Goal: Communication & Community: Answer question/provide support

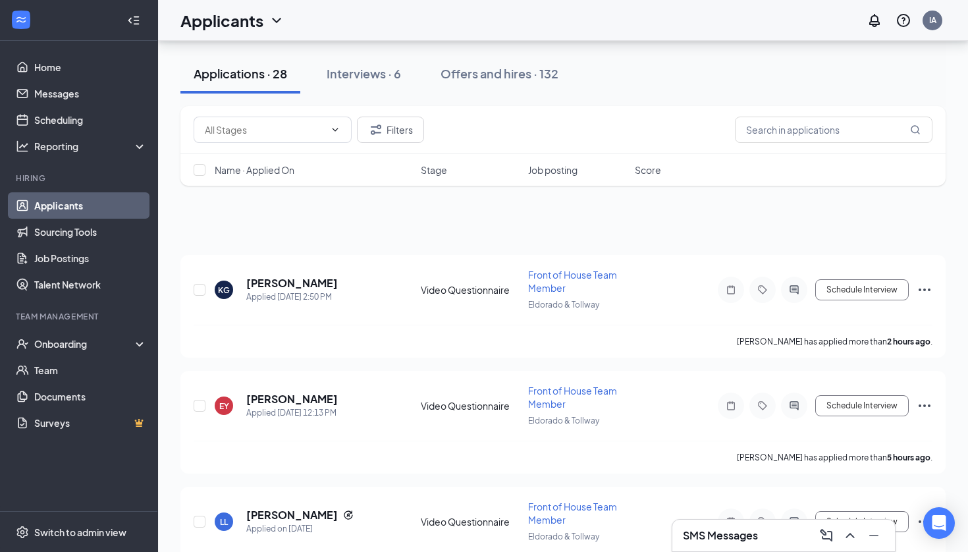
scroll to position [182, 0]
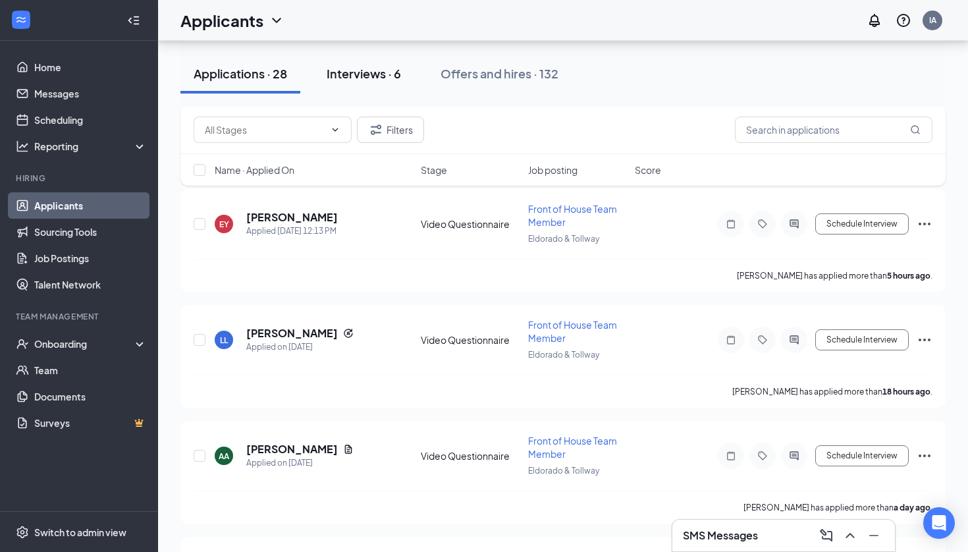
click at [342, 77] on div "Interviews · 6" at bounding box center [364, 73] width 74 height 16
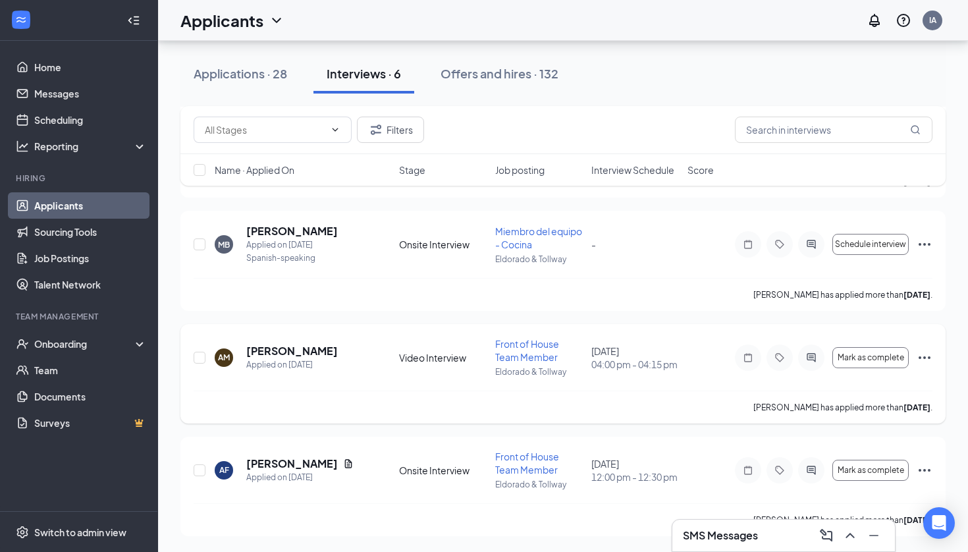
scroll to position [383, 0]
click at [254, 60] on button "Applications · 28" at bounding box center [240, 74] width 120 height 40
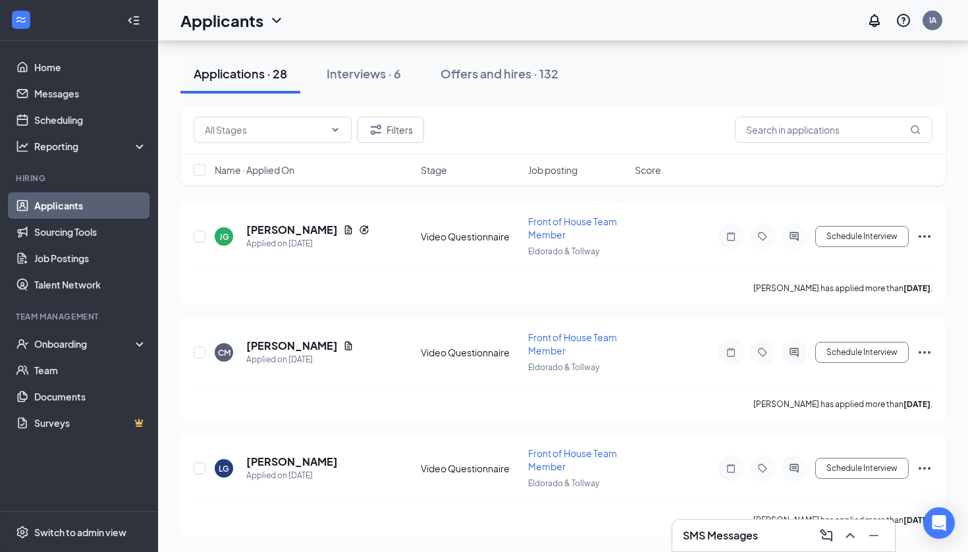
scroll to position [2909, 0]
click at [918, 348] on icon "Ellipses" at bounding box center [925, 352] width 16 height 16
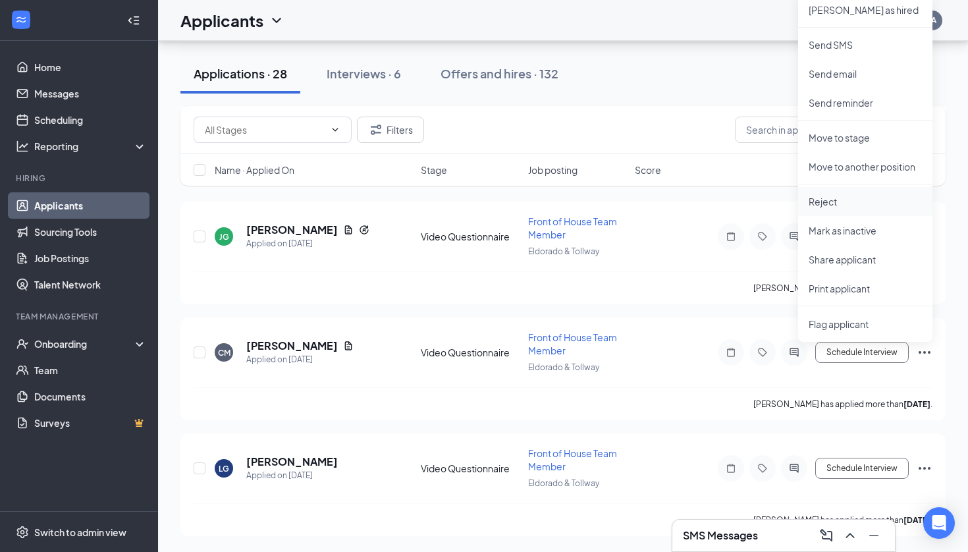
click at [891, 200] on p "Reject" at bounding box center [865, 201] width 113 height 13
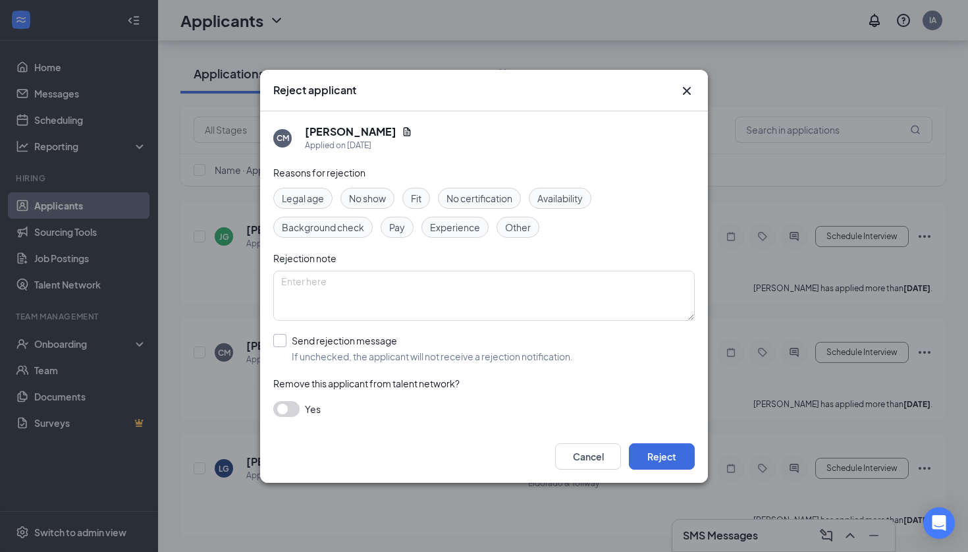
click at [279, 336] on input "Send rejection message If unchecked, the applicant will not receive a rejection…" at bounding box center [423, 348] width 300 height 29
checkbox input "true"
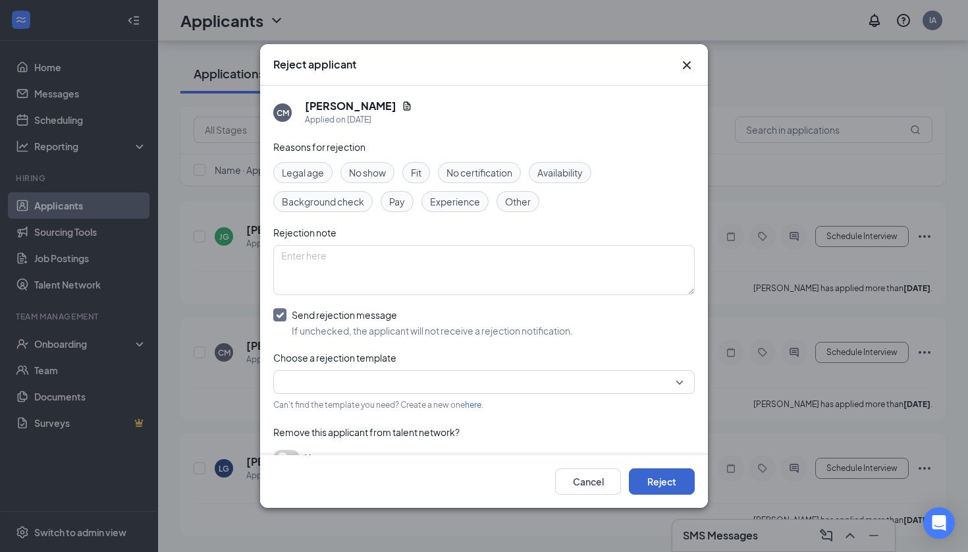
click at [666, 493] on button "Reject" at bounding box center [662, 481] width 66 height 26
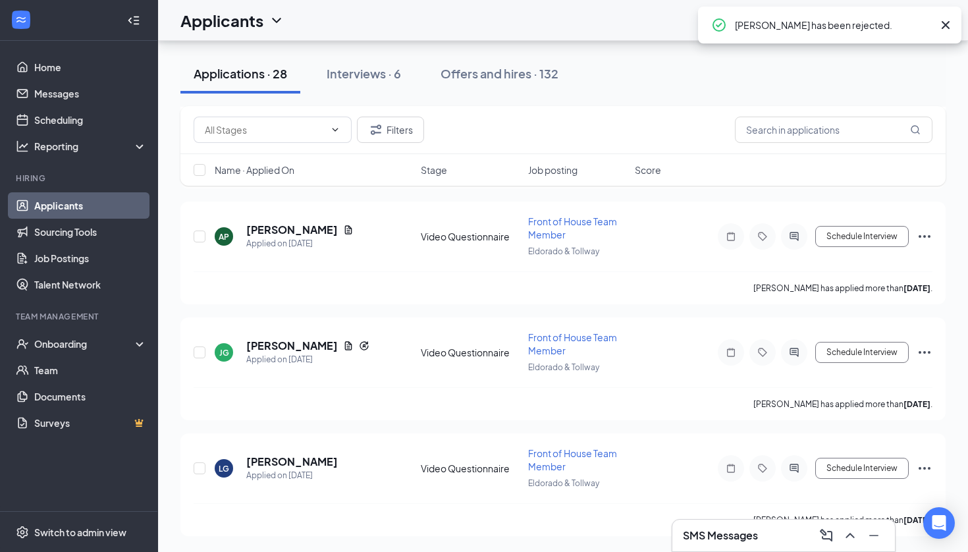
scroll to position [2793, 0]
click at [925, 352] on icon "Ellipses" at bounding box center [925, 352] width 12 height 3
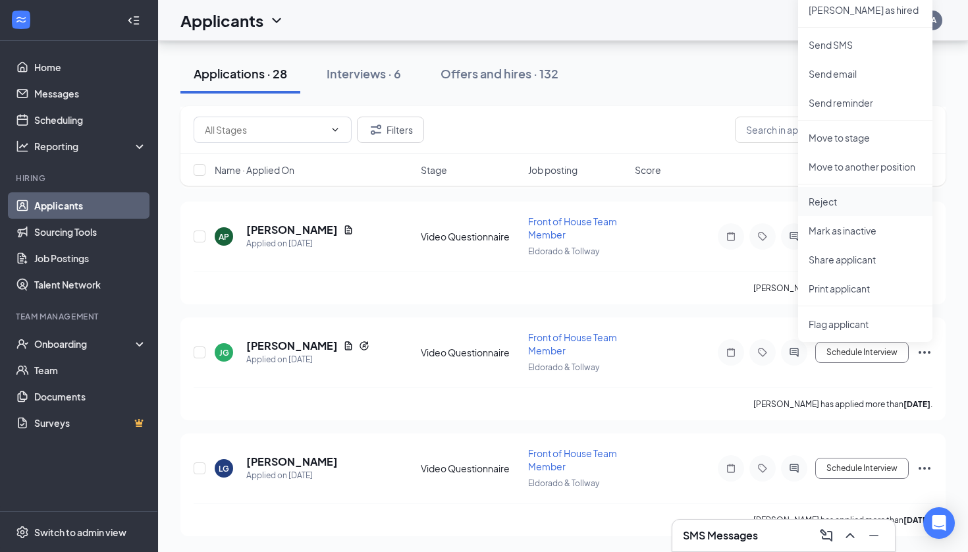
click at [880, 203] on p "Reject" at bounding box center [865, 201] width 113 height 13
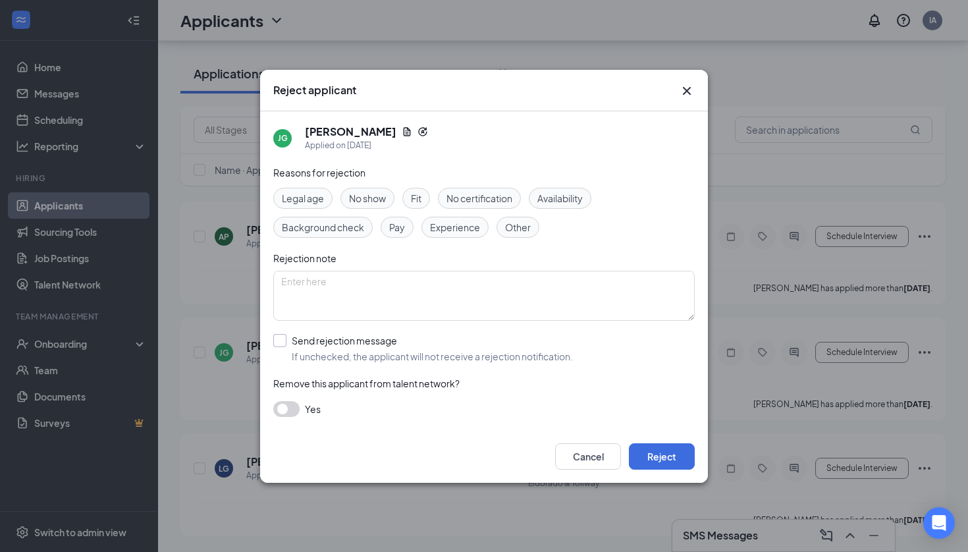
click at [285, 340] on div at bounding box center [279, 340] width 13 height 13
click at [285, 340] on input "Send rejection message If unchecked, the applicant will not receive a rejection…" at bounding box center [423, 348] width 300 height 29
checkbox input "true"
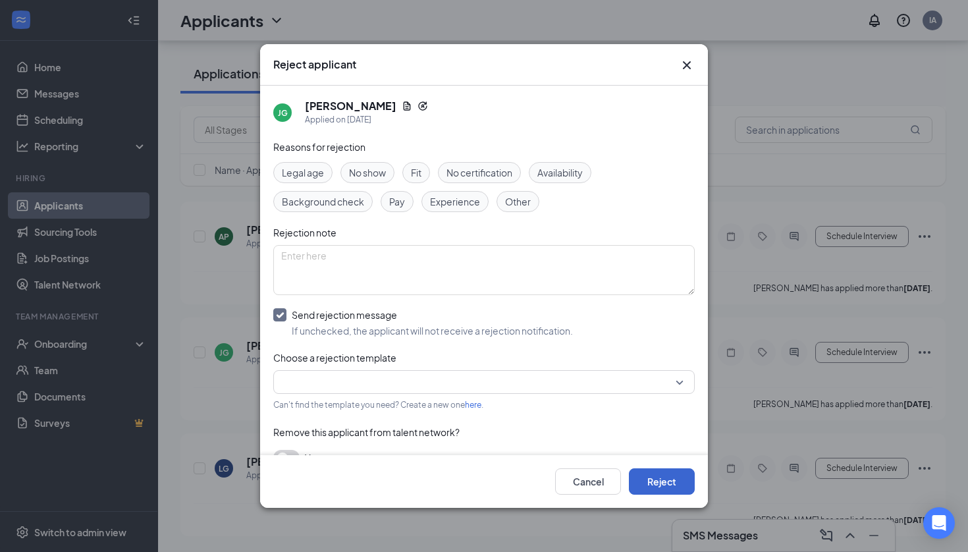
click at [646, 479] on button "Reject" at bounding box center [662, 481] width 66 height 26
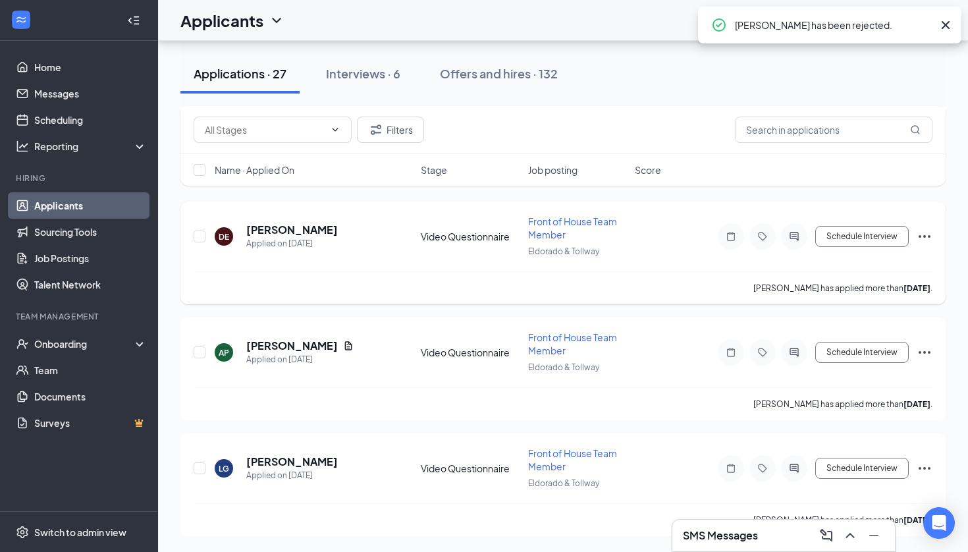
scroll to position [2677, 0]
click at [927, 471] on icon "Ellipses" at bounding box center [925, 468] width 16 height 16
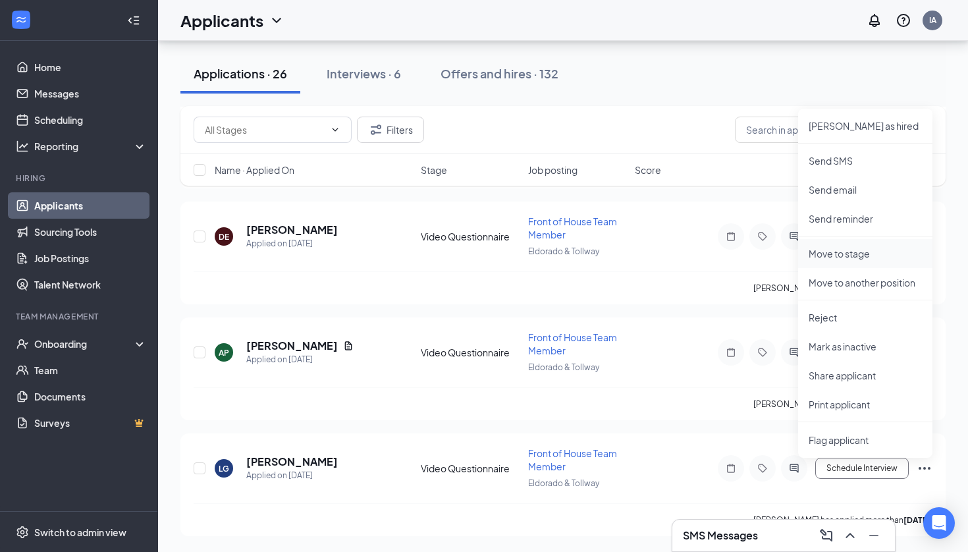
click at [883, 247] on p "Move to stage" at bounding box center [865, 253] width 113 height 13
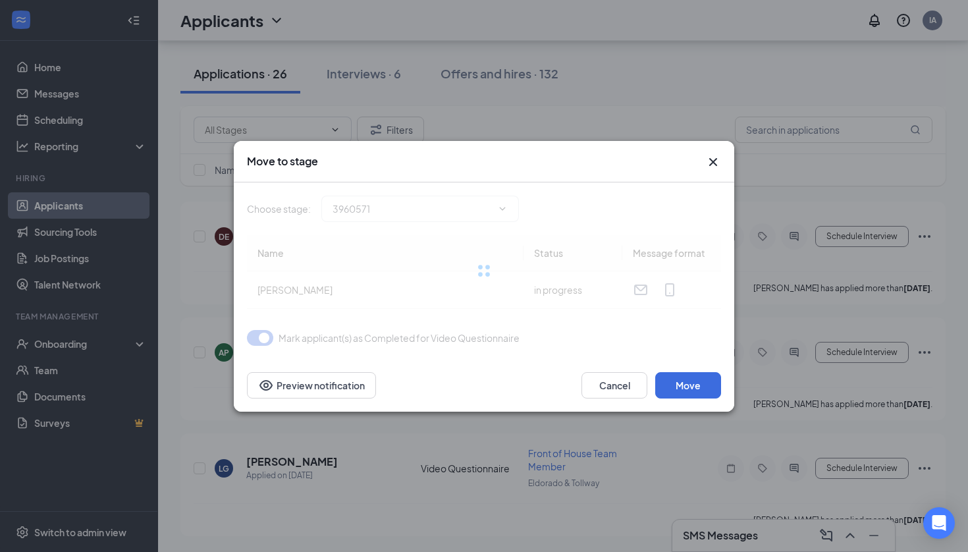
type input "Video Interview (next stage)"
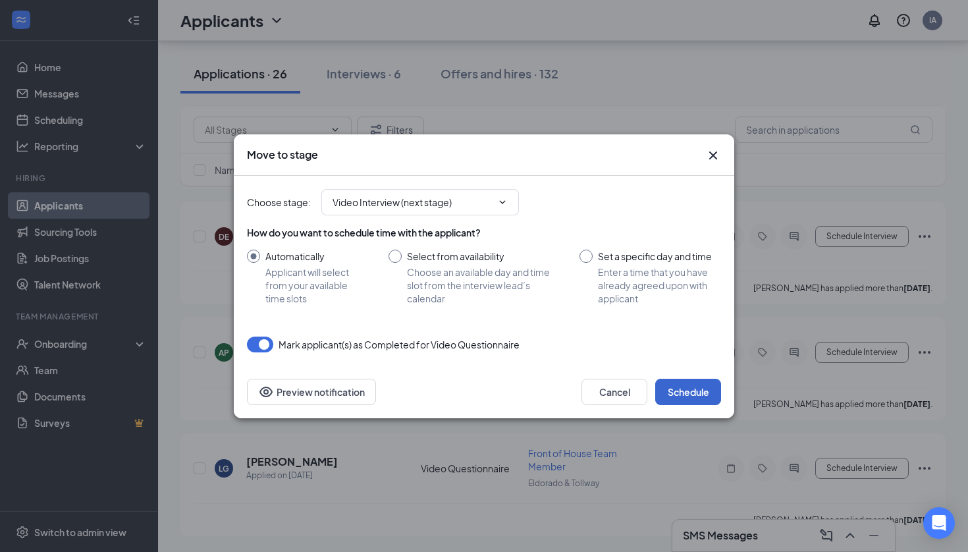
click at [685, 387] on button "Schedule" at bounding box center [688, 392] width 66 height 26
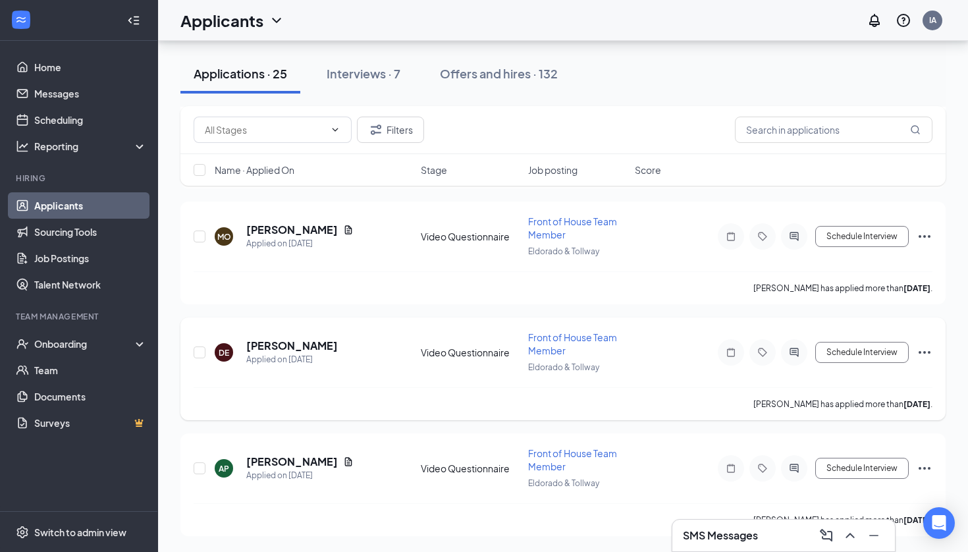
scroll to position [2561, 0]
click at [925, 473] on icon "Ellipses" at bounding box center [925, 468] width 16 height 16
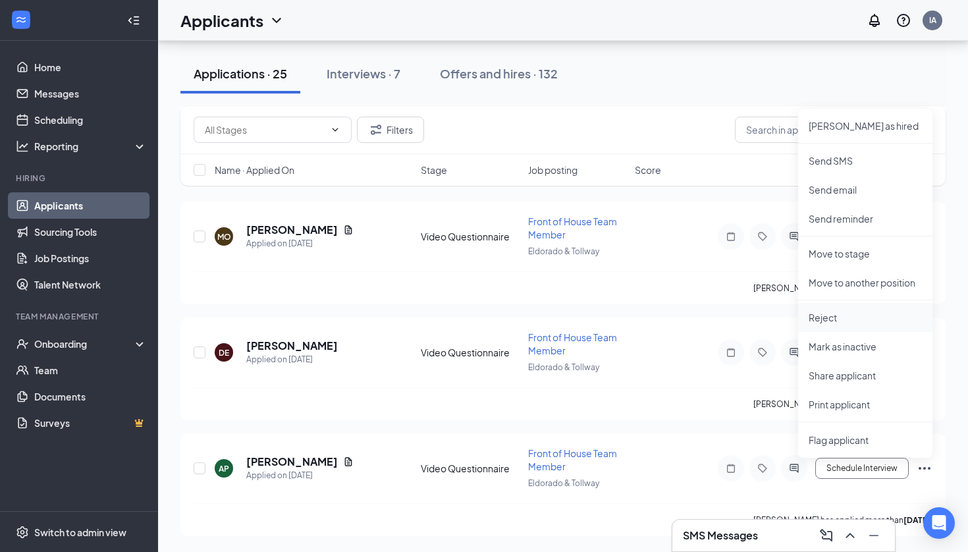
click at [891, 318] on p "Reject" at bounding box center [865, 317] width 113 height 13
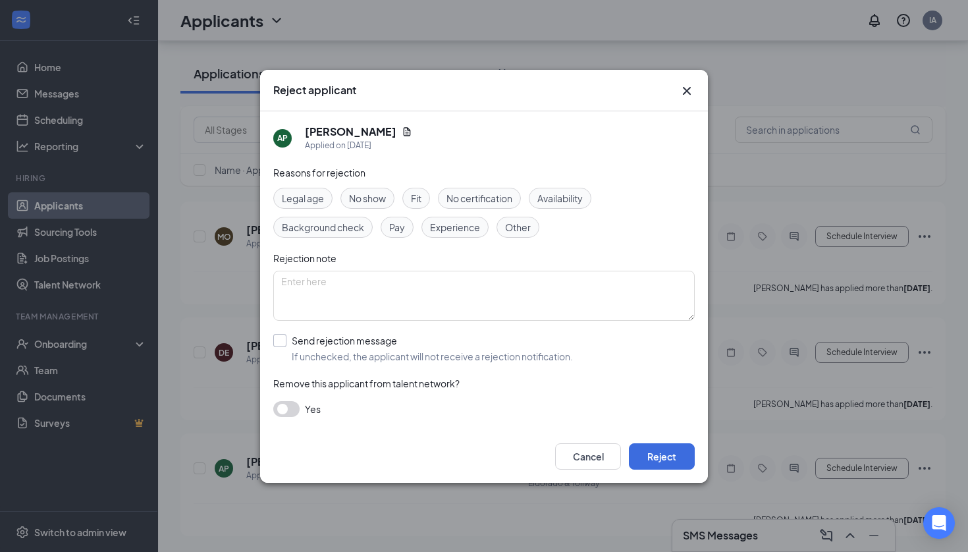
click at [275, 338] on input "Send rejection message If unchecked, the applicant will not receive a rejection…" at bounding box center [423, 348] width 300 height 29
checkbox input "true"
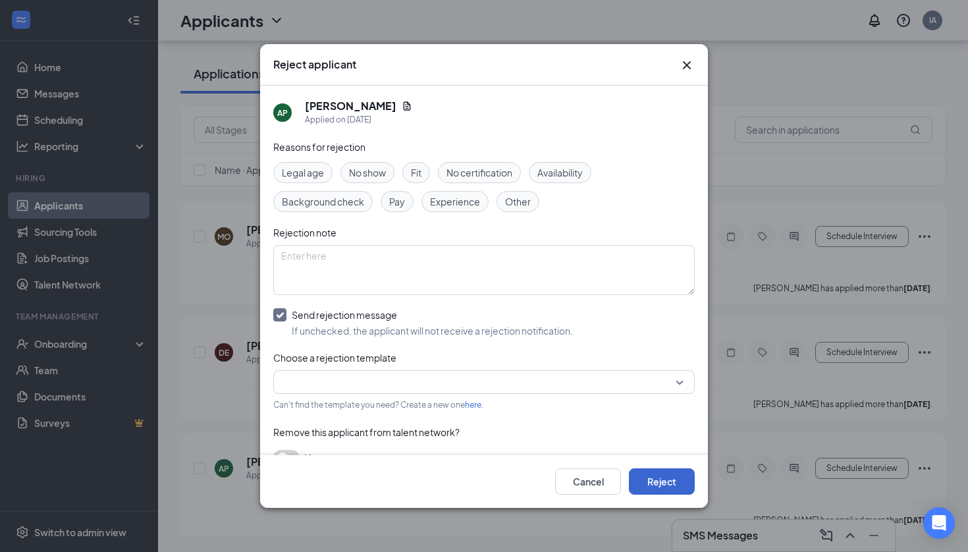
click at [649, 489] on button "Reject" at bounding box center [662, 481] width 66 height 26
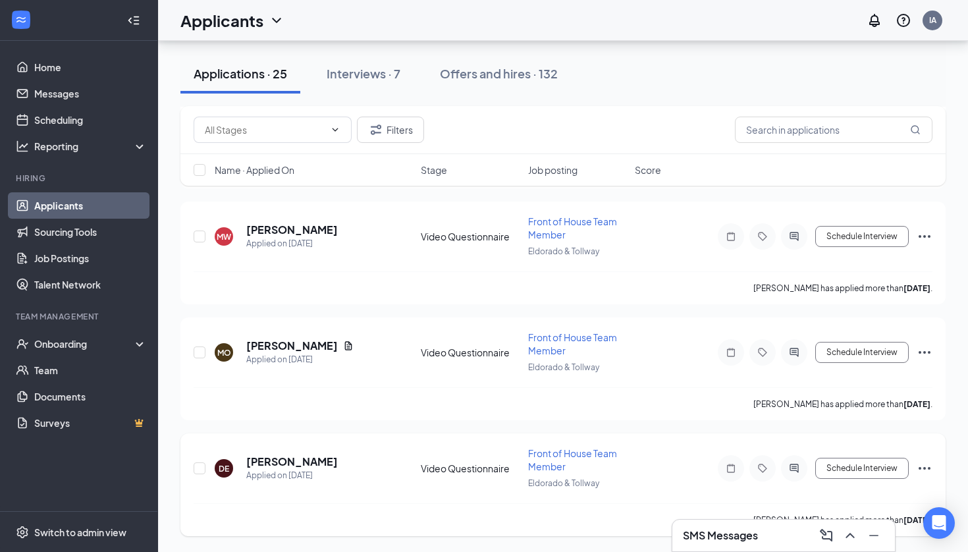
scroll to position [2445, 0]
click at [923, 471] on icon "Ellipses" at bounding box center [925, 468] width 16 height 16
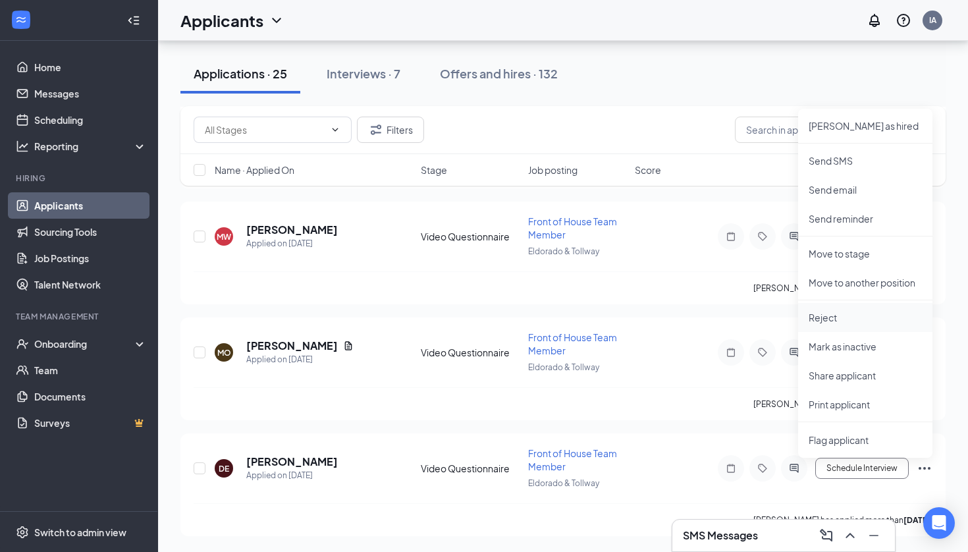
click at [837, 330] on li "Reject" at bounding box center [865, 317] width 134 height 29
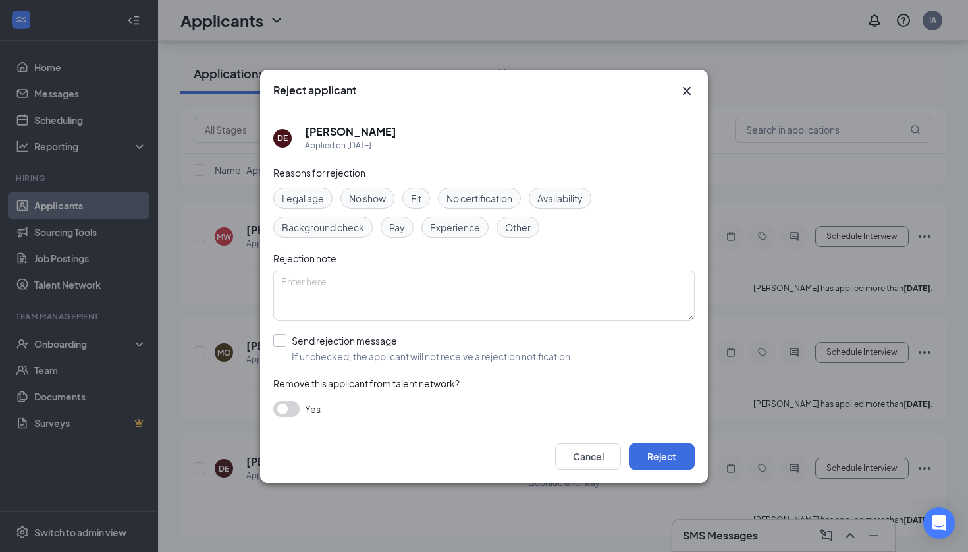
click at [275, 336] on input "Send rejection message If unchecked, the applicant will not receive a rejection…" at bounding box center [423, 348] width 300 height 29
checkbox input "true"
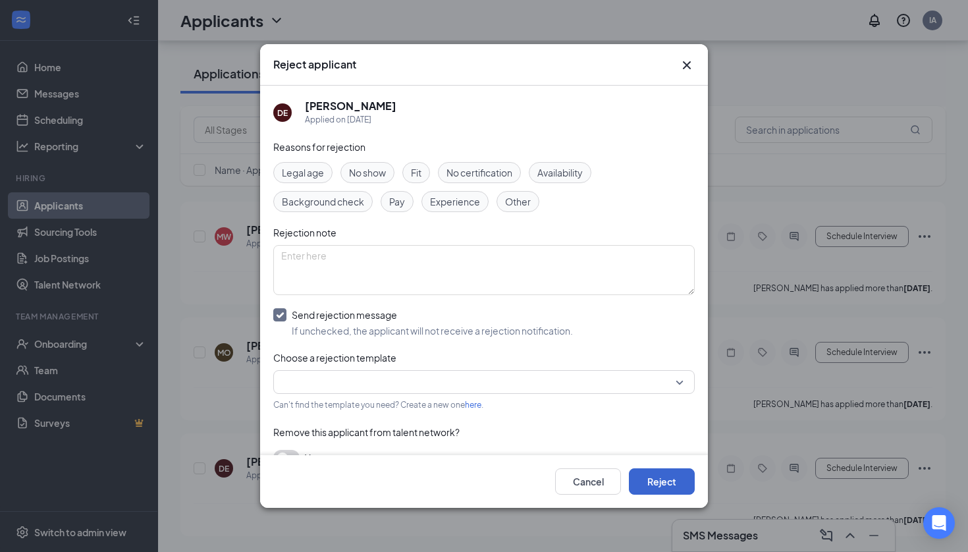
click at [668, 470] on button "Reject" at bounding box center [662, 481] width 66 height 26
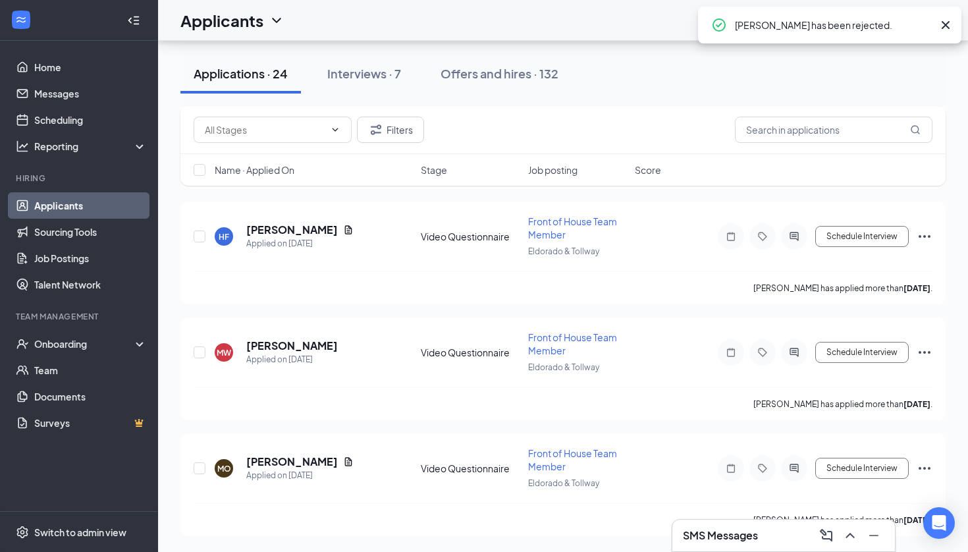
scroll to position [2329, 0]
click at [919, 468] on icon "Ellipses" at bounding box center [925, 468] width 12 height 3
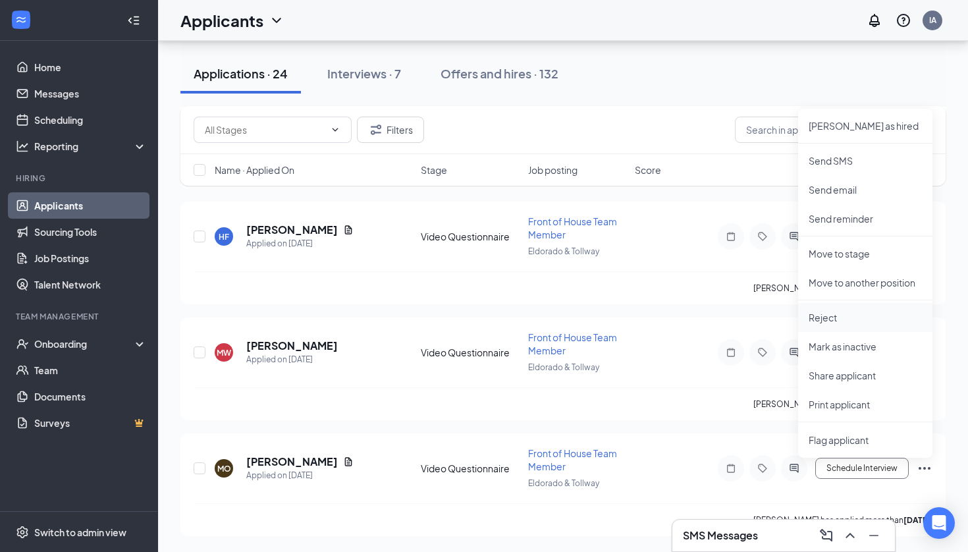
click at [827, 327] on li "Reject" at bounding box center [865, 317] width 134 height 29
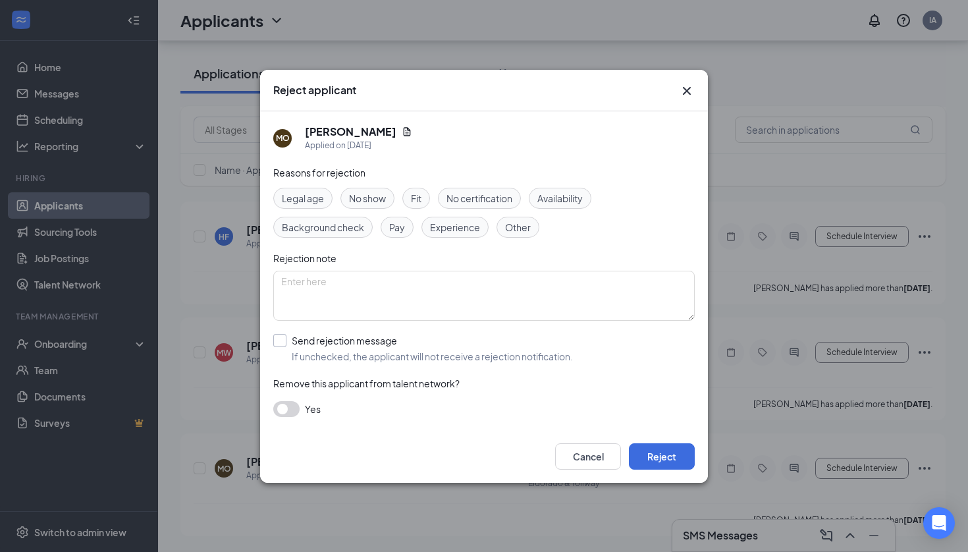
click at [282, 335] on div at bounding box center [279, 340] width 13 height 13
click at [282, 335] on input "Send rejection message If unchecked, the applicant will not receive a rejection…" at bounding box center [423, 348] width 300 height 29
checkbox input "true"
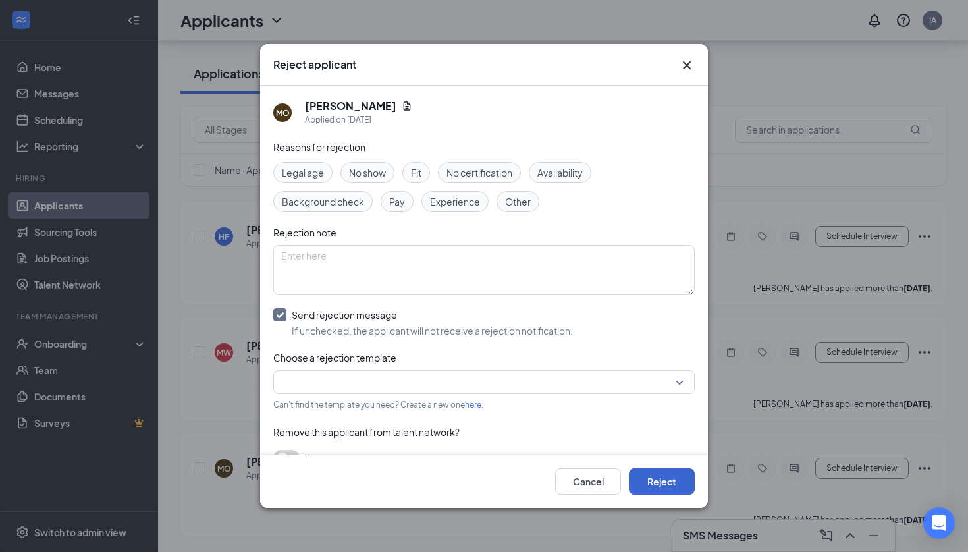
click at [657, 487] on button "Reject" at bounding box center [662, 481] width 66 height 26
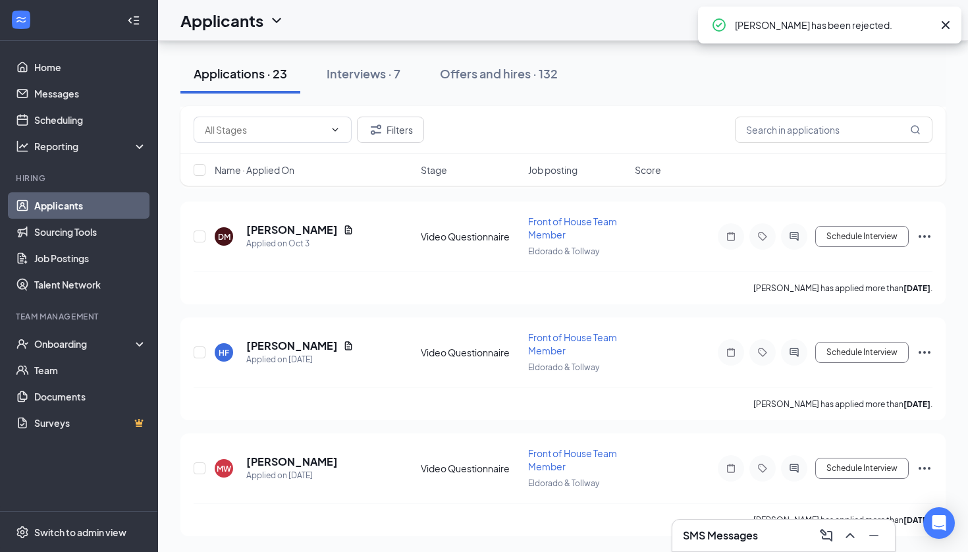
scroll to position [2213, 0]
click at [929, 469] on icon "Ellipses" at bounding box center [925, 468] width 12 height 3
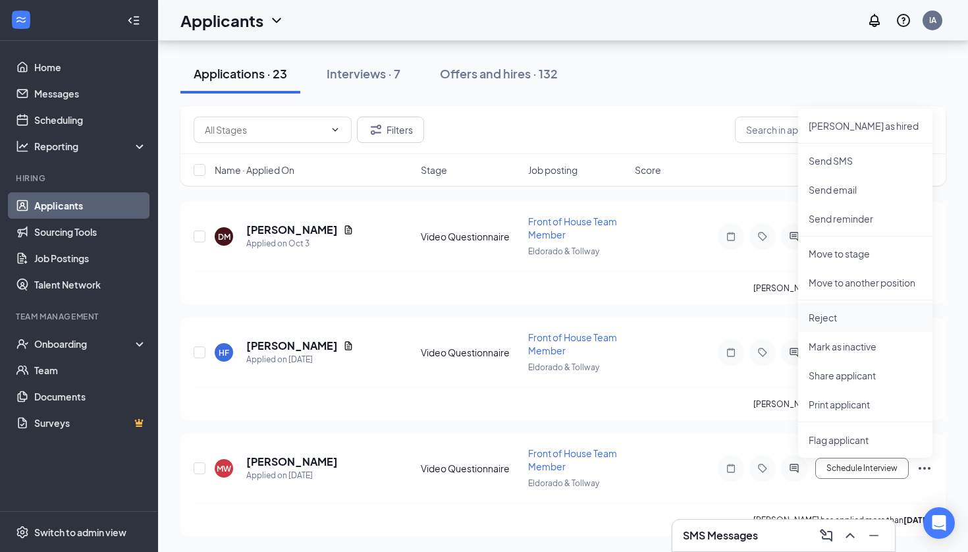
click at [847, 313] on p "Reject" at bounding box center [865, 317] width 113 height 13
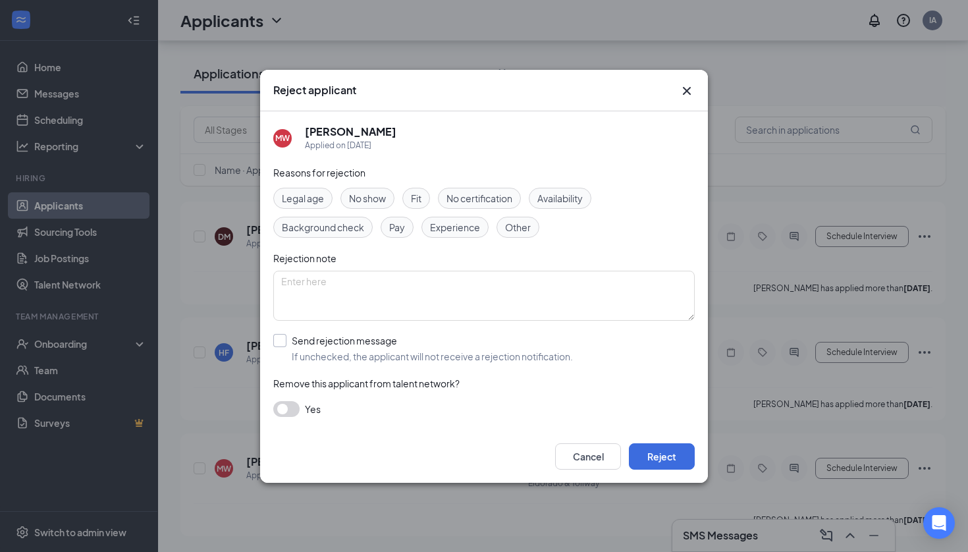
click at [277, 342] on div at bounding box center [279, 340] width 13 height 13
click at [277, 342] on input "Send rejection message If unchecked, the applicant will not receive a rejection…" at bounding box center [423, 348] width 300 height 29
checkbox input "true"
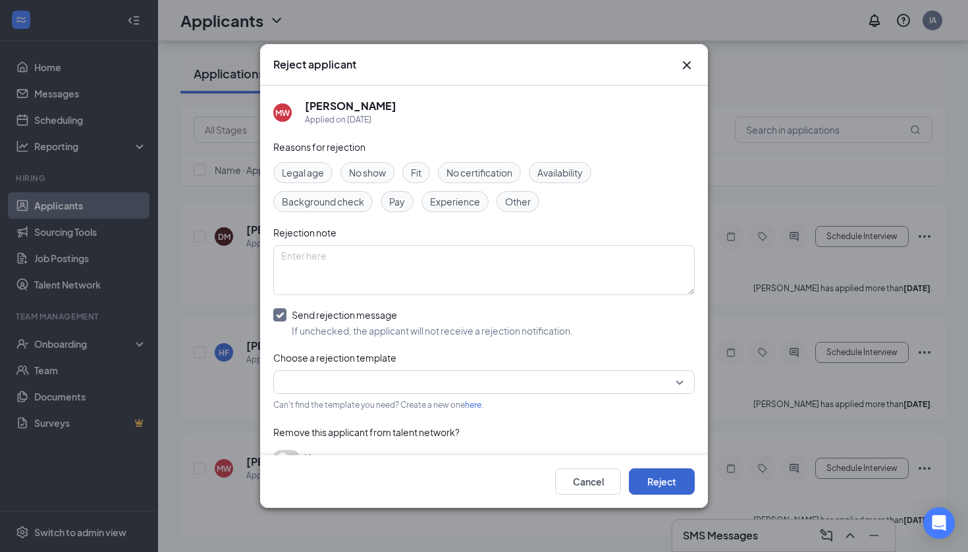
click at [658, 478] on button "Reject" at bounding box center [662, 481] width 66 height 26
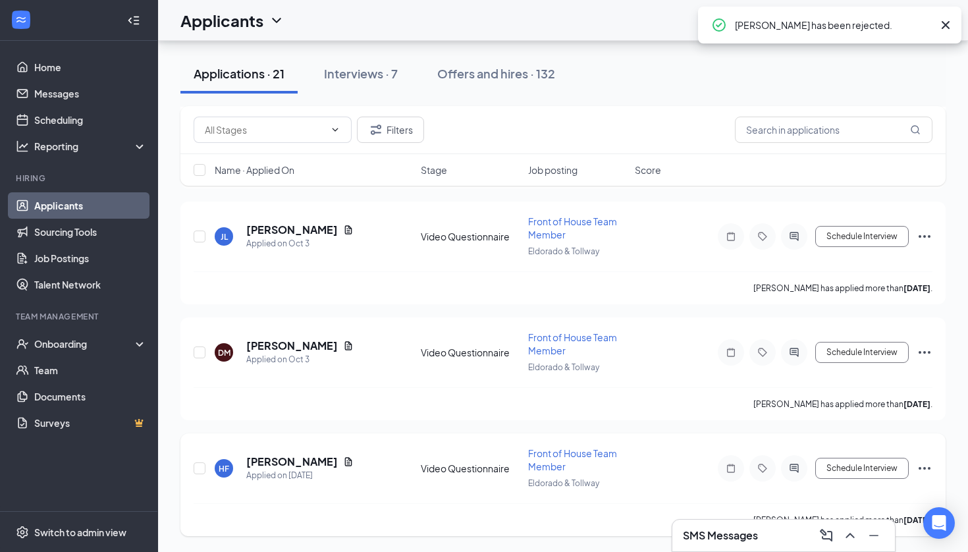
scroll to position [2097, 0]
click at [928, 464] on icon "Ellipses" at bounding box center [925, 468] width 16 height 16
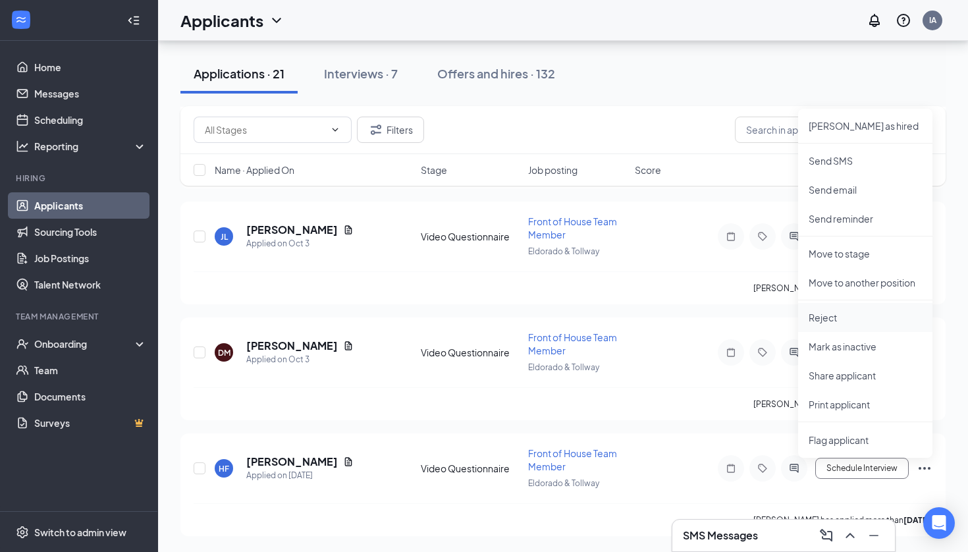
click at [861, 317] on p "Reject" at bounding box center [865, 317] width 113 height 13
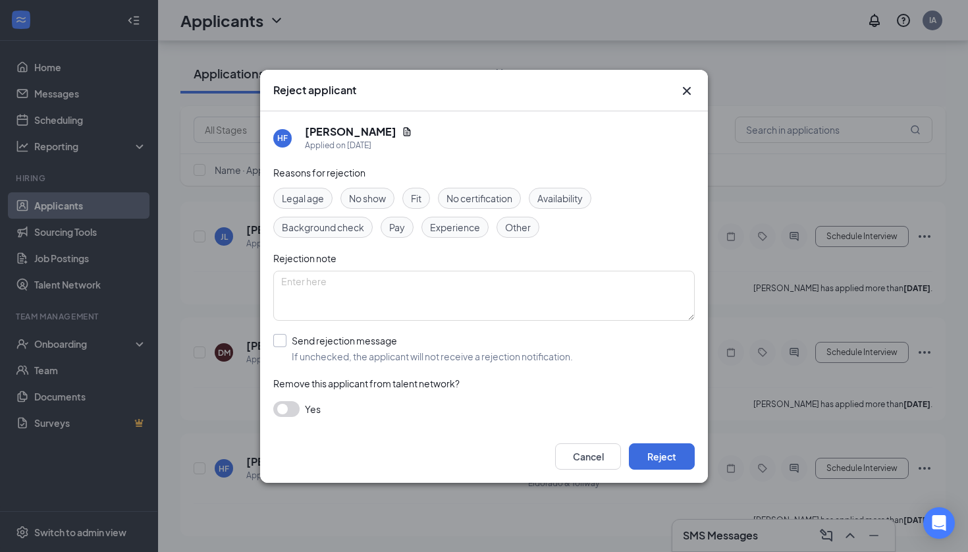
click at [286, 336] on div at bounding box center [279, 340] width 13 height 13
click at [286, 336] on input "Send rejection message If unchecked, the applicant will not receive a rejection…" at bounding box center [423, 348] width 300 height 29
checkbox input "true"
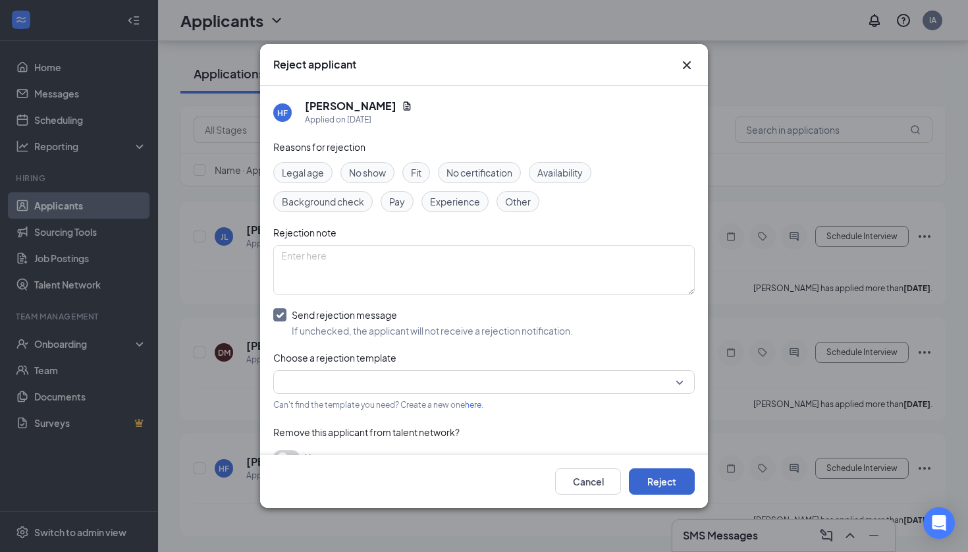
click at [651, 483] on button "Reject" at bounding box center [662, 481] width 66 height 26
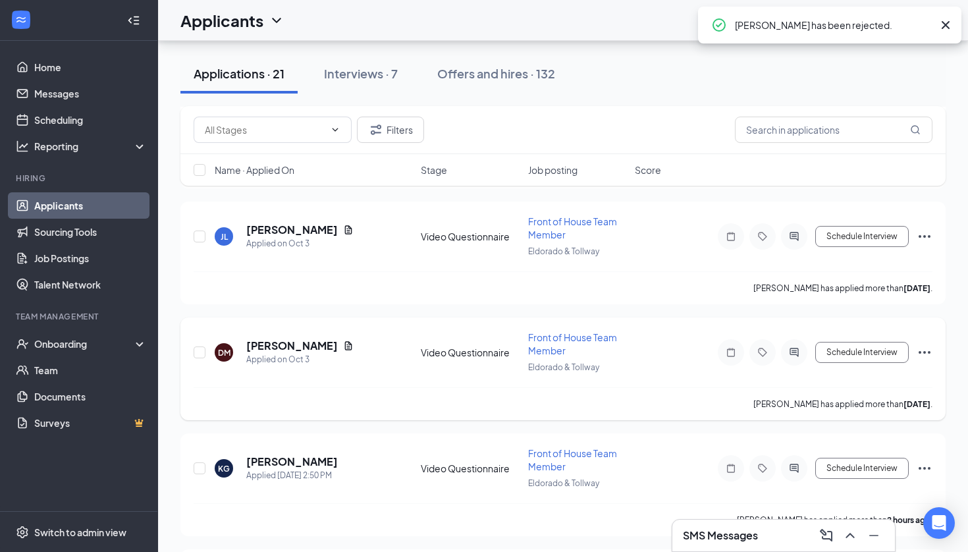
click at [925, 348] on icon "Ellipses" at bounding box center [925, 352] width 16 height 16
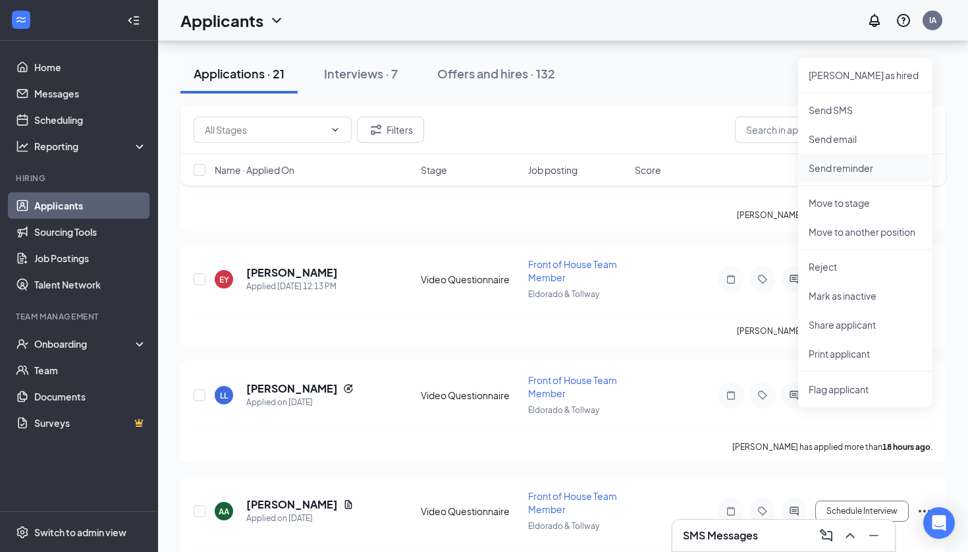
scroll to position [2464, 0]
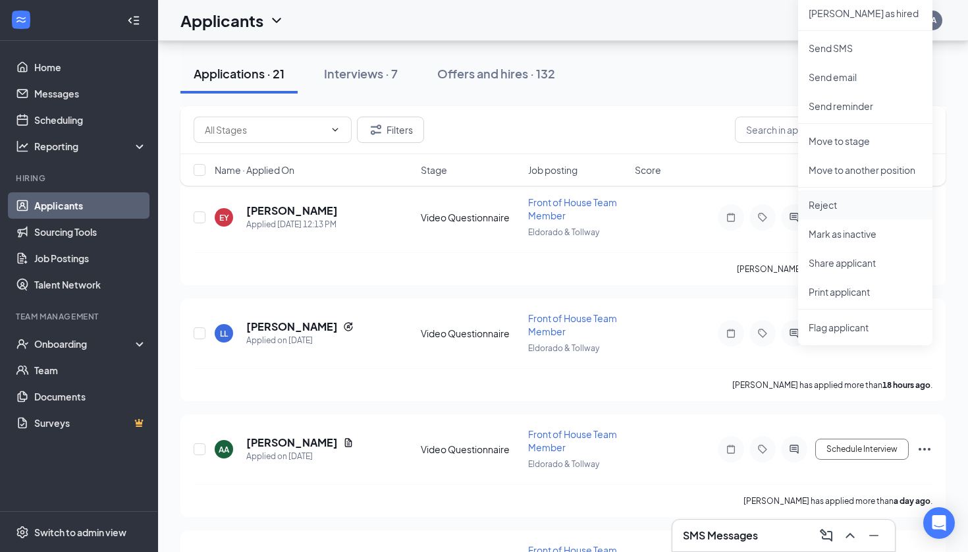
click at [876, 200] on p "Reject" at bounding box center [865, 204] width 113 height 13
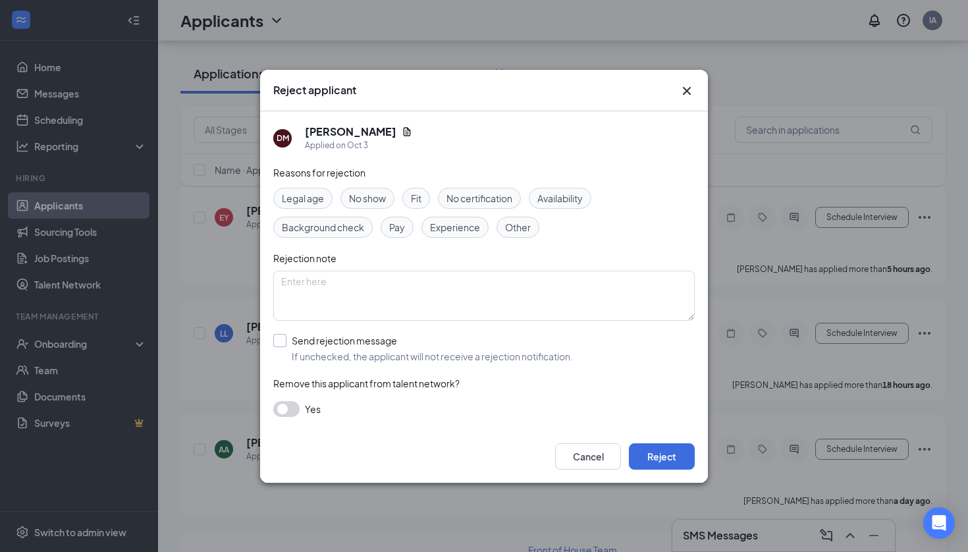
click at [283, 344] on div at bounding box center [279, 340] width 13 height 13
click at [283, 344] on input "Send rejection message If unchecked, the applicant will not receive a rejection…" at bounding box center [423, 348] width 300 height 29
checkbox input "true"
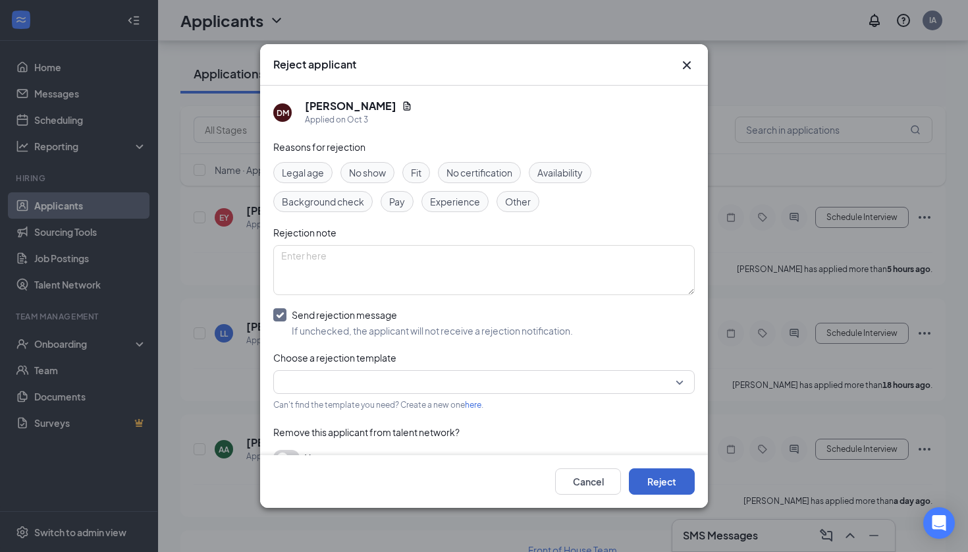
click at [663, 489] on button "Reject" at bounding box center [662, 481] width 66 height 26
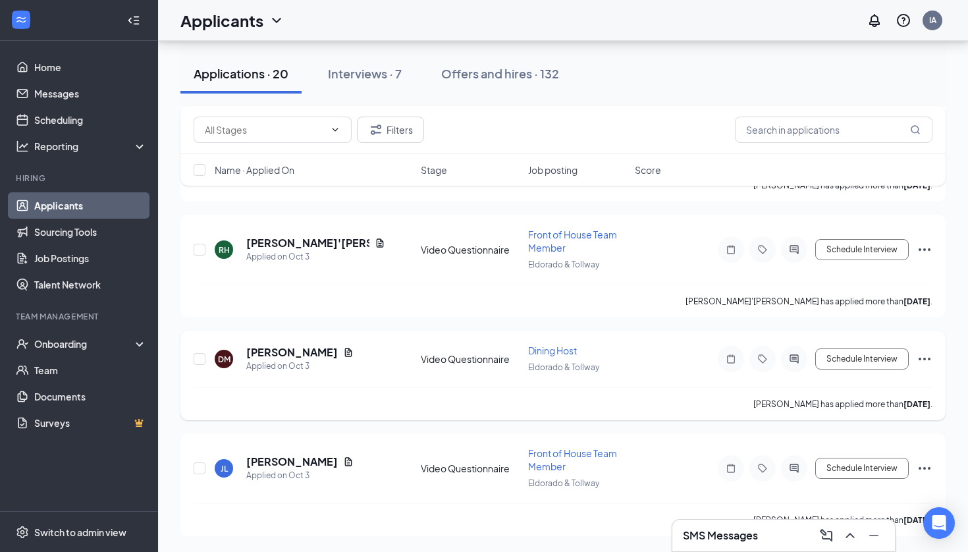
scroll to position [4141, 0]
click at [925, 466] on icon "Ellipses" at bounding box center [925, 468] width 16 height 16
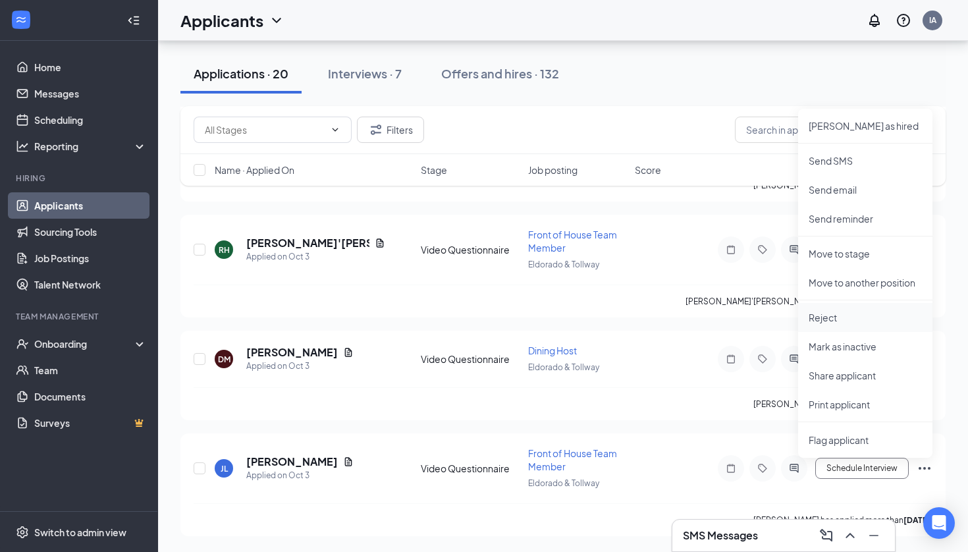
click at [879, 321] on p "Reject" at bounding box center [865, 317] width 113 height 13
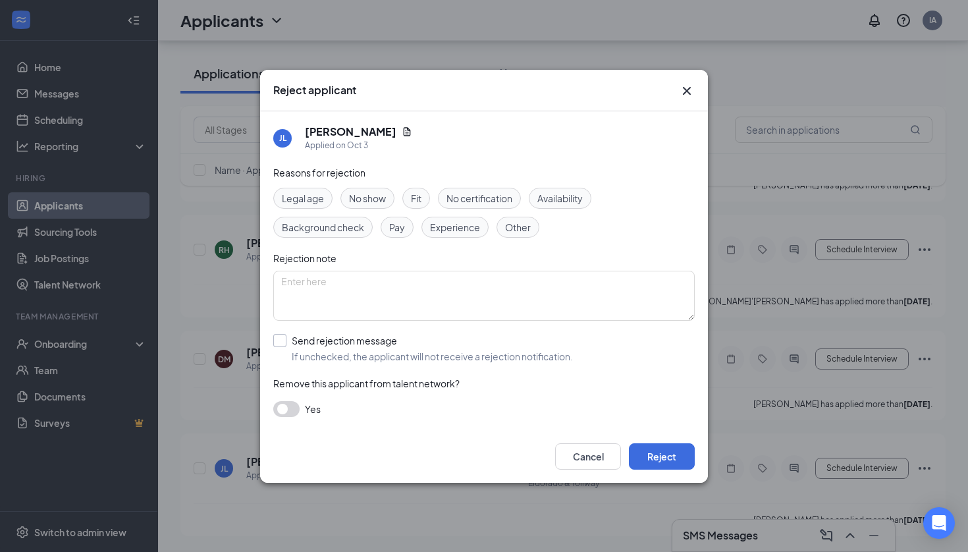
click at [284, 338] on div at bounding box center [279, 340] width 13 height 13
click at [284, 338] on input "Send rejection message If unchecked, the applicant will not receive a rejection…" at bounding box center [423, 348] width 300 height 29
checkbox input "true"
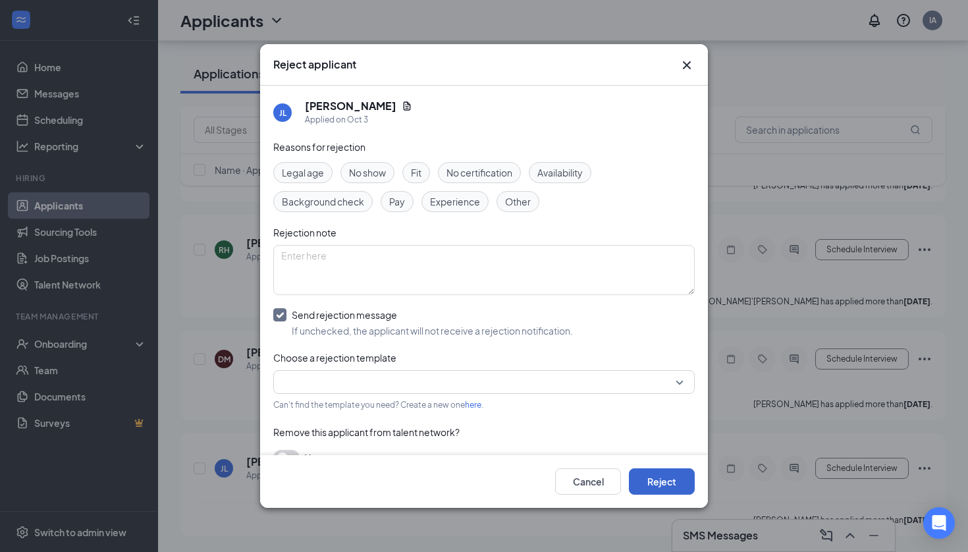
click at [648, 483] on button "Reject" at bounding box center [662, 481] width 66 height 26
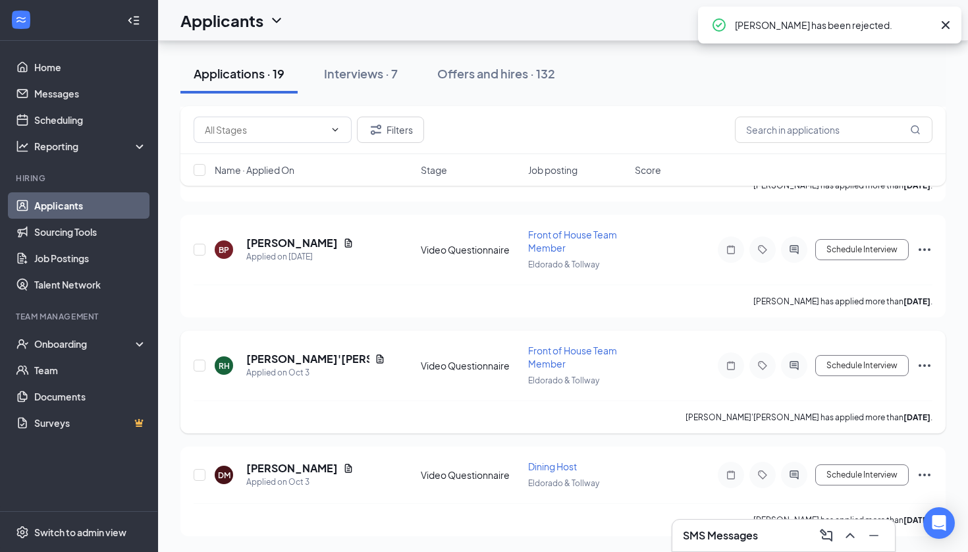
scroll to position [3909, 0]
click at [930, 468] on icon "Ellipses" at bounding box center [925, 475] width 16 height 16
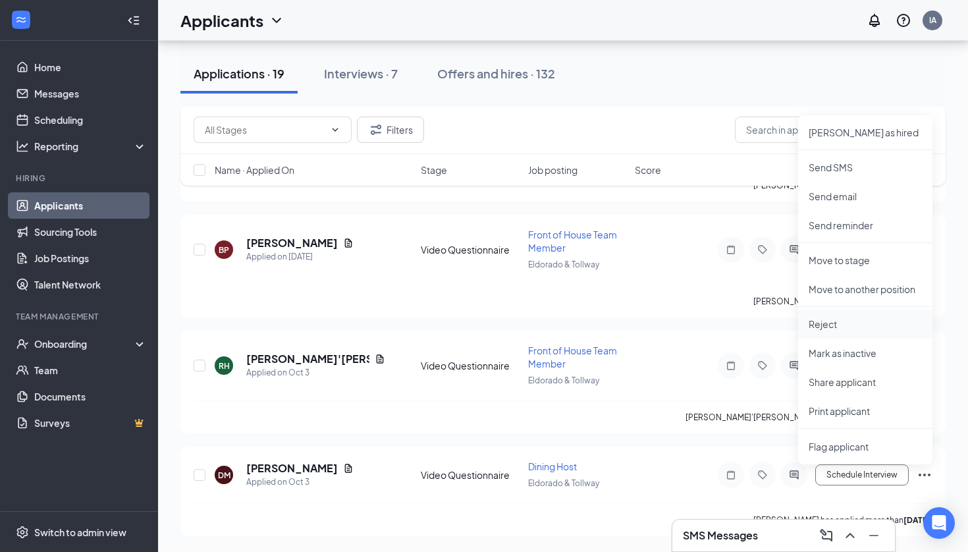
click at [858, 321] on p "Reject" at bounding box center [865, 323] width 113 height 13
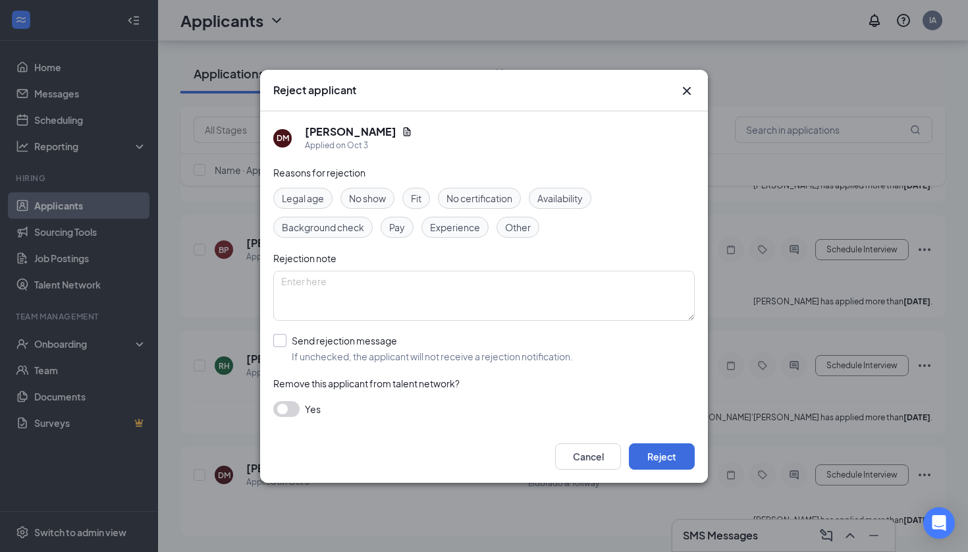
click at [282, 339] on div at bounding box center [279, 340] width 13 height 13
click at [282, 339] on input "Send rejection message If unchecked, the applicant will not receive a rejection…" at bounding box center [423, 348] width 300 height 29
checkbox input "true"
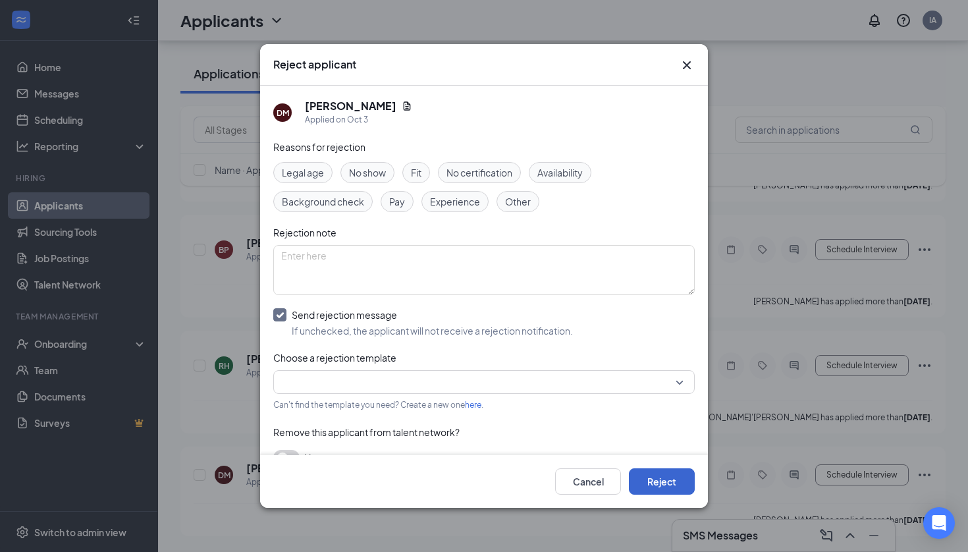
click at [668, 493] on button "Reject" at bounding box center [662, 481] width 66 height 26
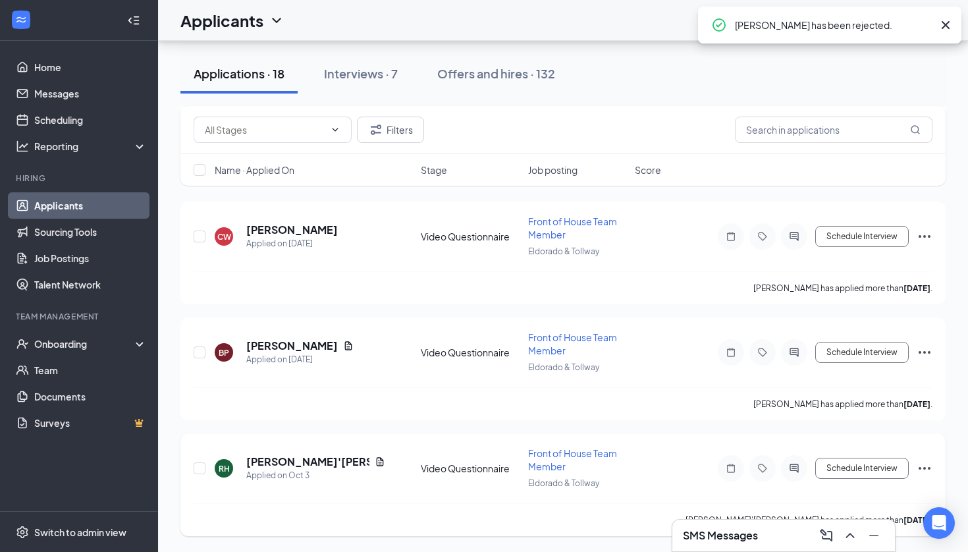
scroll to position [3691, 0]
click at [928, 462] on icon "Ellipses" at bounding box center [925, 468] width 16 height 16
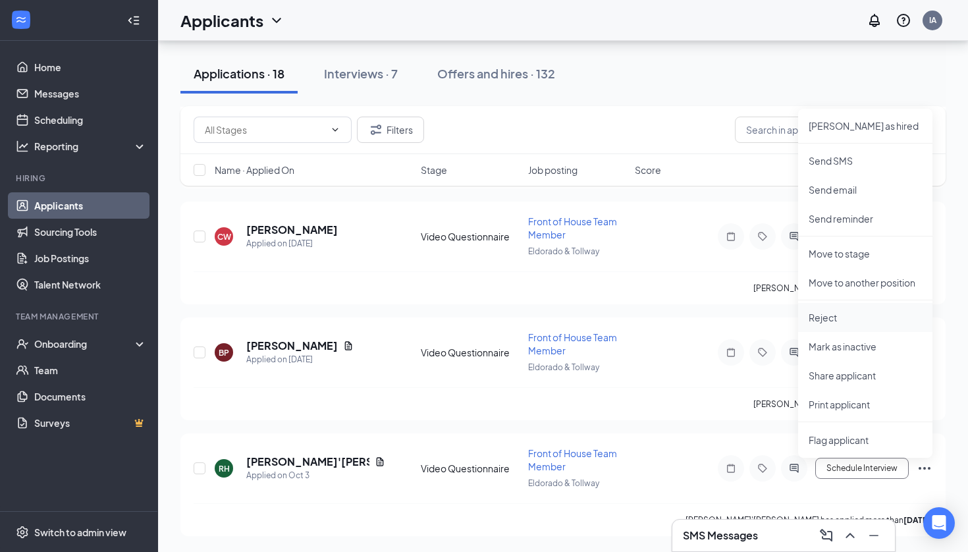
click at [861, 318] on p "Reject" at bounding box center [865, 317] width 113 height 13
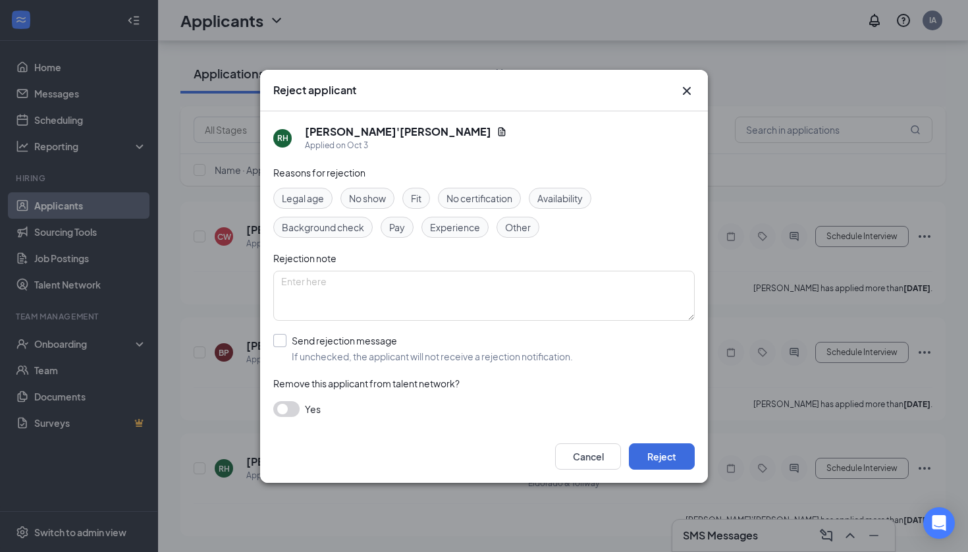
click at [289, 336] on label "Send rejection message If unchecked, the applicant will not receive a rejection…" at bounding box center [423, 348] width 300 height 29
click at [289, 336] on input "Send rejection message If unchecked, the applicant will not receive a rejection…" at bounding box center [423, 348] width 300 height 29
checkbox input "true"
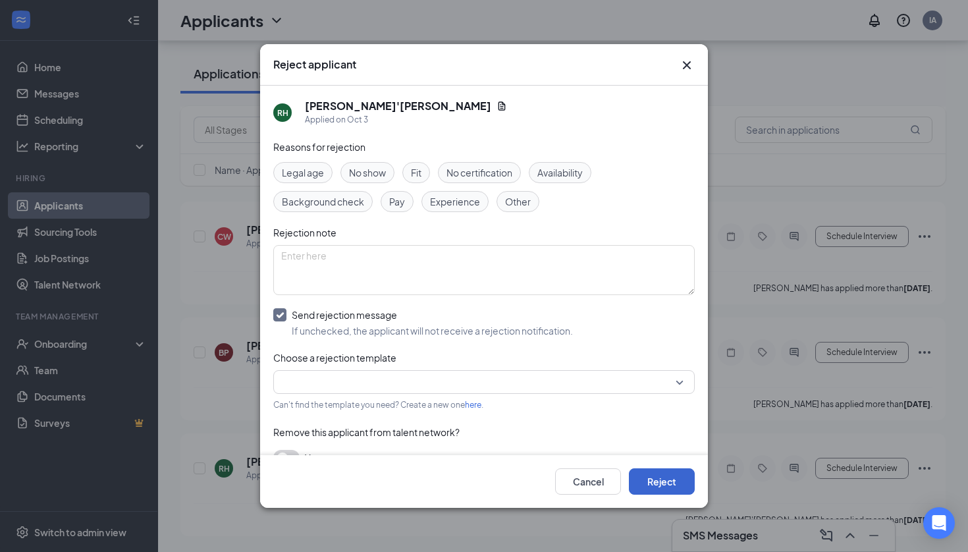
click at [668, 479] on button "Reject" at bounding box center [662, 481] width 66 height 26
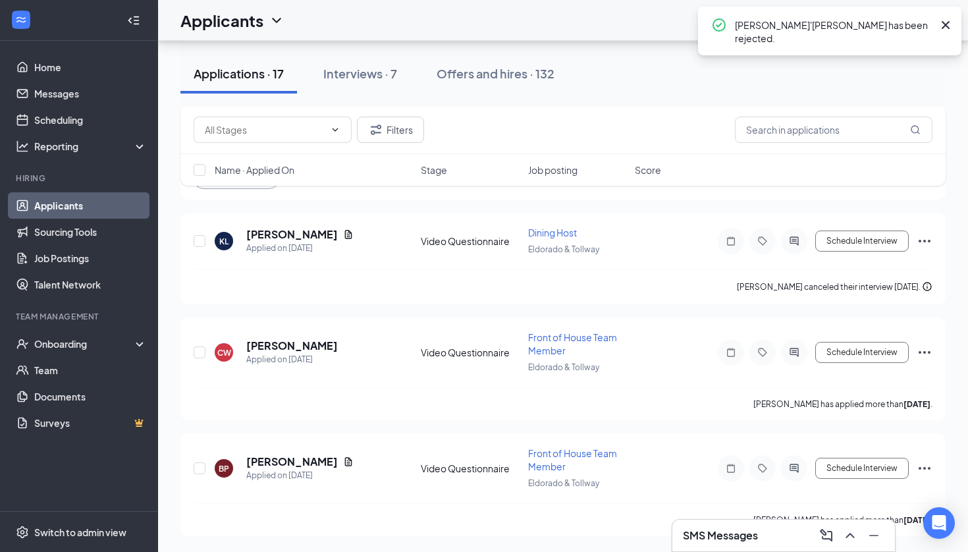
scroll to position [3472, 0]
click at [927, 468] on icon "Ellipses" at bounding box center [925, 468] width 16 height 16
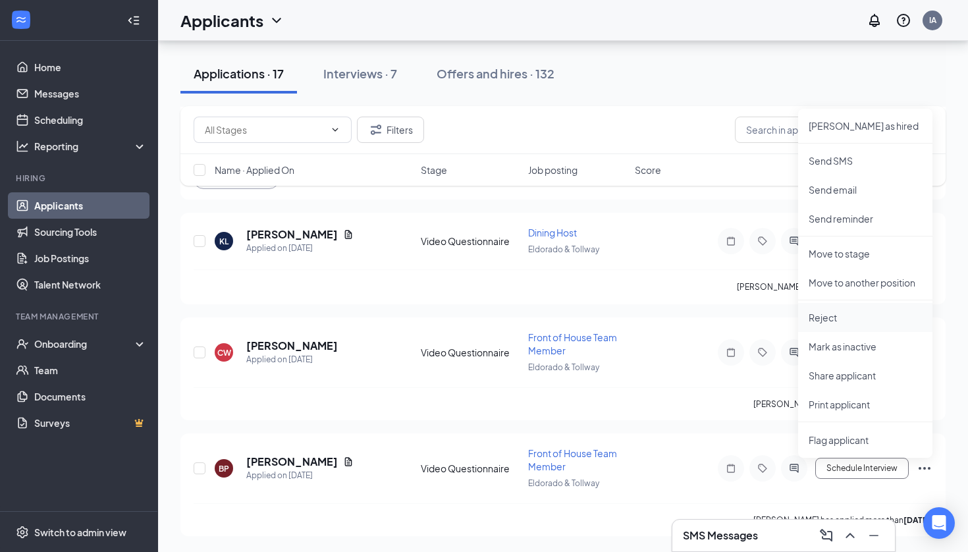
click at [873, 322] on p "Reject" at bounding box center [865, 317] width 113 height 13
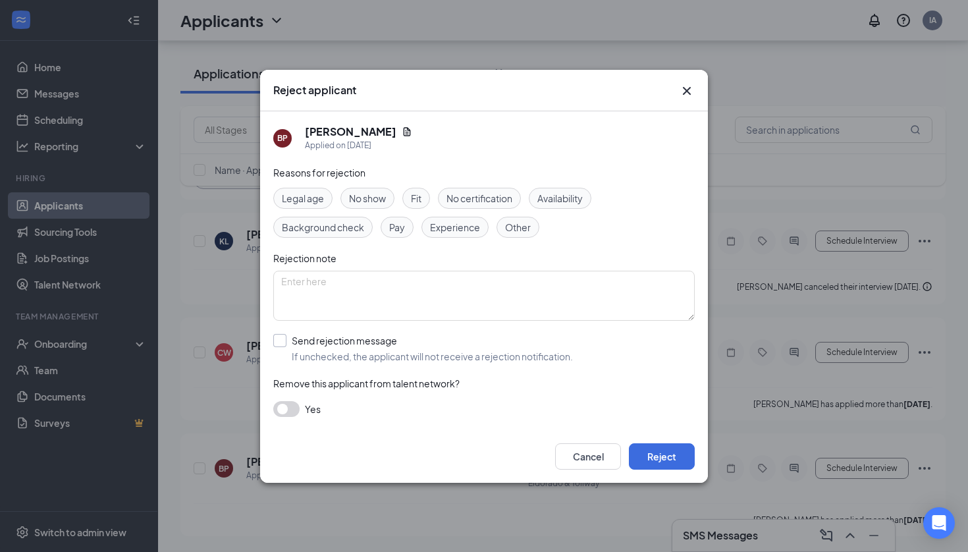
click at [280, 338] on input "Send rejection message If unchecked, the applicant will not receive a rejection…" at bounding box center [423, 348] width 300 height 29
checkbox input "true"
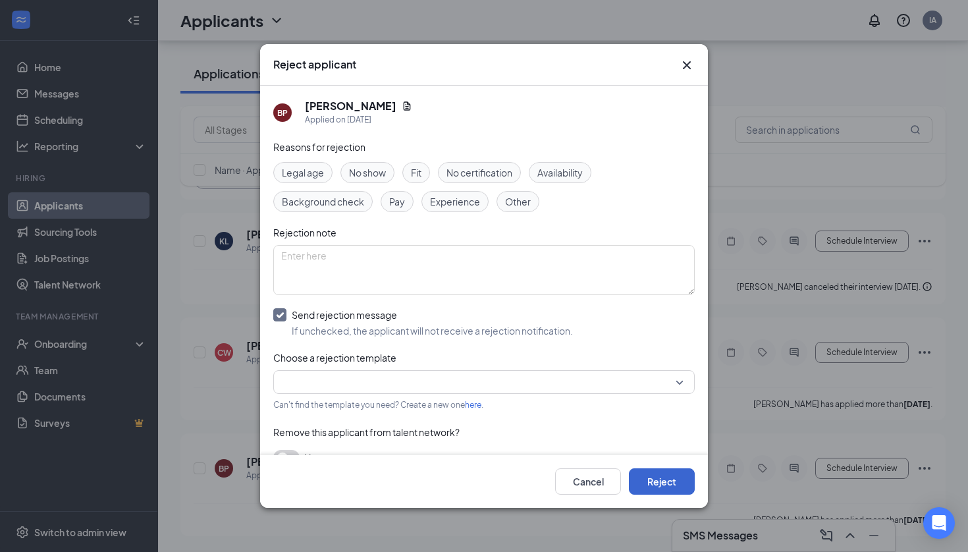
click at [664, 469] on button "Reject" at bounding box center [662, 481] width 66 height 26
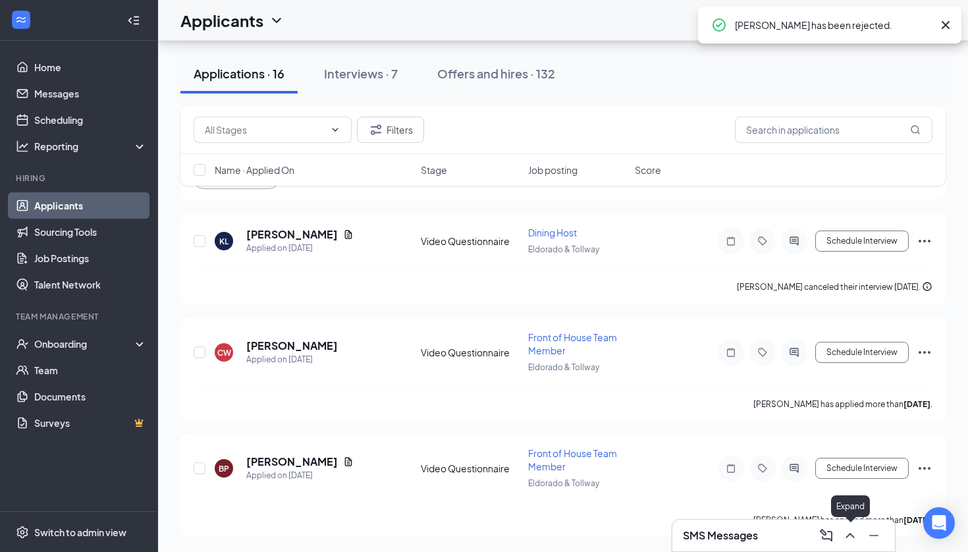
click at [849, 537] on icon "ChevronUp" at bounding box center [850, 535] width 16 height 16
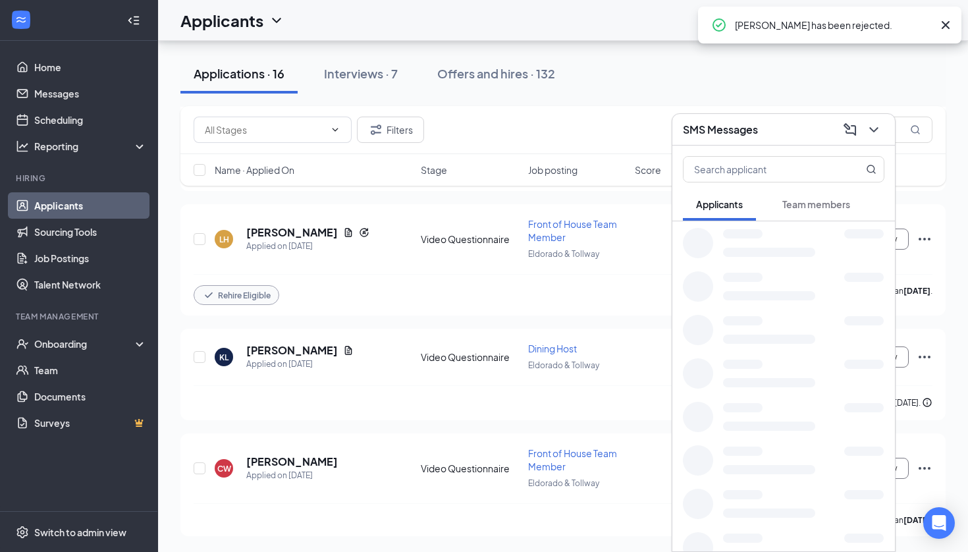
scroll to position [3125, 0]
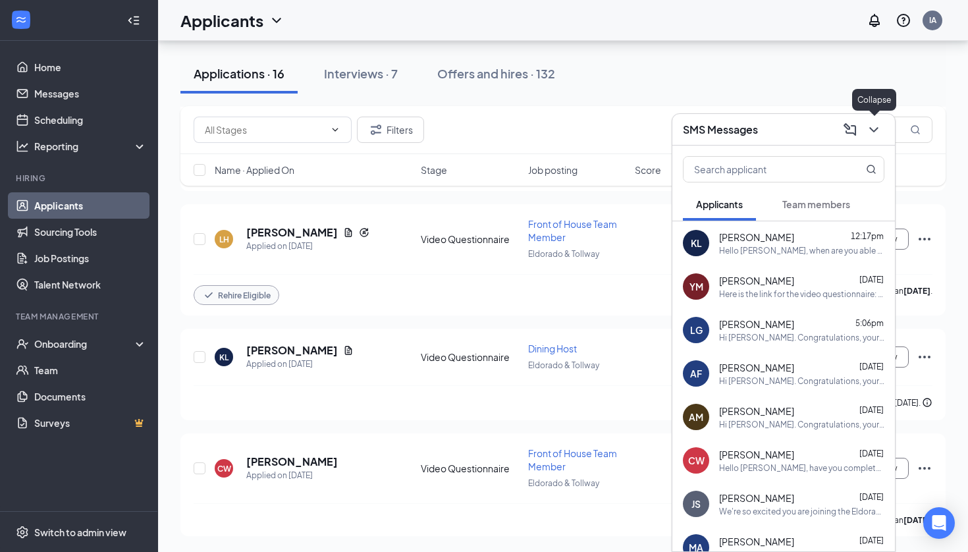
click at [874, 131] on icon "ChevronDown" at bounding box center [873, 129] width 9 height 5
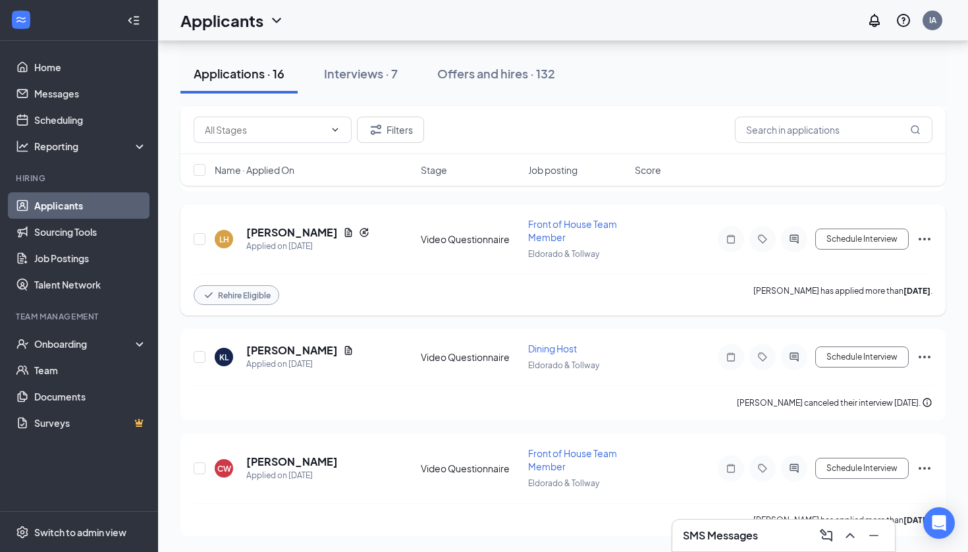
click at [925, 238] on icon "Ellipses" at bounding box center [925, 239] width 12 height 3
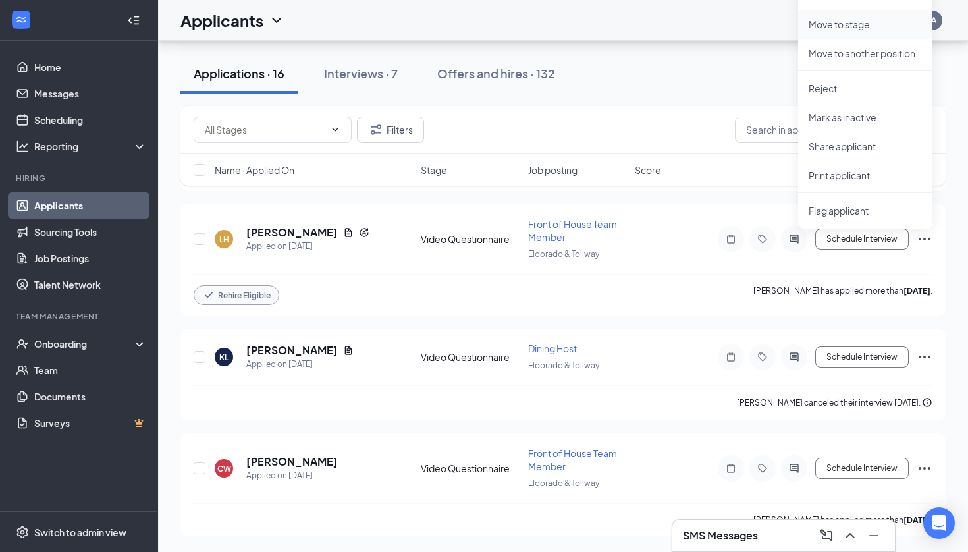
click at [891, 22] on p "Move to stage" at bounding box center [865, 24] width 113 height 13
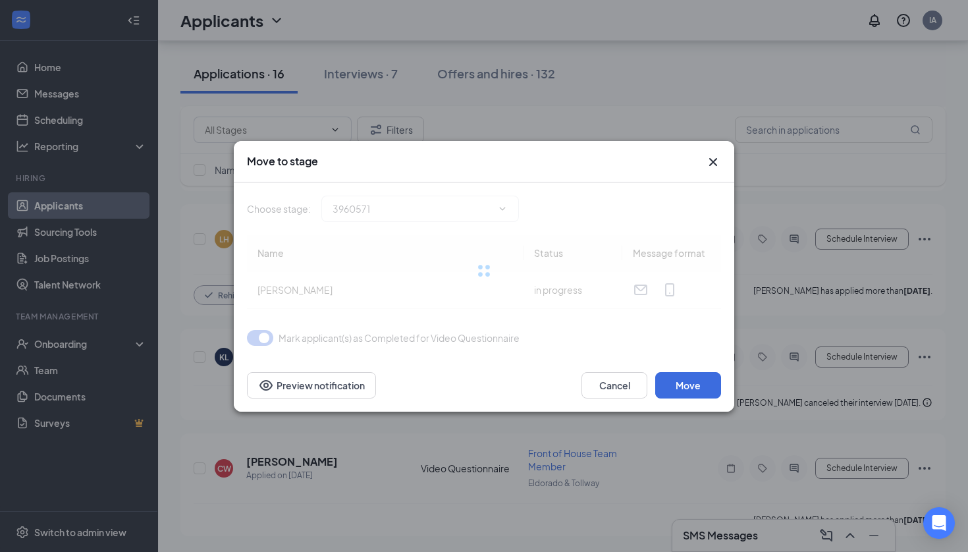
type input "Video Interview (next stage)"
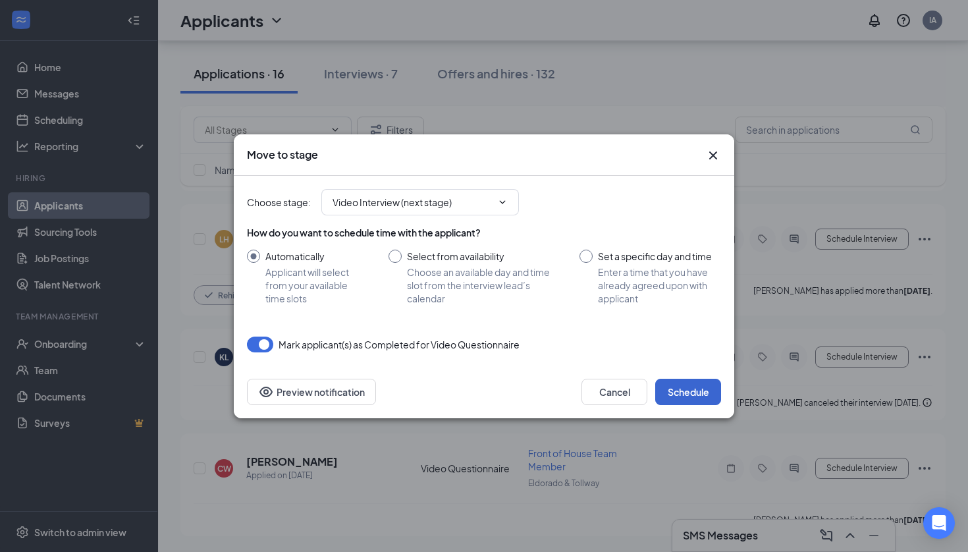
click at [685, 390] on button "Schedule" at bounding box center [688, 392] width 66 height 26
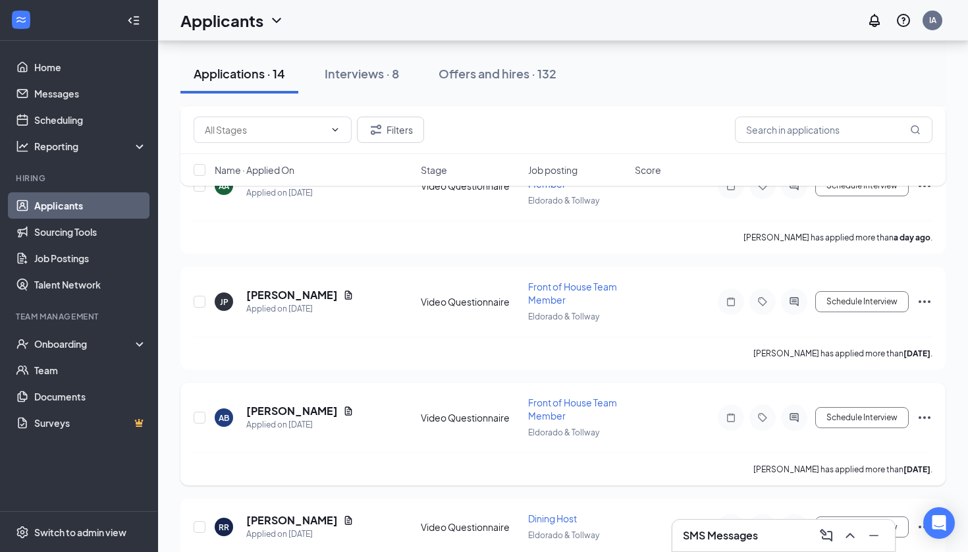
scroll to position [2162, 0]
click at [345, 408] on icon "Document" at bounding box center [348, 409] width 7 height 9
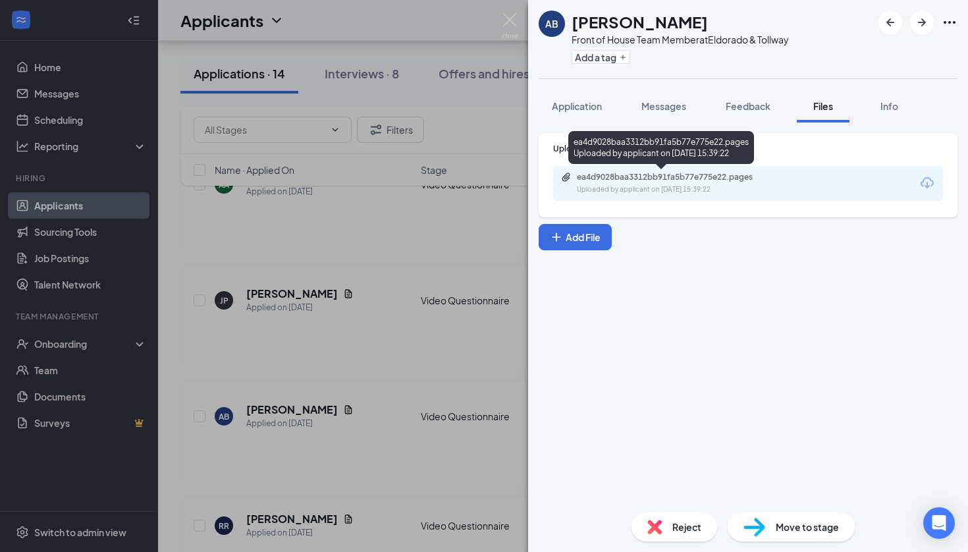
click at [662, 192] on div "Uploaded by applicant on Oct 13, 2025 at 15:39:22" at bounding box center [676, 189] width 198 height 11
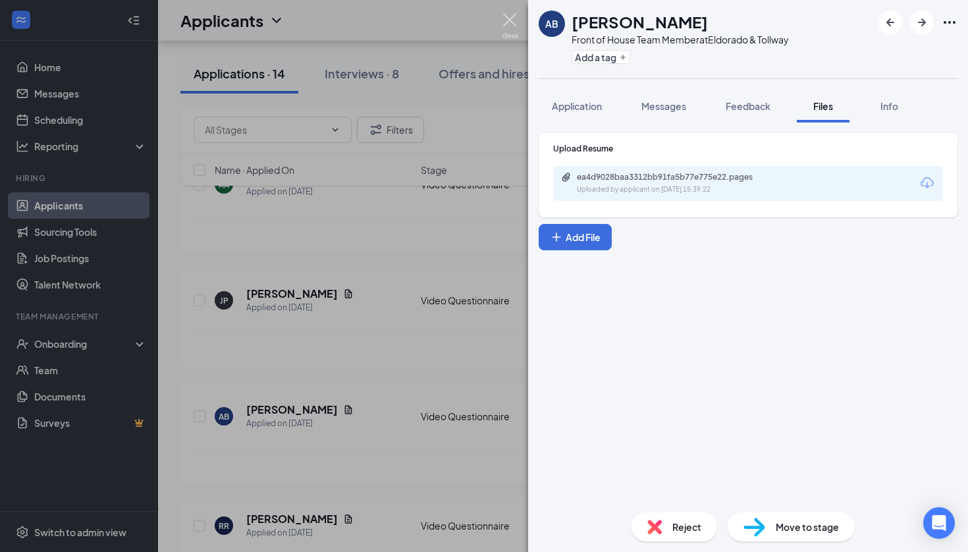
click at [507, 20] on img at bounding box center [510, 26] width 16 height 26
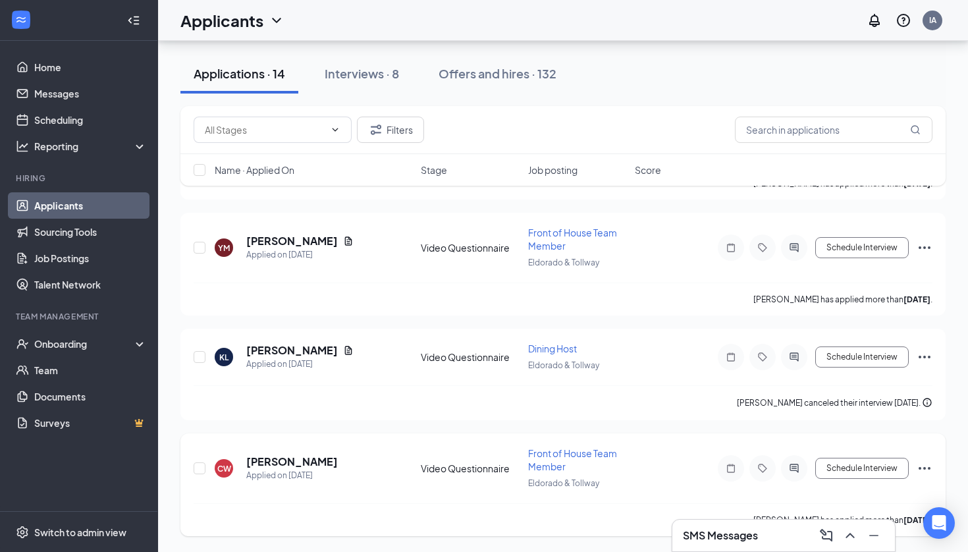
scroll to position [2876, 0]
click at [795, 471] on icon "ActiveChat" at bounding box center [794, 468] width 9 height 9
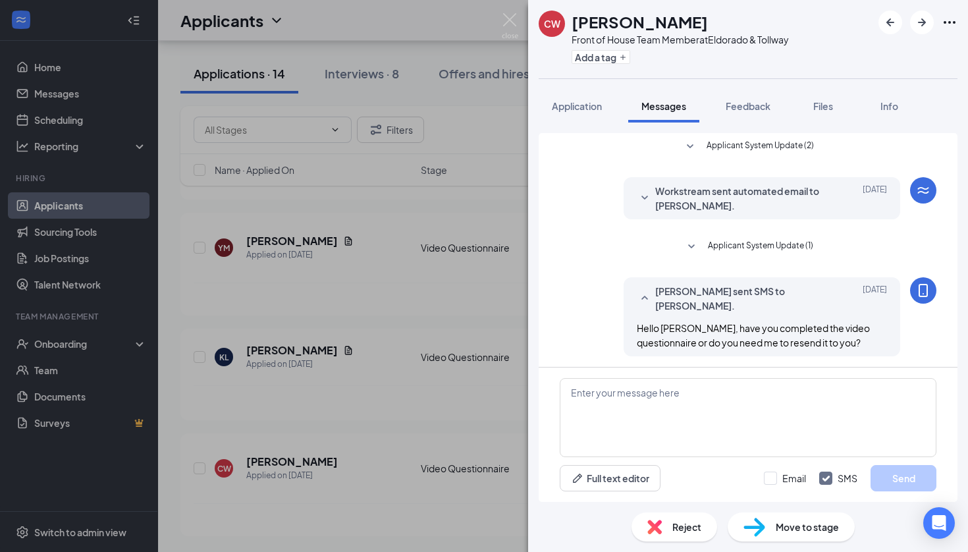
scroll to position [103, 0]
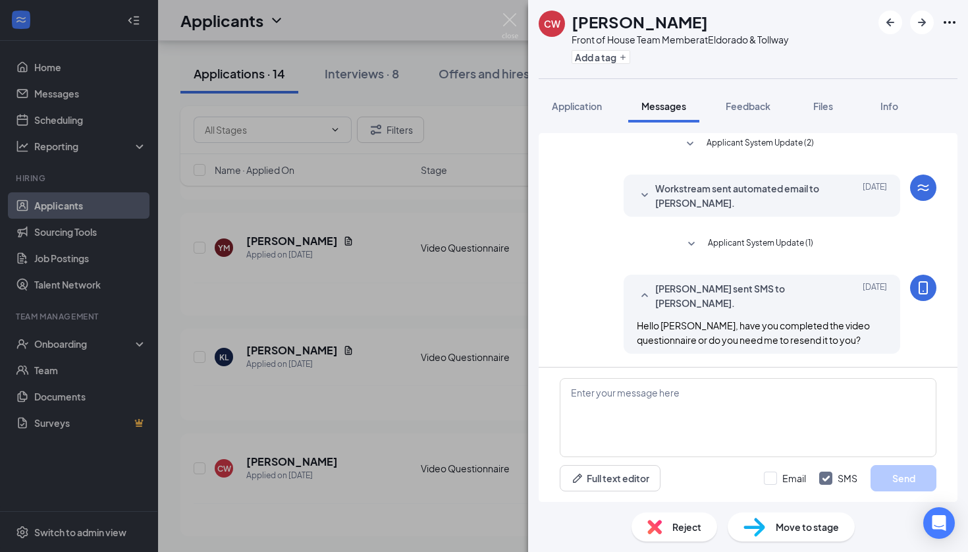
click at [467, 236] on div "CW Camryn Walker Front of House Team Member at Eldorado & Tollway Add a tag App…" at bounding box center [484, 276] width 968 height 552
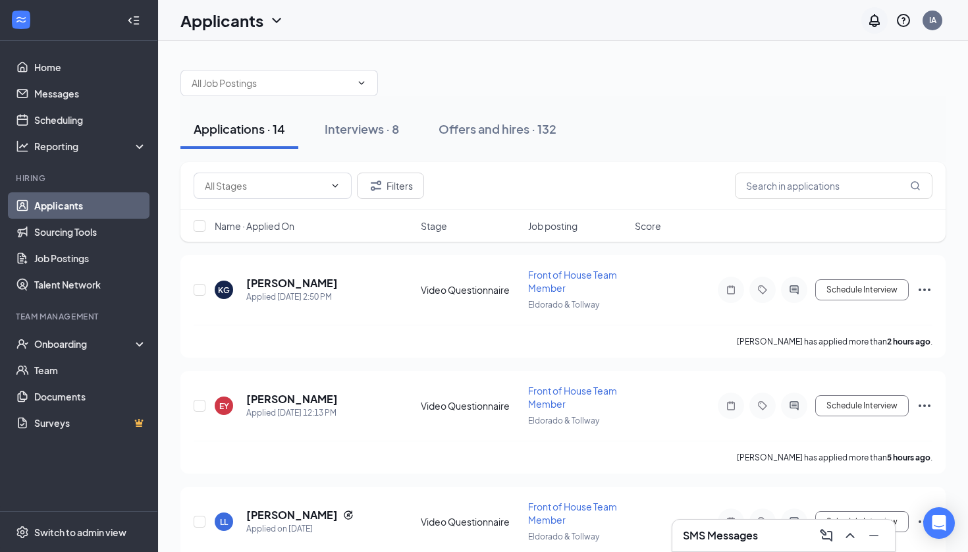
click at [828, 82] on div at bounding box center [562, 77] width 765 height 40
click at [799, 288] on icon "ActiveChat" at bounding box center [794, 289] width 16 height 11
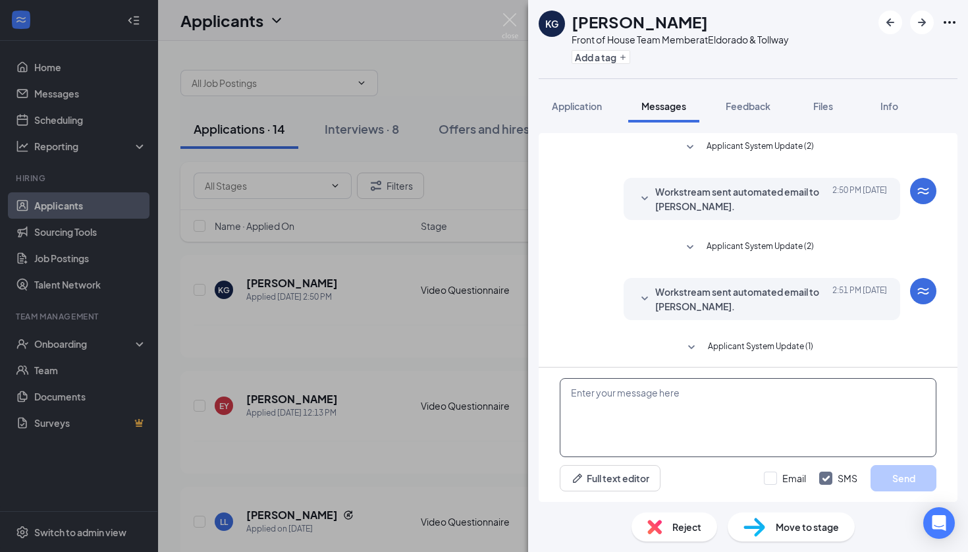
click at [689, 429] on textarea at bounding box center [748, 417] width 377 height 79
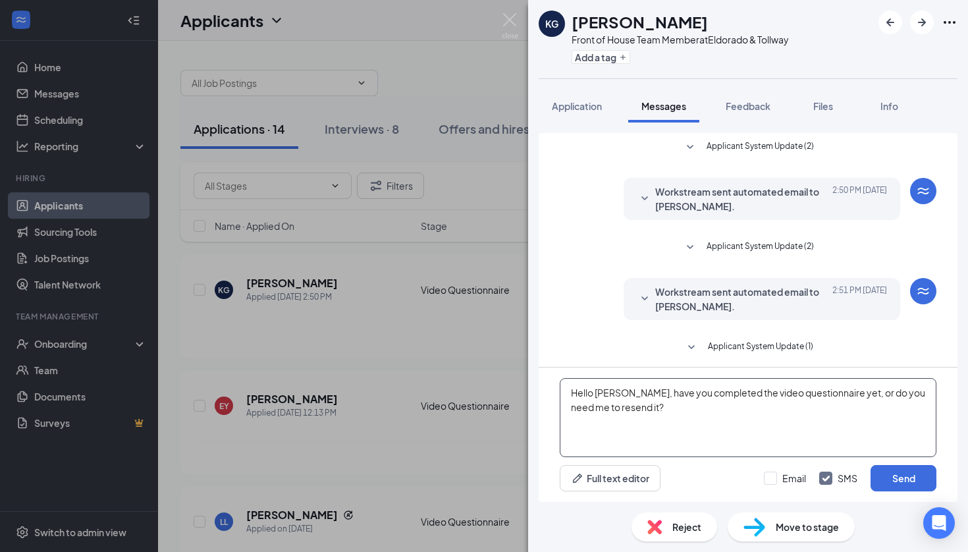
drag, startPoint x: 568, startPoint y: 390, endPoint x: 672, endPoint y: 431, distance: 111.5
click at [672, 431] on textarea "Hello Kokila, have you completed the video questionnaire yet, or do you need me…" at bounding box center [748, 417] width 377 height 79
type textarea "Hello Kokila, have you completed the video questionnaire yet, or do you need me…"
click at [905, 480] on button "Send" at bounding box center [904, 478] width 66 height 26
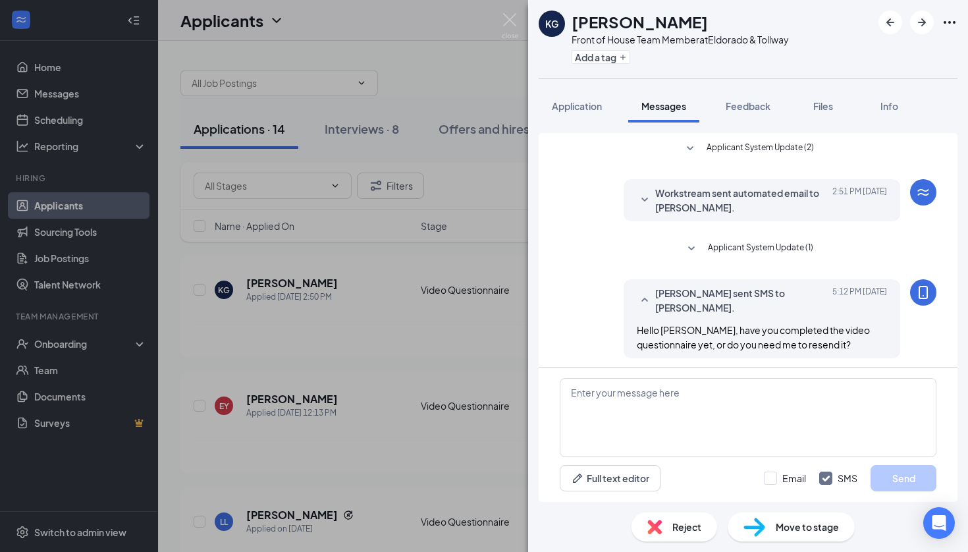
scroll to position [103, 0]
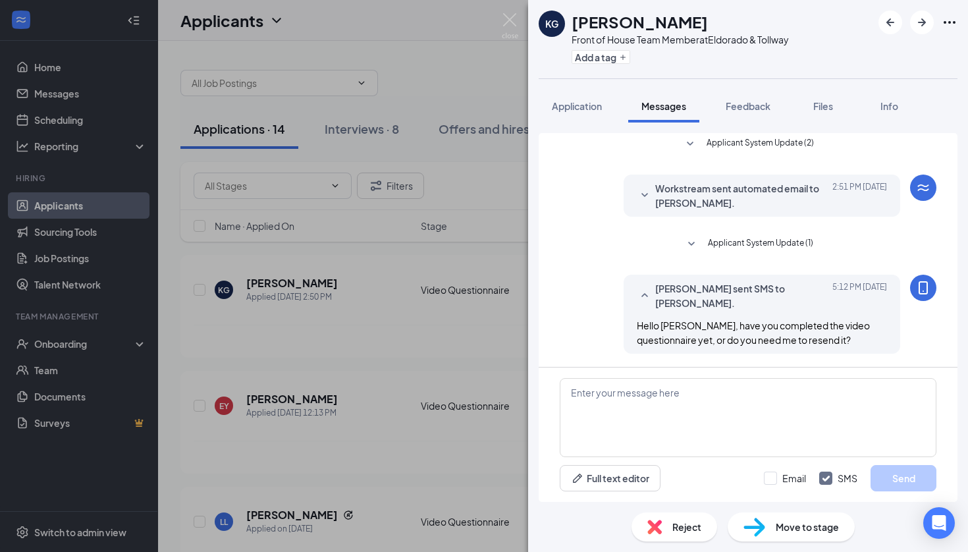
click at [440, 311] on div "KG Kokila Ganne Front of House Team Member at Eldorado & Tollway Add a tag Appl…" at bounding box center [484, 276] width 968 height 552
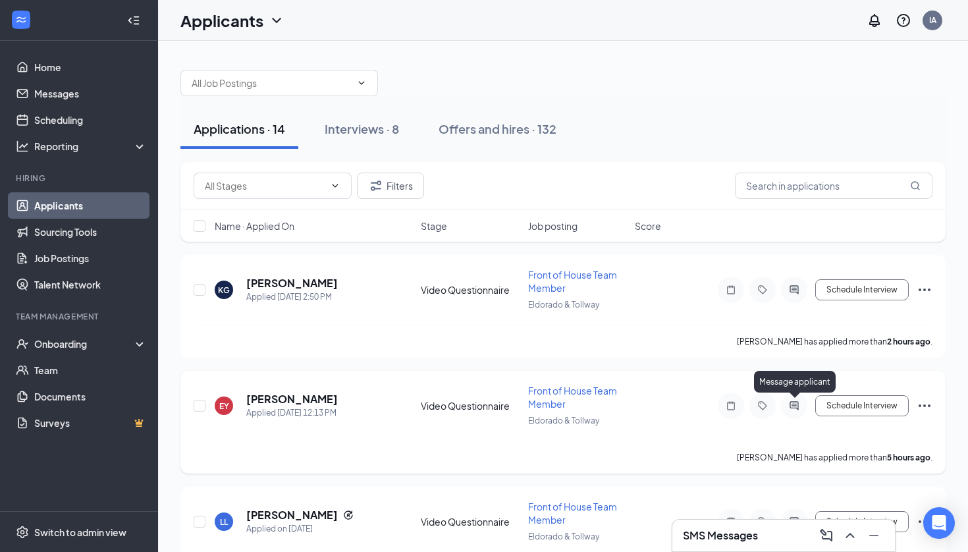
click at [790, 402] on icon "ActiveChat" at bounding box center [794, 405] width 9 height 9
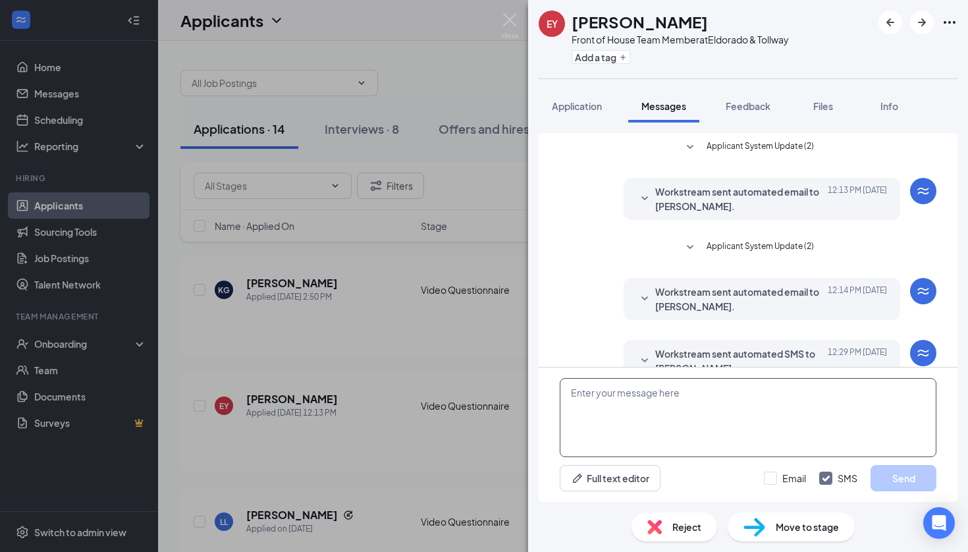
scroll to position [28, 0]
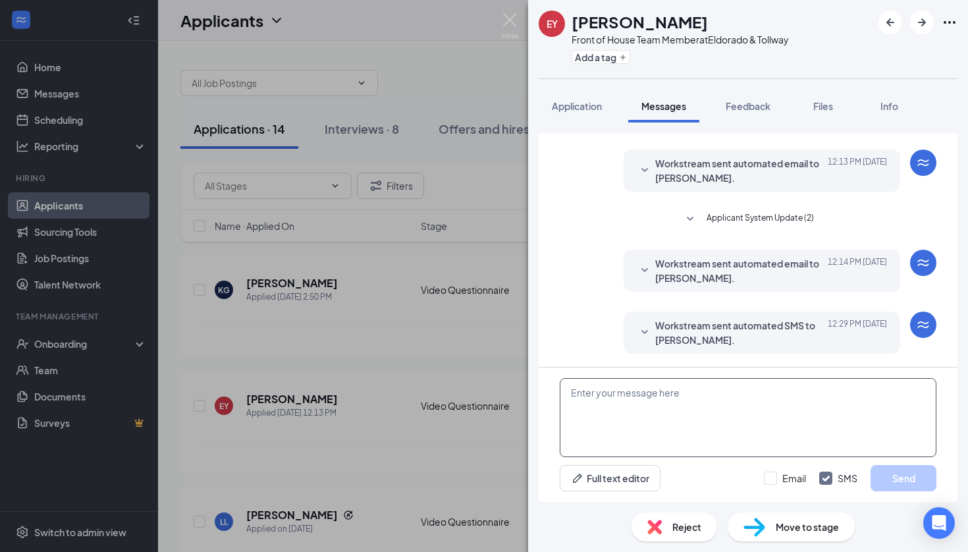
click at [595, 429] on textarea at bounding box center [748, 417] width 377 height 79
paste textarea "Hello Kokila, have you completed the video questionnaire yet, or do you need me…"
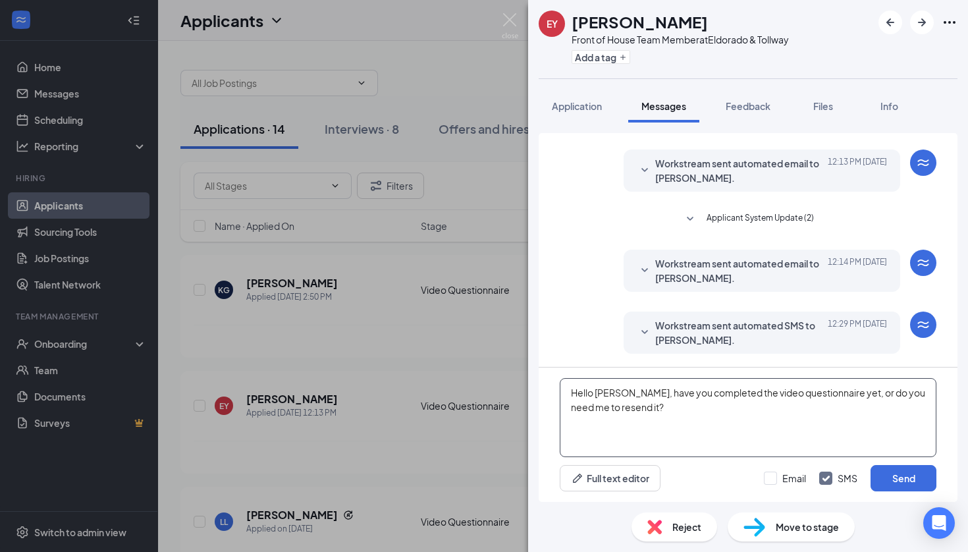
click at [606, 392] on textarea "Hello Kokila, have you completed the video questionnaire yet, or do you need me…" at bounding box center [748, 417] width 377 height 79
type textarea "Hello Emiliano, have you completed the video questionnaire yet, or do you need …"
click at [905, 477] on button "Send" at bounding box center [904, 478] width 66 height 26
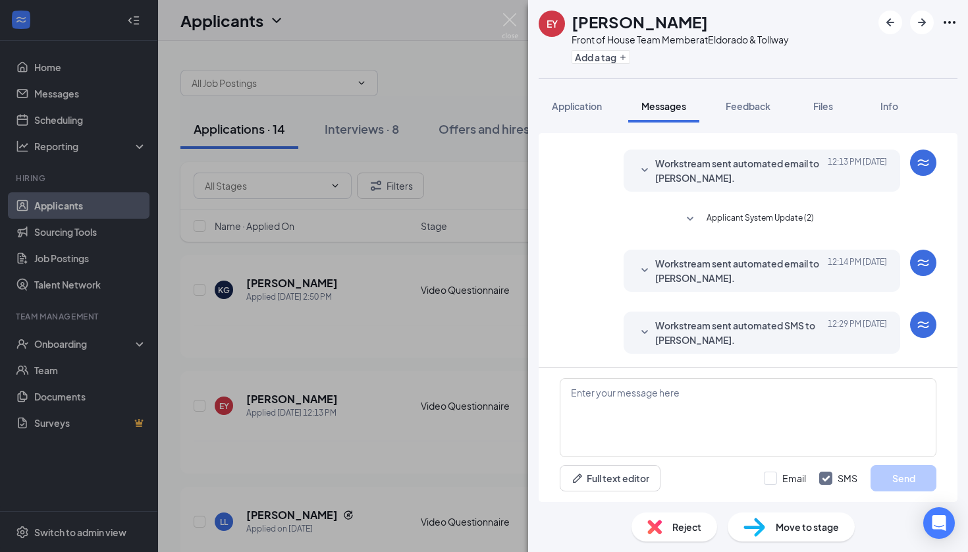
scroll to position [127, 0]
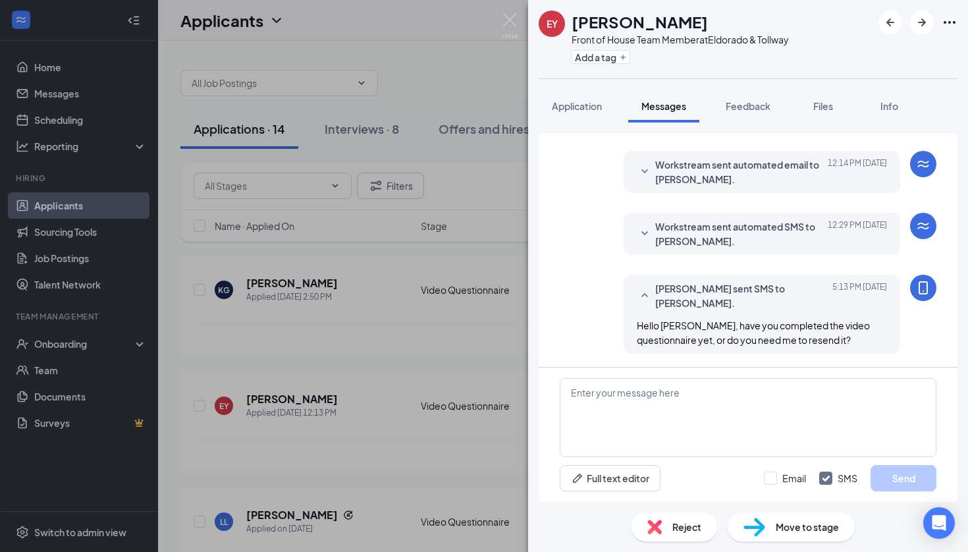
click at [429, 387] on div "EY Emiliano Yanez romero Front of House Team Member at Eldorado & Tollway Add a…" at bounding box center [484, 276] width 968 height 552
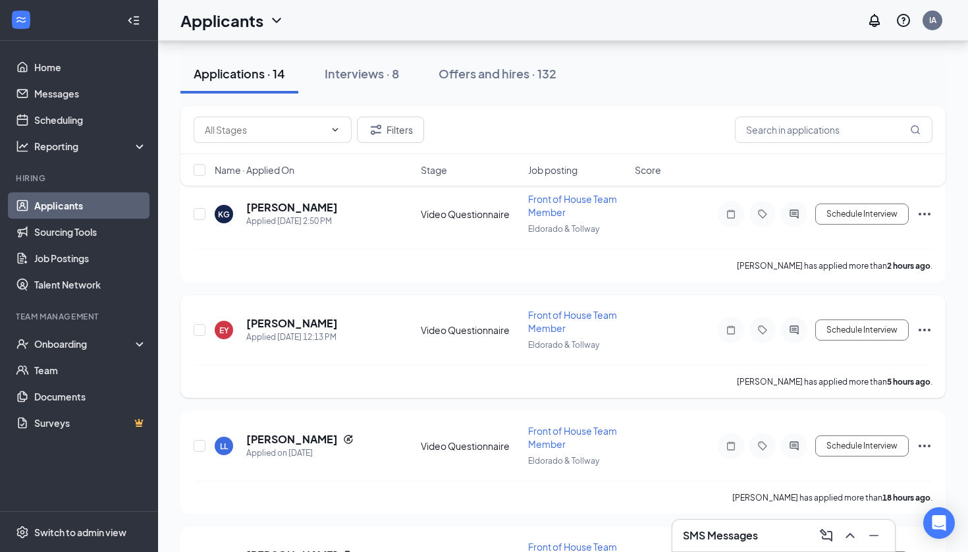
scroll to position [85, 0]
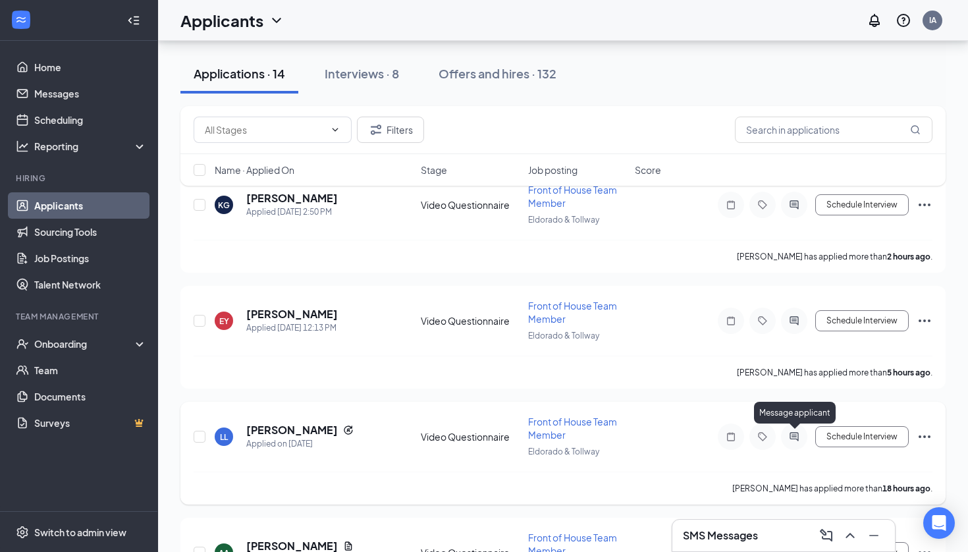
click at [796, 441] on icon "ActiveChat" at bounding box center [794, 436] width 16 height 11
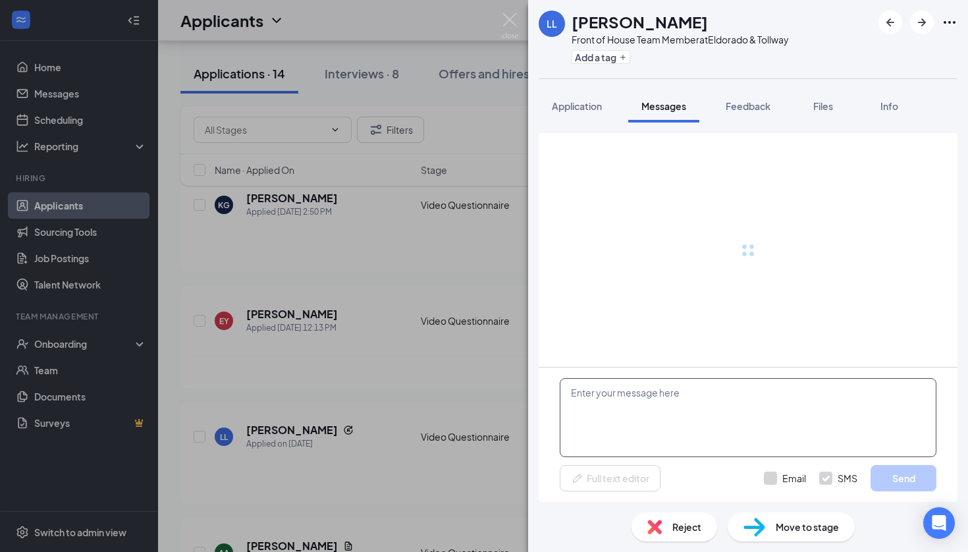
scroll to position [28, 0]
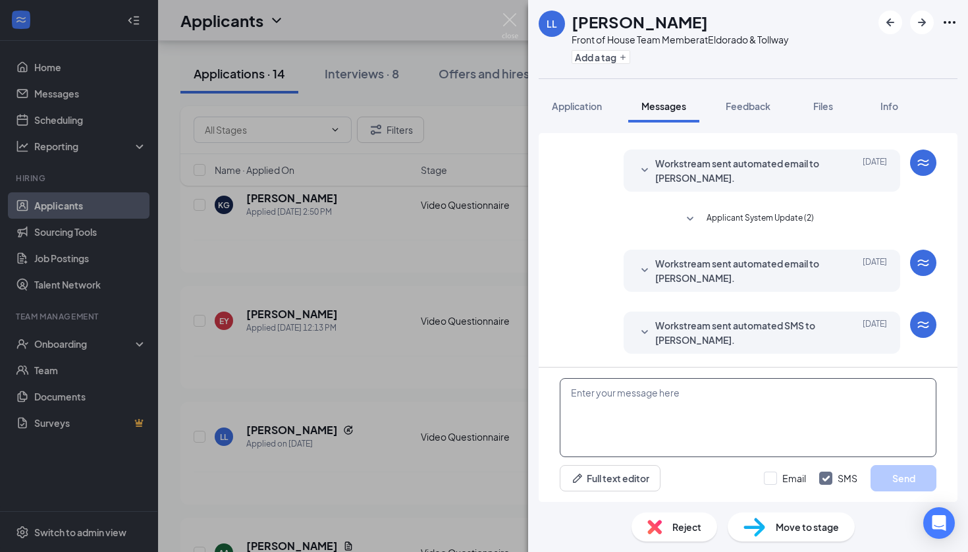
click at [732, 425] on textarea at bounding box center [748, 417] width 377 height 79
paste textarea "Hello Kokila, have you completed the video questionnaire yet, or do you need me…"
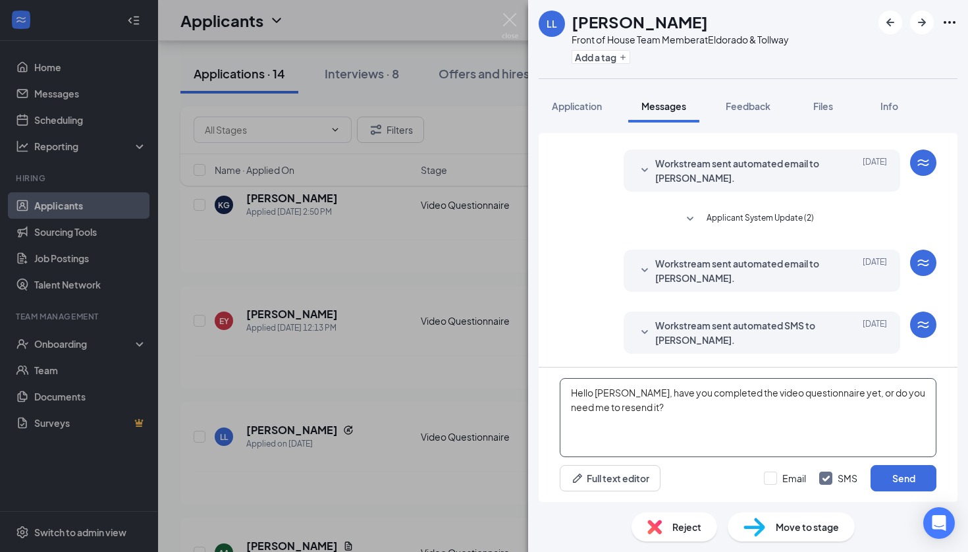
click at [610, 394] on textarea "Hello Kokila, have you completed the video questionnaire yet, or do you need me…" at bounding box center [748, 417] width 377 height 79
type textarea "Hello [PERSON_NAME], have you completed the video questionnaire yet, or do you …"
click at [894, 478] on button "Send" at bounding box center [904, 478] width 66 height 26
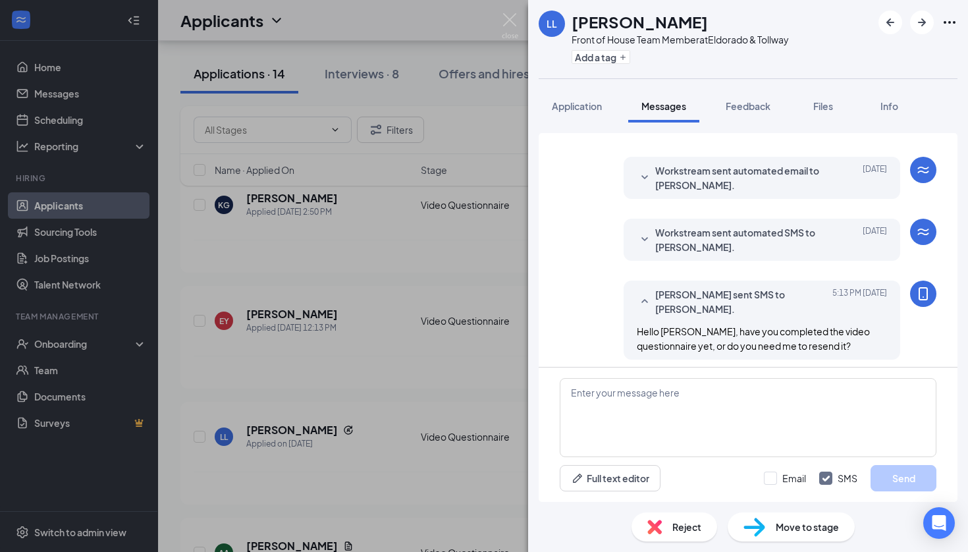
scroll to position [127, 0]
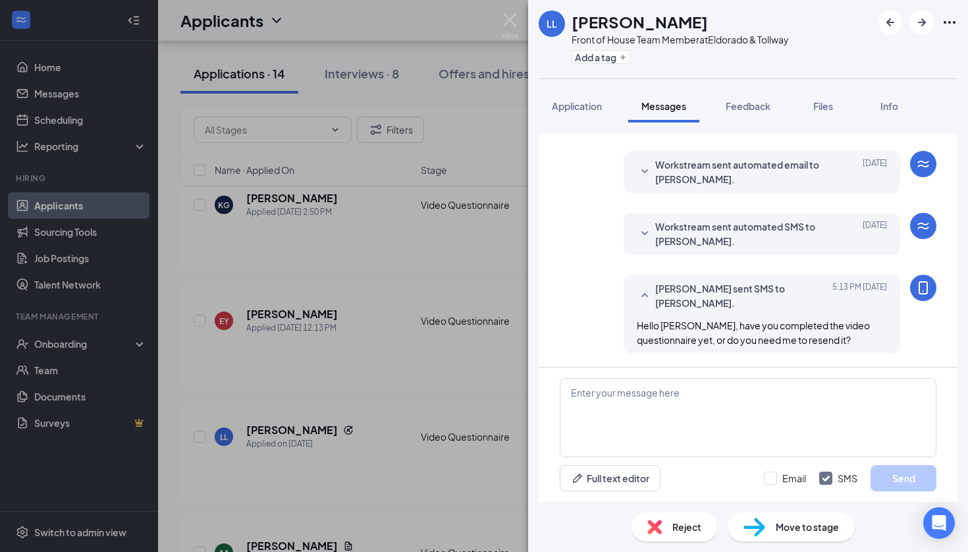
click at [444, 452] on div "LL Layla Lindsey Front of House Team Member at Eldorado & Tollway Add a tag App…" at bounding box center [484, 276] width 968 height 552
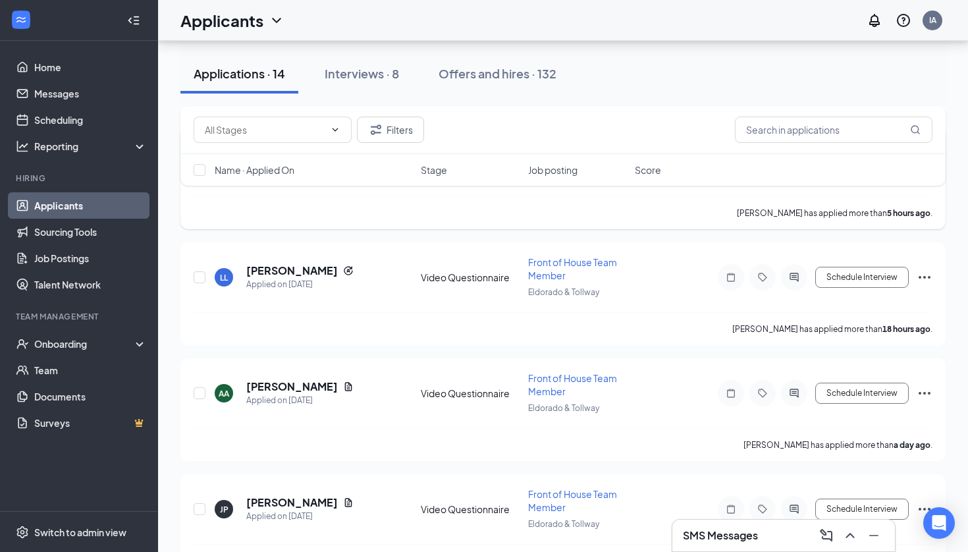
scroll to position [256, 0]
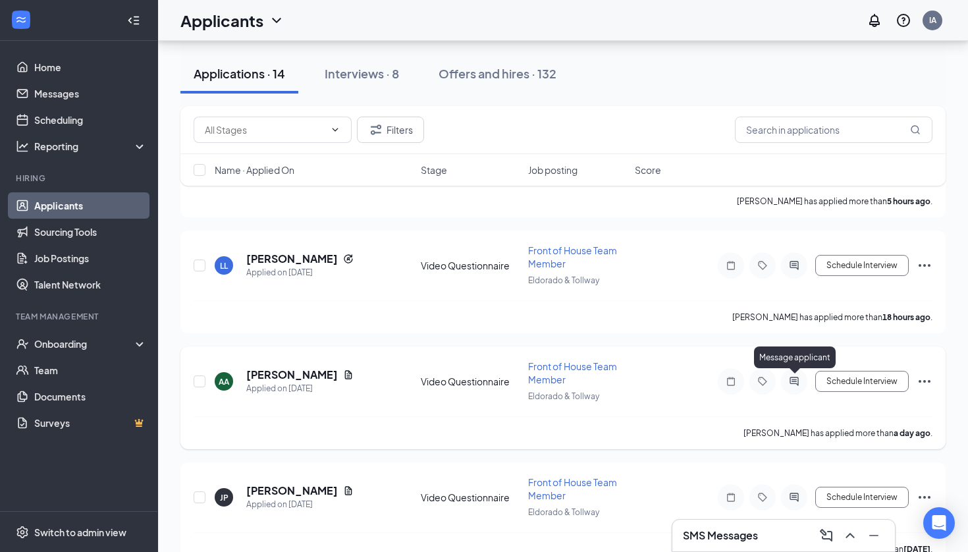
click at [795, 384] on icon "ActiveChat" at bounding box center [794, 381] width 9 height 9
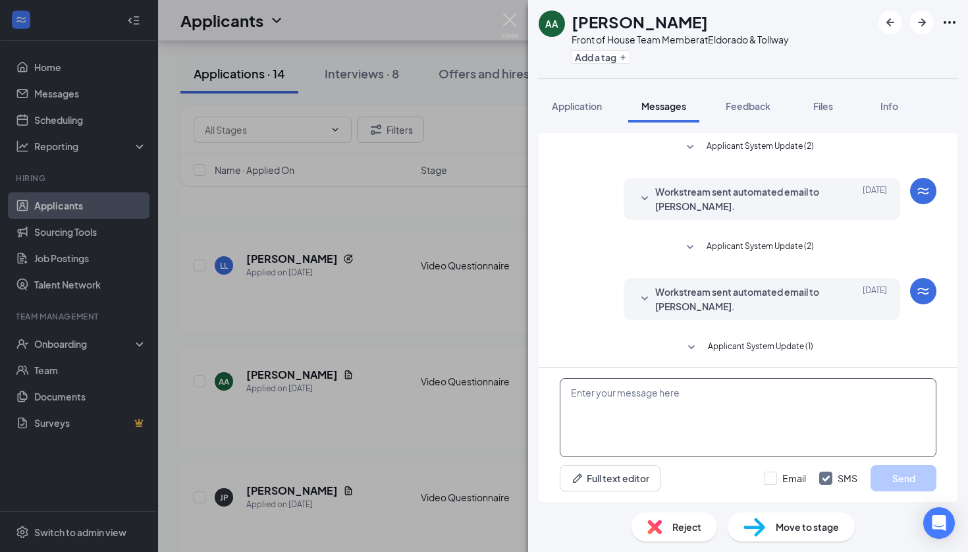
scroll to position [5, 0]
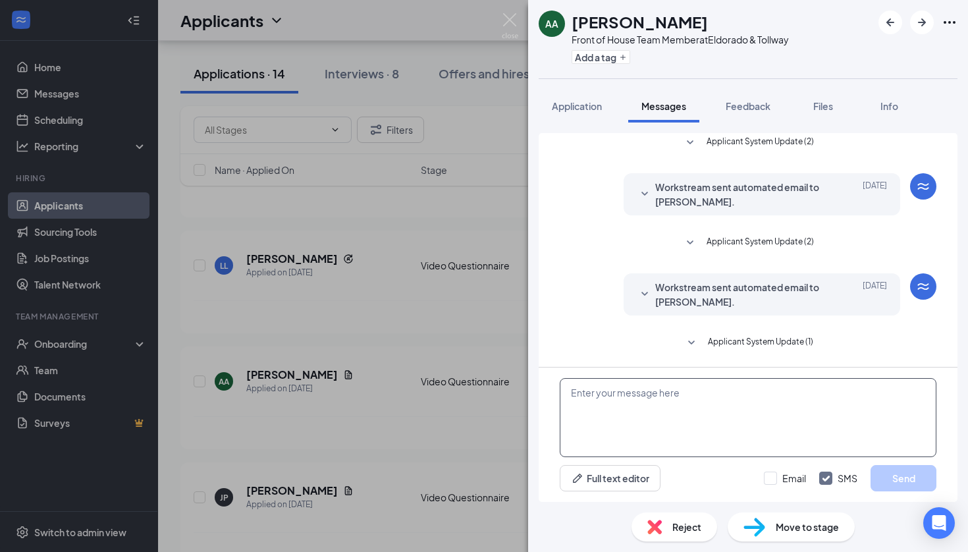
click at [730, 426] on textarea at bounding box center [748, 417] width 377 height 79
paste textarea "Hello Kokila, have you completed the video questionnaire yet, or do you need me…"
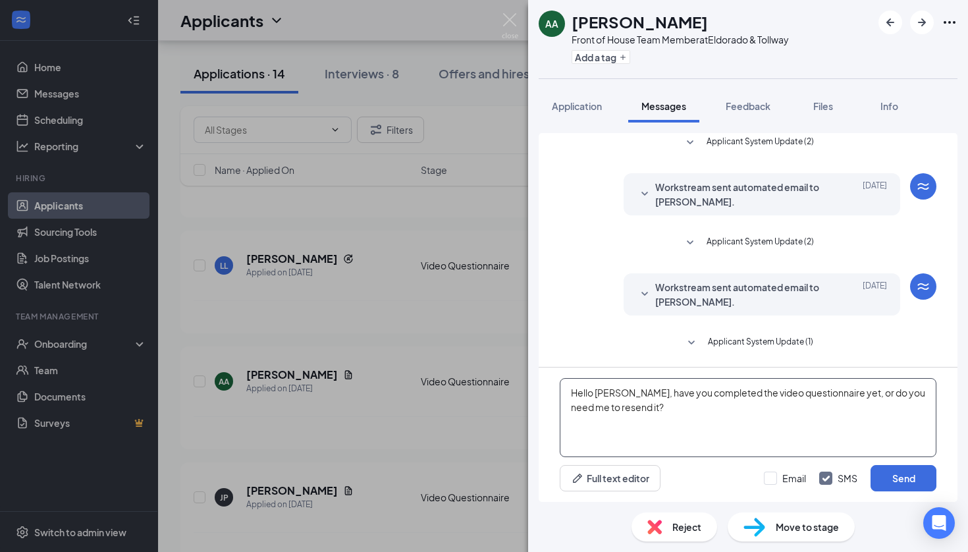
click at [607, 389] on textarea "Hello Kokila, have you completed the video questionnaire yet, or do you need me…" at bounding box center [748, 417] width 377 height 79
type textarea "Hello Anas, have you completed the video questionnaire yet, or do you need me t…"
click at [917, 475] on button "Send" at bounding box center [904, 478] width 66 height 26
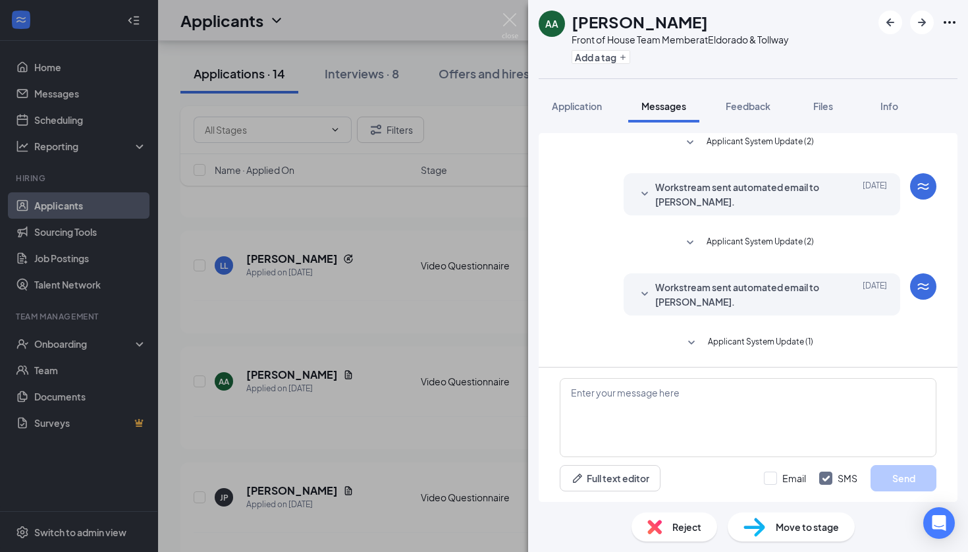
scroll to position [103, 0]
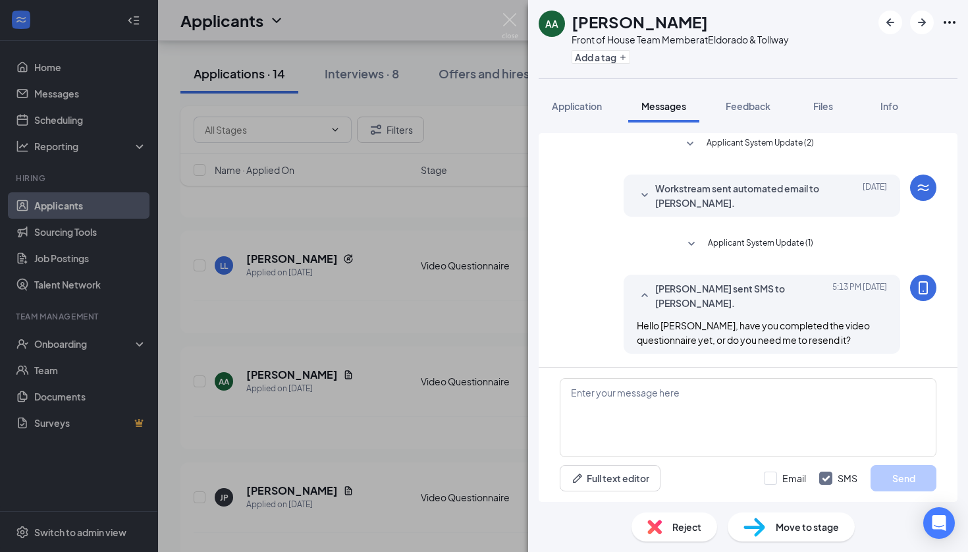
click at [425, 196] on div "AA Anas Alsafady Front of House Team Member at Eldorado & Tollway Add a tag App…" at bounding box center [484, 276] width 968 height 552
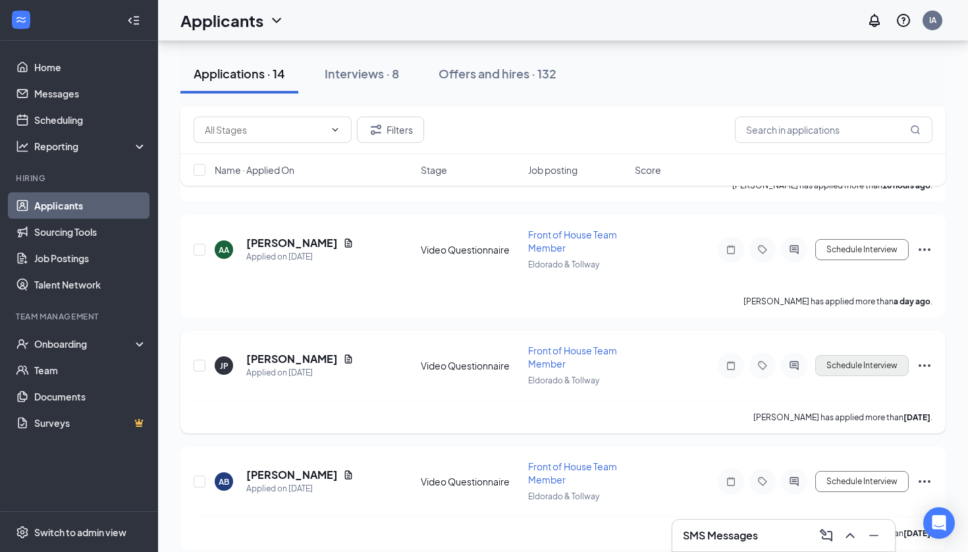
scroll to position [390, 0]
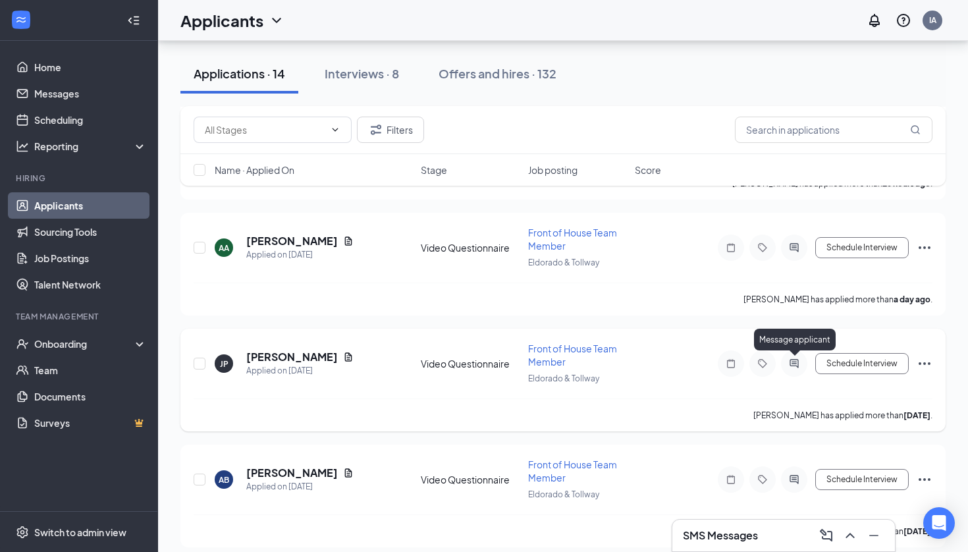
click at [794, 362] on icon "ActiveChat" at bounding box center [794, 363] width 9 height 9
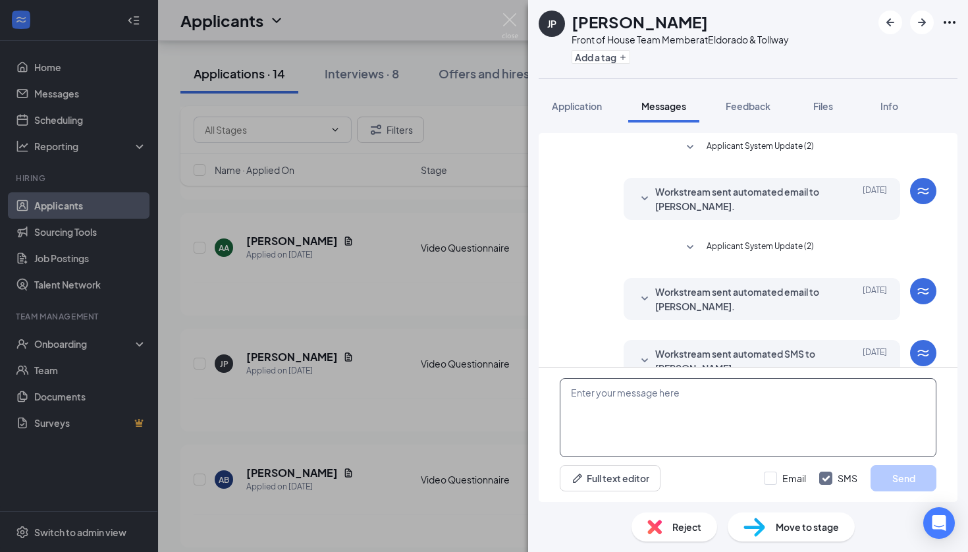
scroll to position [28, 0]
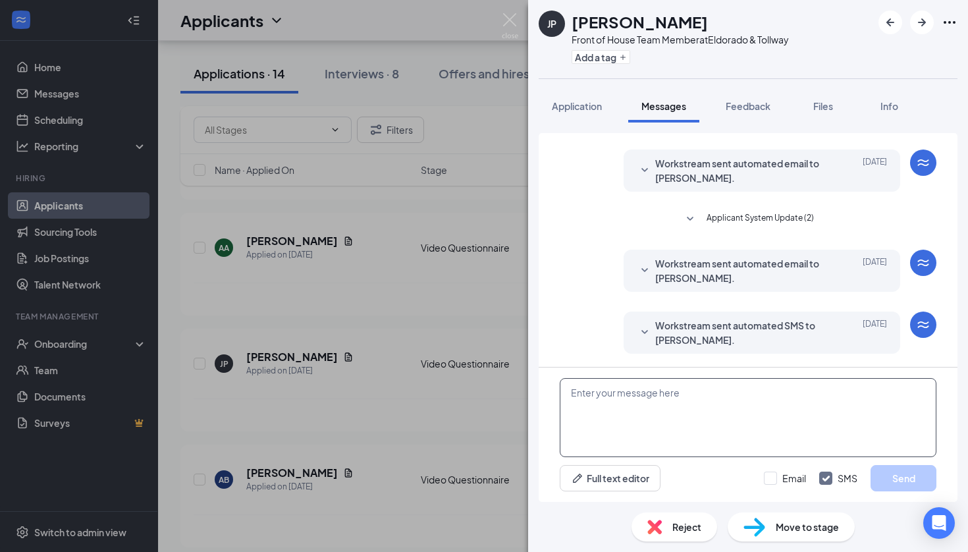
click at [650, 416] on textarea at bounding box center [748, 417] width 377 height 79
paste textarea "Hello Kokila, have you completed the video questionnaire yet, or do you need me…"
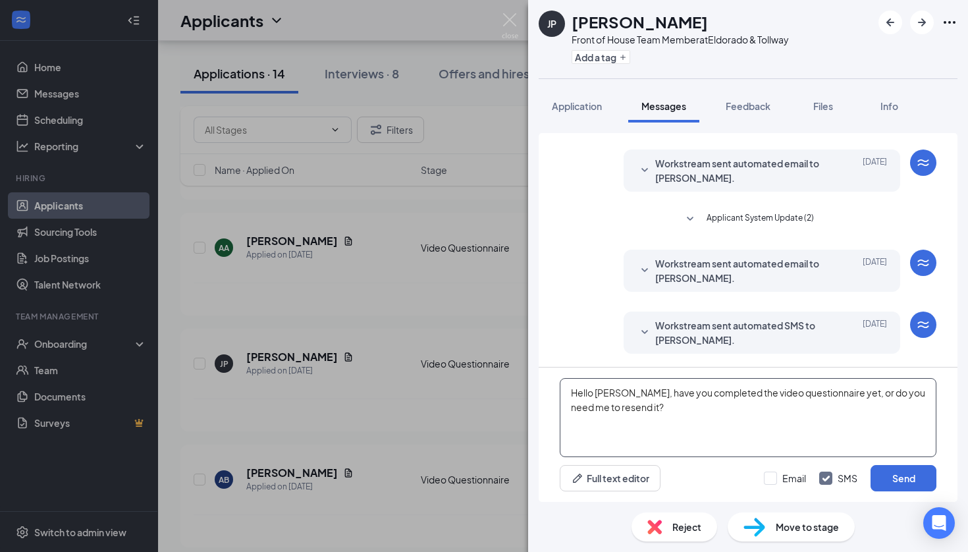
click at [604, 392] on textarea "Hello Kokila, have you completed the video questionnaire yet, or do you need me…" at bounding box center [748, 417] width 377 height 79
type textarea "Hello Josue, have you completed the video questionnaire yet, or do you need me …"
click at [903, 475] on button "Send" at bounding box center [904, 478] width 66 height 26
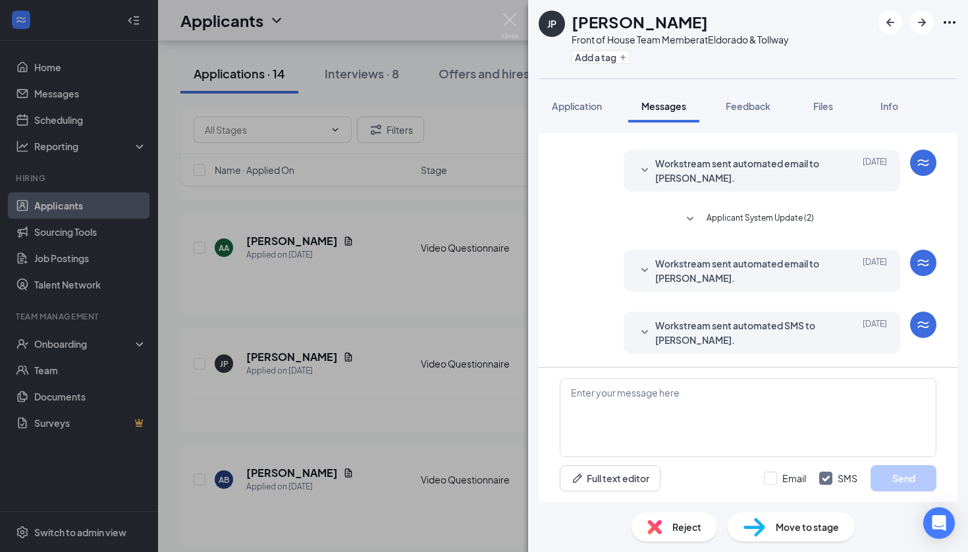
scroll to position [114, 0]
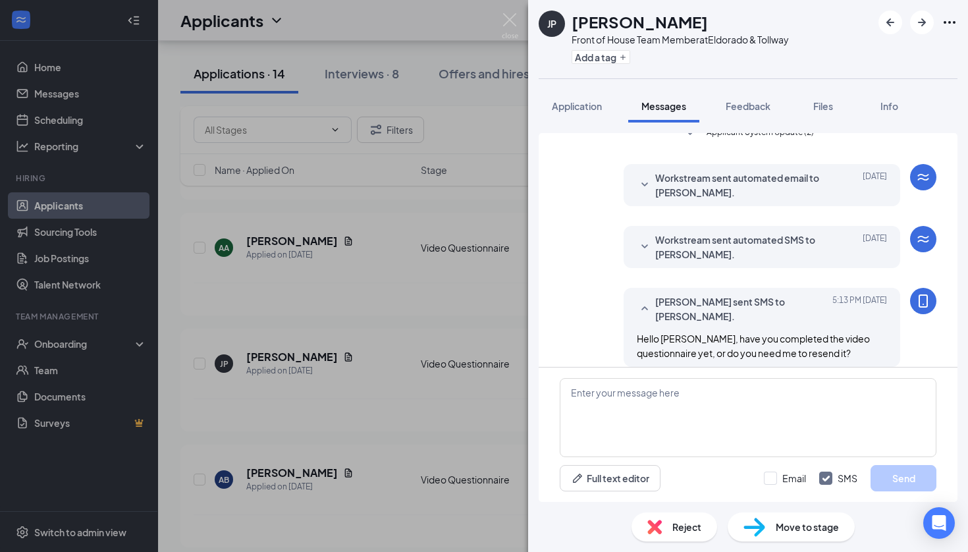
click at [446, 385] on div "JP Josue Palma Front of House Team Member at Eldorado & Tollway Add a tag Appli…" at bounding box center [484, 276] width 968 height 552
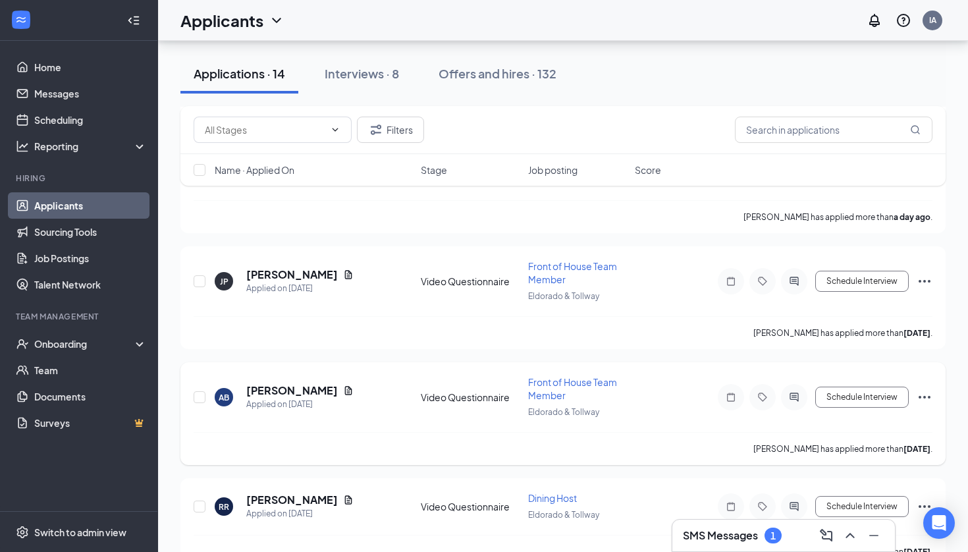
scroll to position [475, 0]
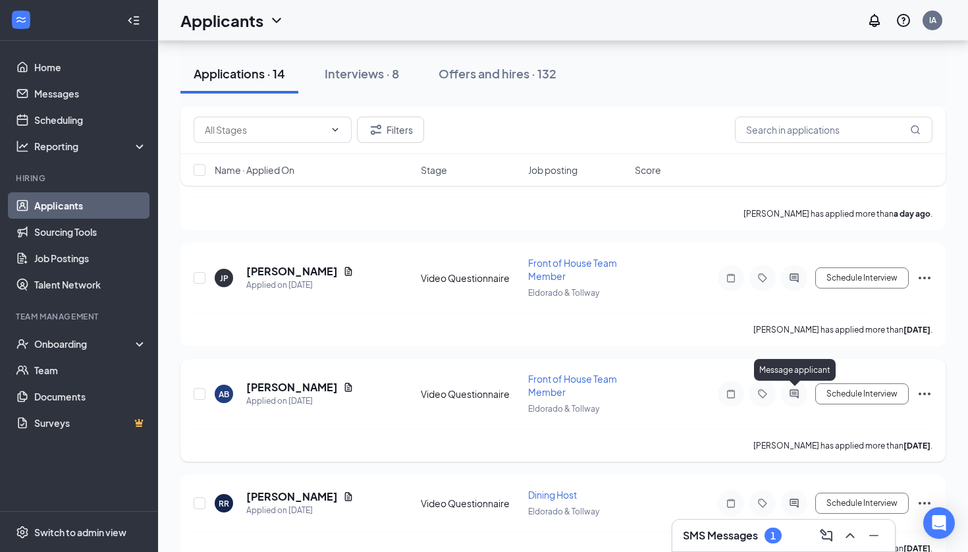
click at [797, 395] on icon "ActiveChat" at bounding box center [794, 394] width 16 height 11
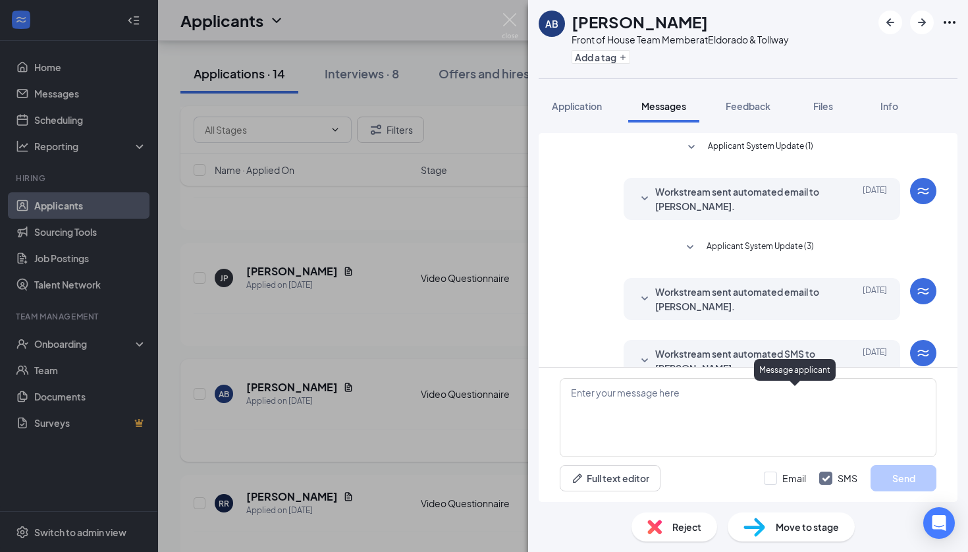
scroll to position [152, 0]
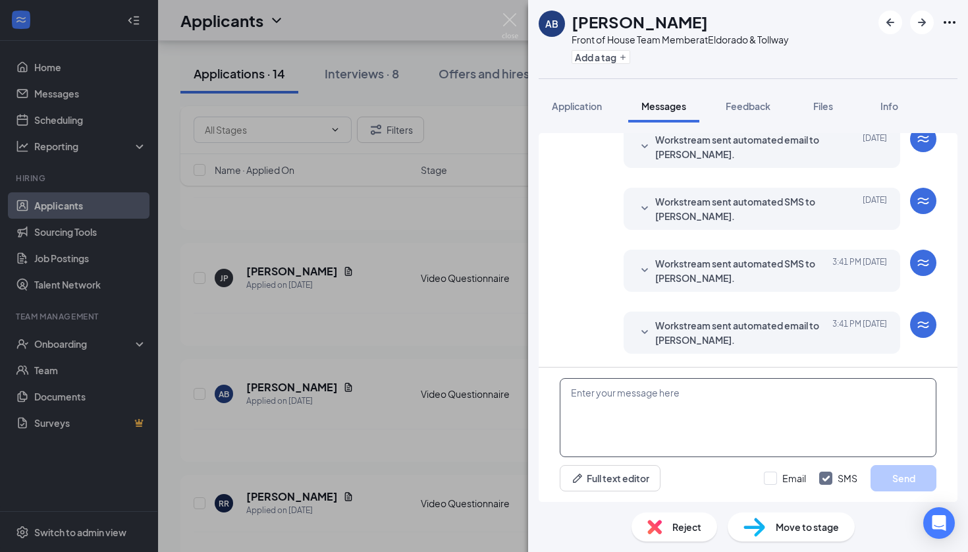
click at [744, 412] on textarea at bounding box center [748, 417] width 377 height 79
paste textarea "Hello Kokila, have you completed the video questionnaire yet, or do you need me…"
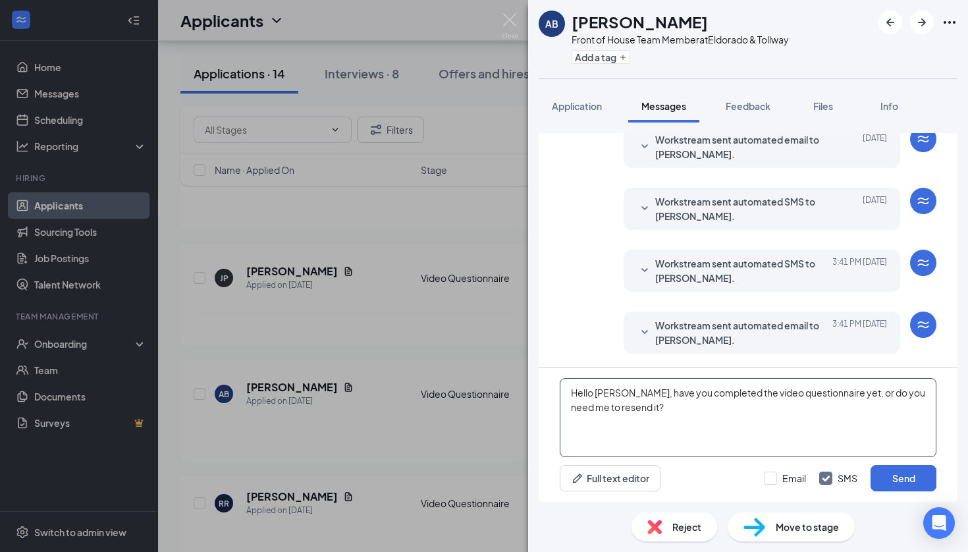
click at [606, 391] on textarea "Hello Kokila, have you completed the video questionnaire yet, or do you need me…" at bounding box center [748, 417] width 377 height 79
type textarea "Hello Amber, have you completed the video questionnaire yet, or do you need me …"
click at [910, 474] on button "Send" at bounding box center [904, 478] width 66 height 26
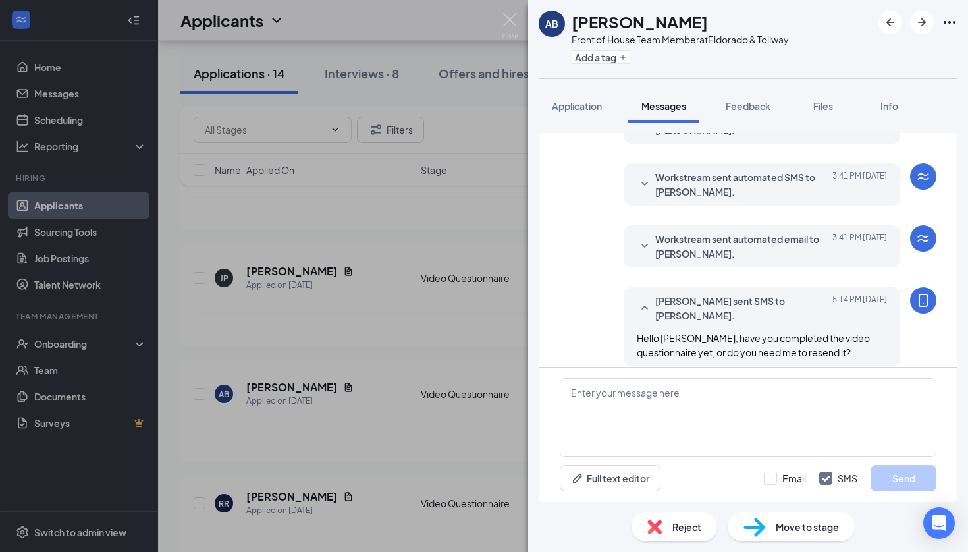
scroll to position [251, 0]
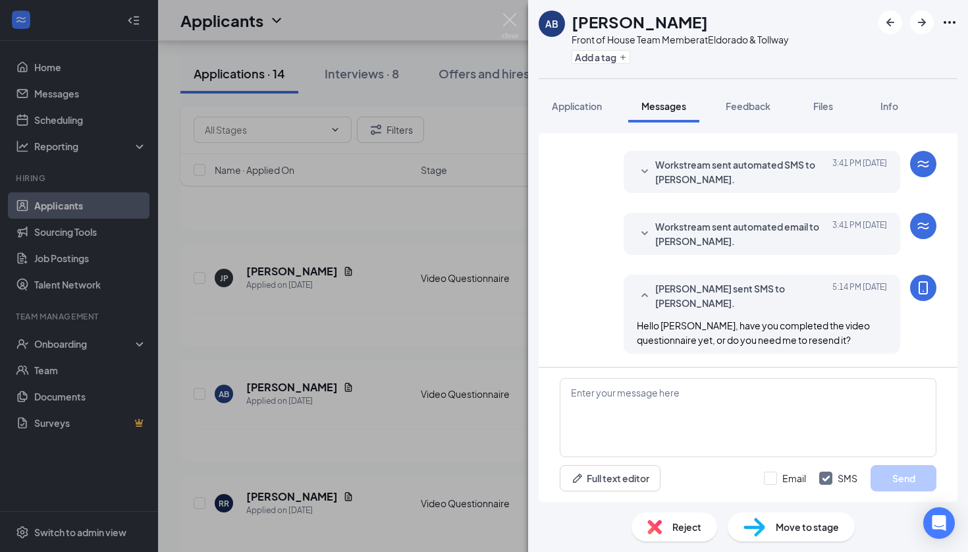
click at [379, 299] on div "AB Amber Burton Front of House Team Member at Eldorado & Tollway Add a tag Appl…" at bounding box center [484, 276] width 968 height 552
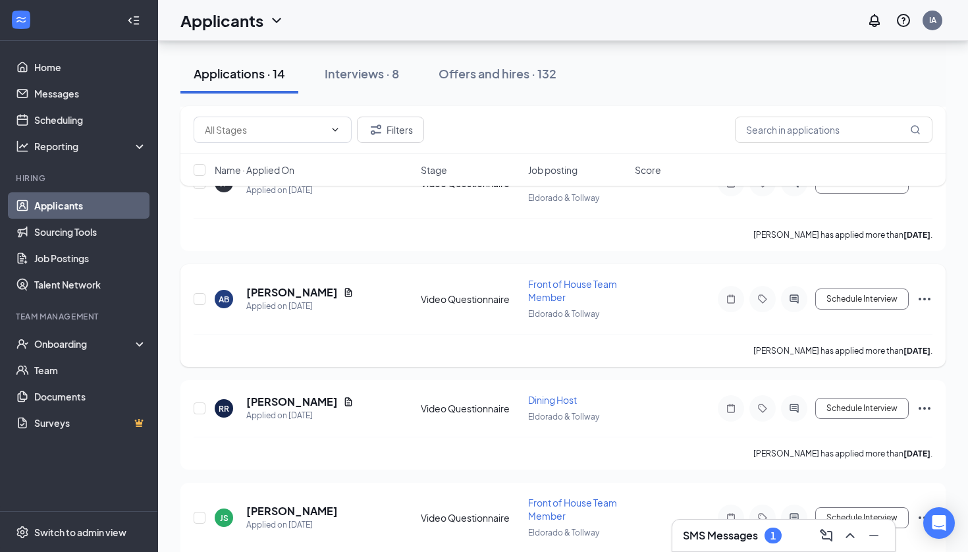
scroll to position [574, 0]
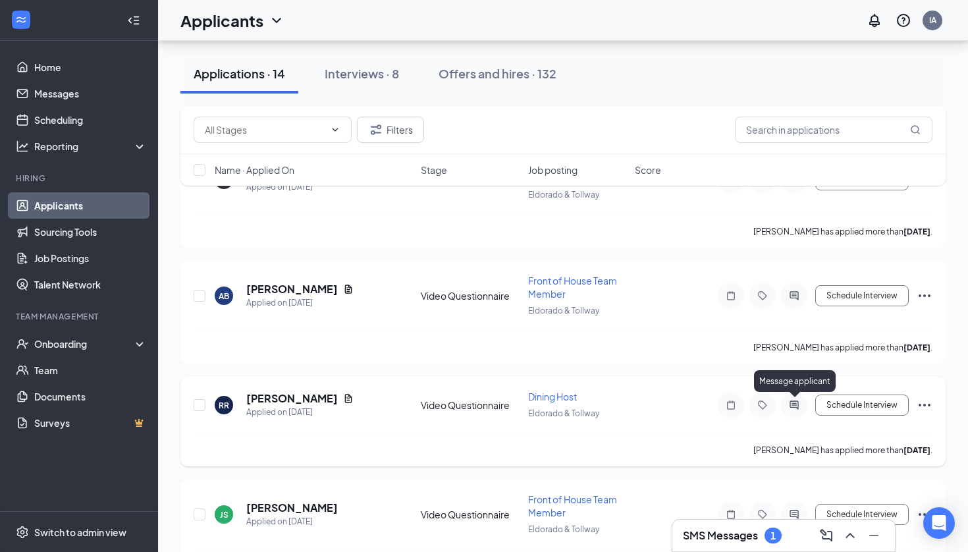
click at [801, 401] on icon "ActiveChat" at bounding box center [794, 405] width 16 height 11
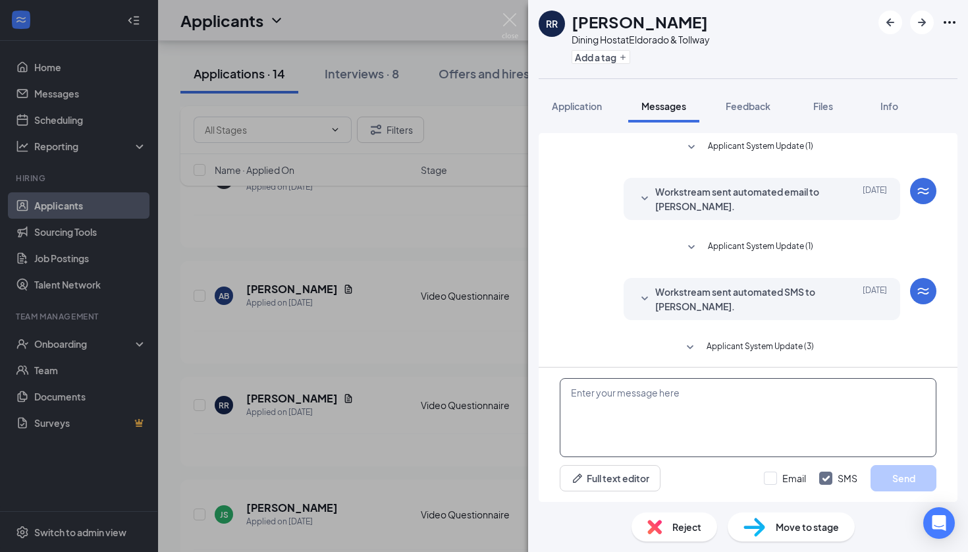
scroll to position [67, 0]
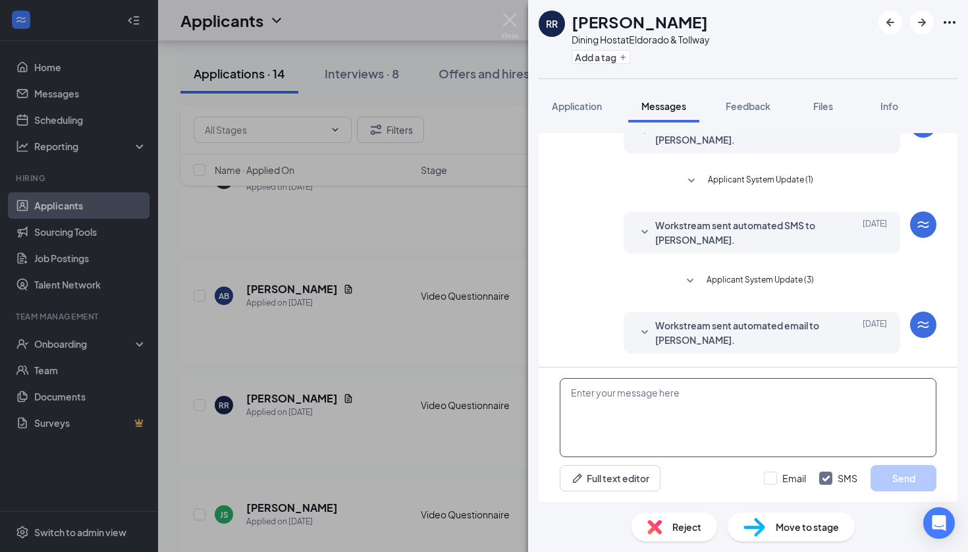
click at [752, 431] on textarea at bounding box center [748, 417] width 377 height 79
paste textarea "Hello Kokila, have you completed the video questionnaire yet, or do you need me…"
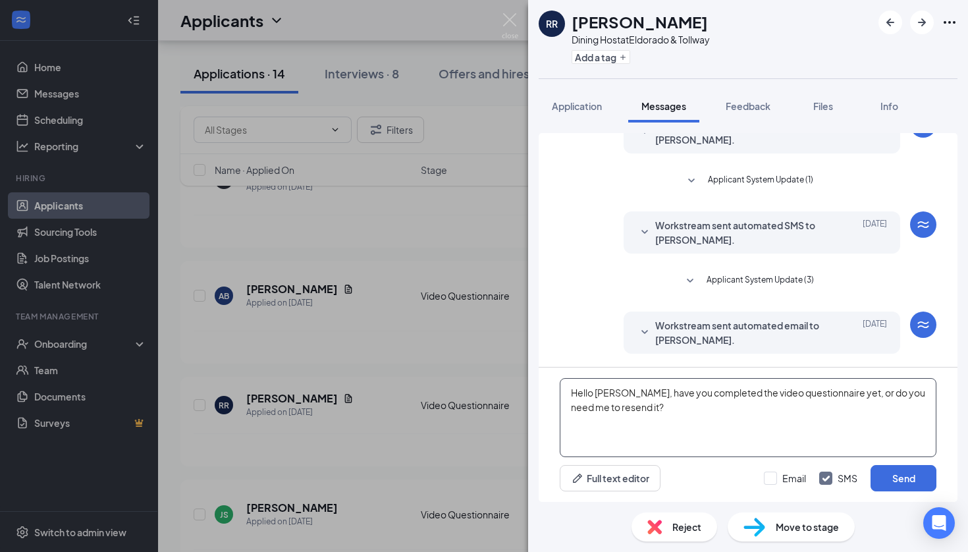
click at [610, 394] on textarea "Hello Kokila, have you completed the video questionnaire yet, or do you need me…" at bounding box center [748, 417] width 377 height 79
type textarea "Hello Ryan, have you completed the video questionnaire yet, or do you need me t…"
click at [907, 477] on button "Send" at bounding box center [904, 478] width 66 height 26
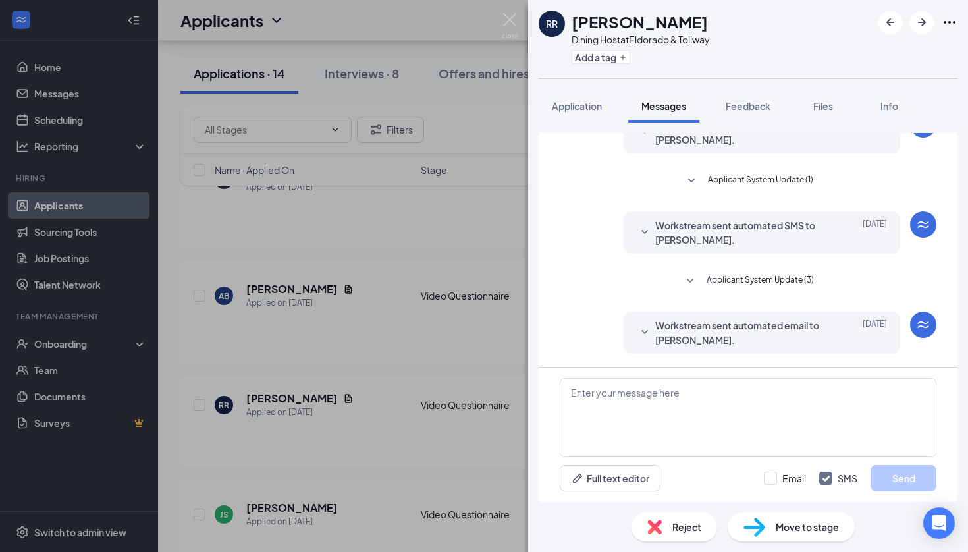
scroll to position [152, 0]
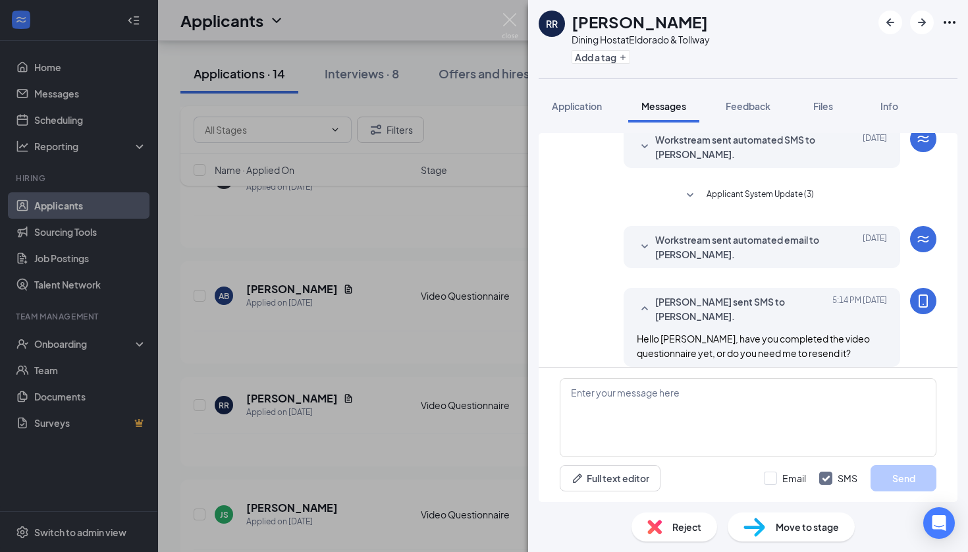
click at [455, 407] on div "RR Ryan Roy Dining Host at Eldorado & Tollway Add a tag Application Messages Fe…" at bounding box center [484, 276] width 968 height 552
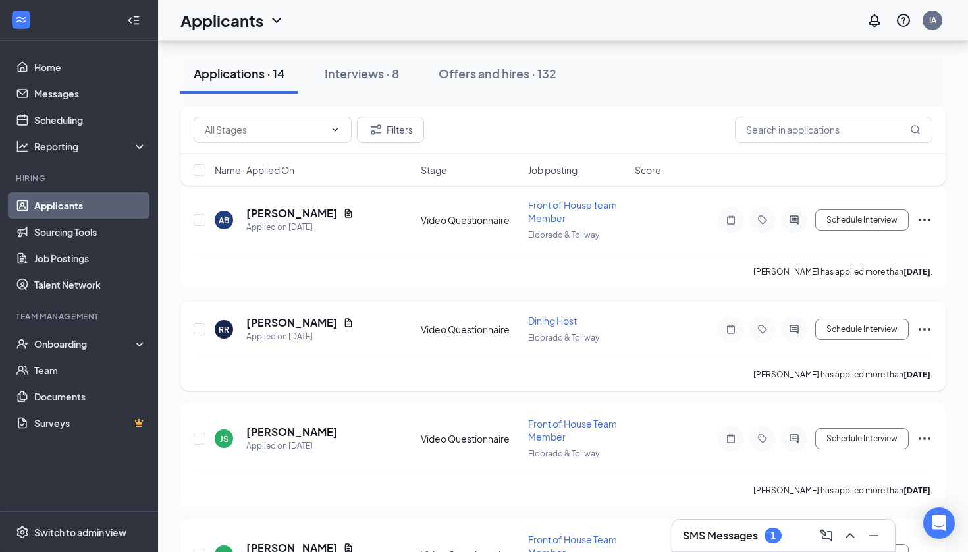
scroll to position [652, 0]
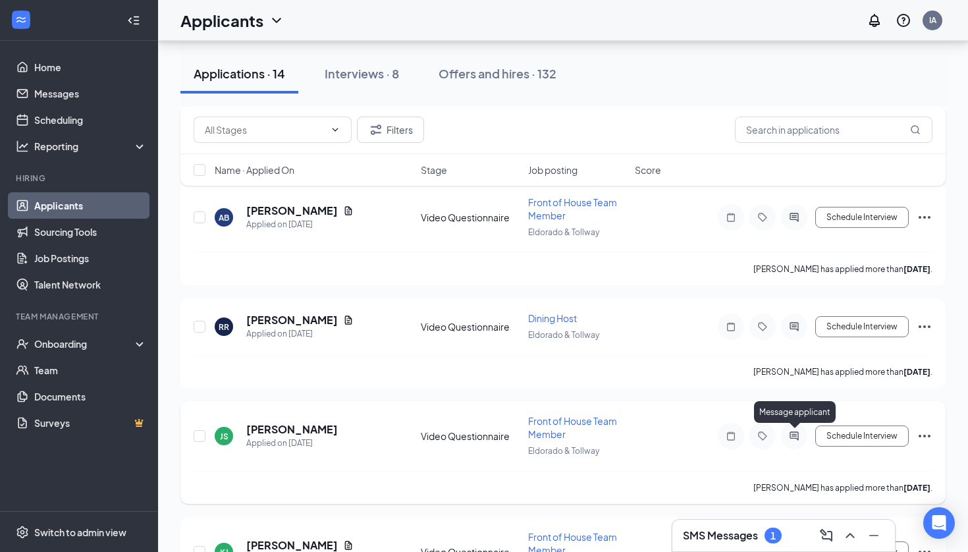
click at [793, 436] on icon "ActiveChat" at bounding box center [794, 435] width 9 height 9
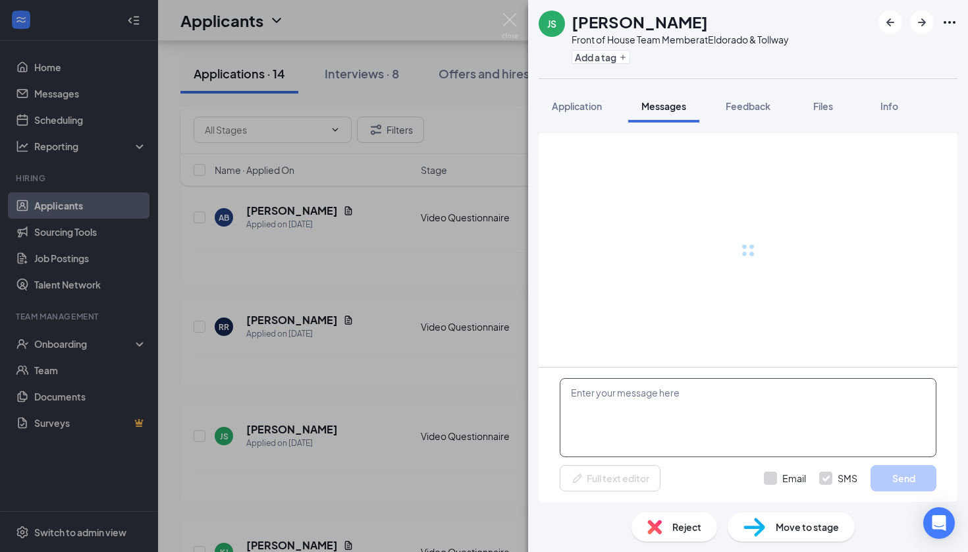
click at [667, 397] on textarea at bounding box center [748, 417] width 377 height 79
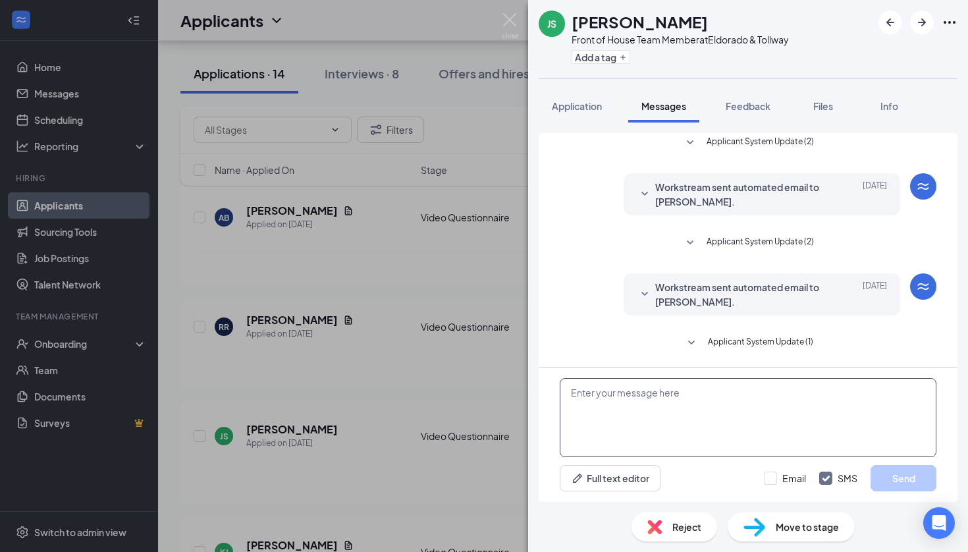
paste textarea "Hello Kokila, have you completed the video questionnaire yet, or do you need me…"
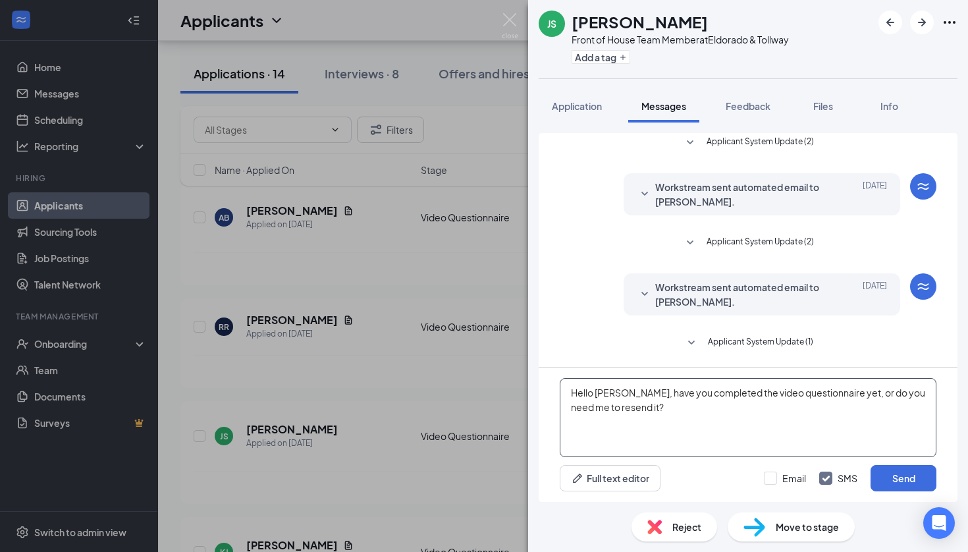
click at [607, 392] on textarea "Hello Kokila, have you completed the video questionnaire yet, or do you need me…" at bounding box center [748, 417] width 377 height 79
type textarea "Hello Jace, have you completed the video questionnaire yet, or do you need me t…"
click at [901, 484] on button "Send" at bounding box center [904, 478] width 66 height 26
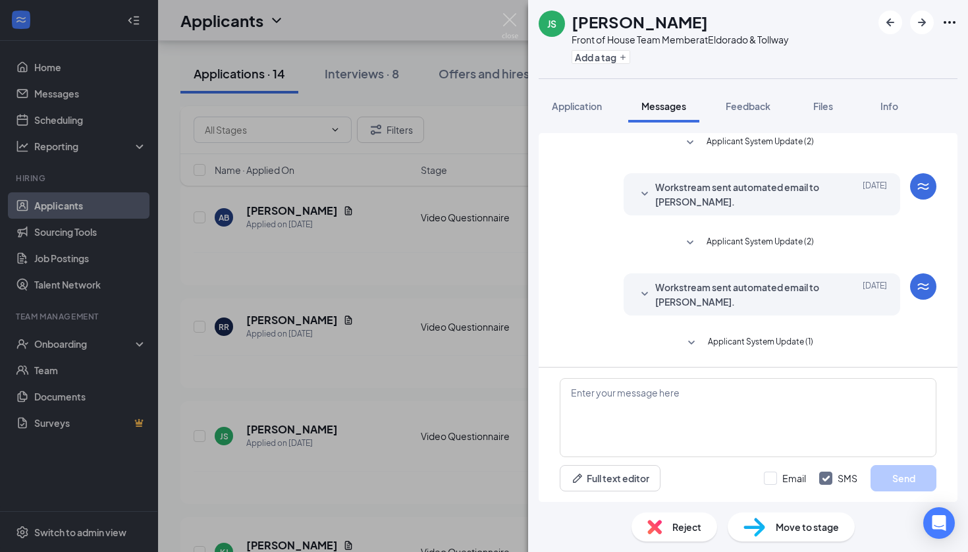
scroll to position [103, 0]
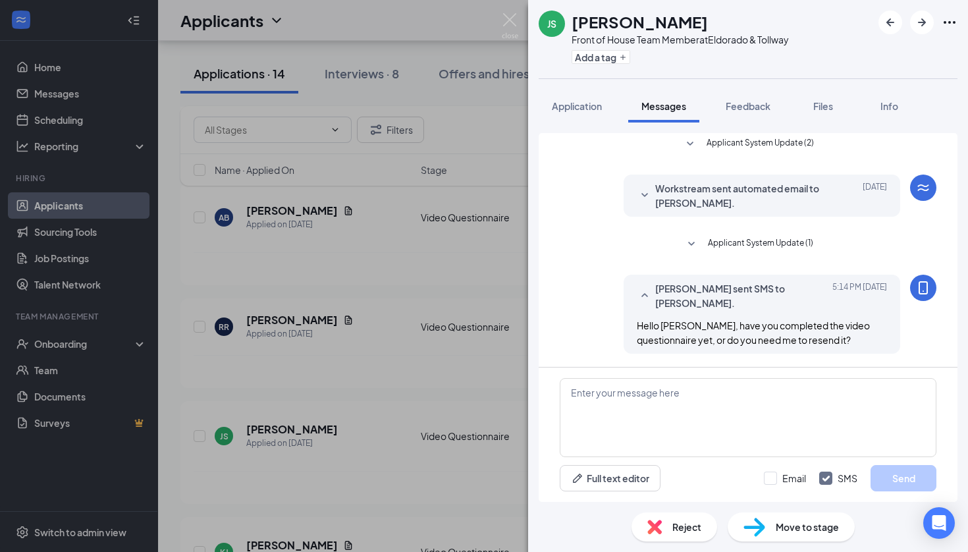
click at [466, 446] on div "JS Jace Savage Front of House Team Member at Eldorado & Tollway Add a tag Appli…" at bounding box center [484, 276] width 968 height 552
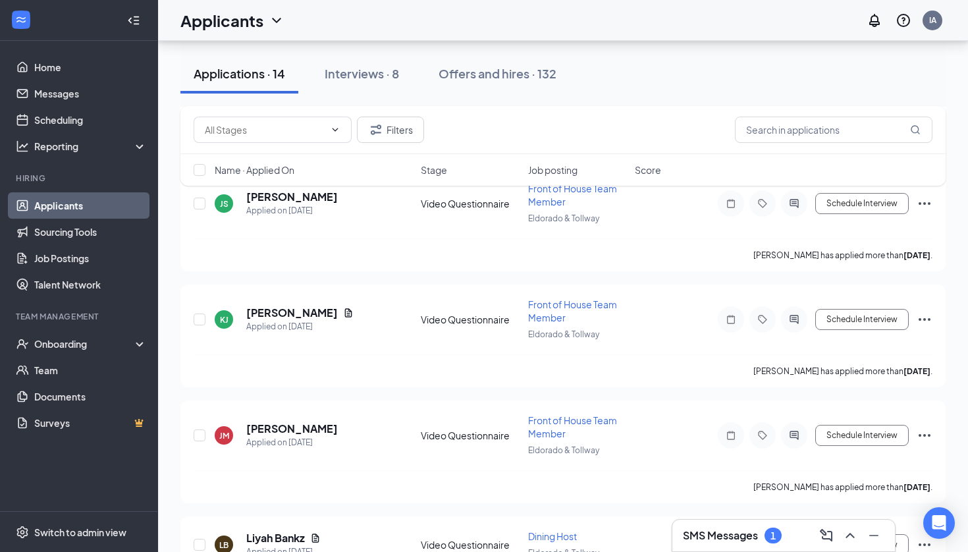
scroll to position [885, 0]
click at [790, 435] on icon "ActiveChat" at bounding box center [794, 434] width 9 height 9
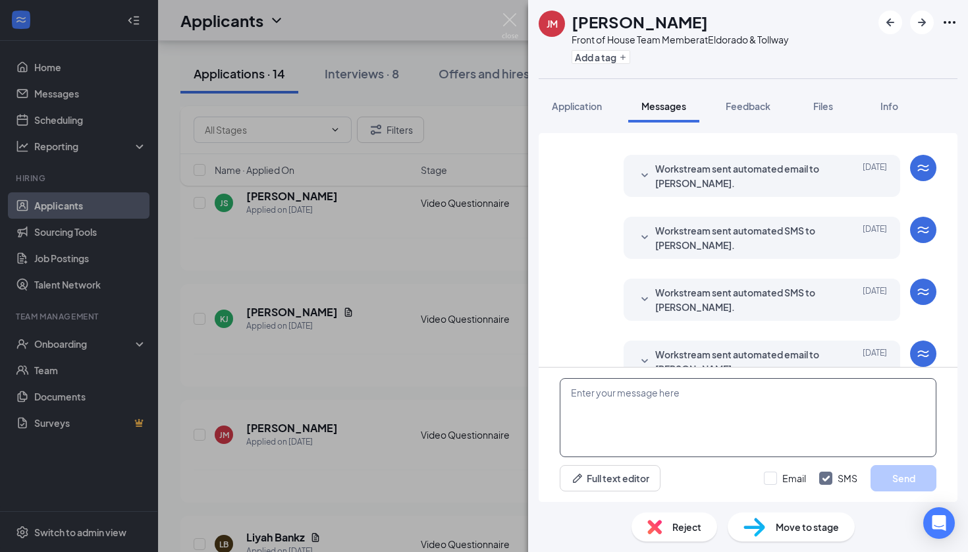
scroll to position [152, 0]
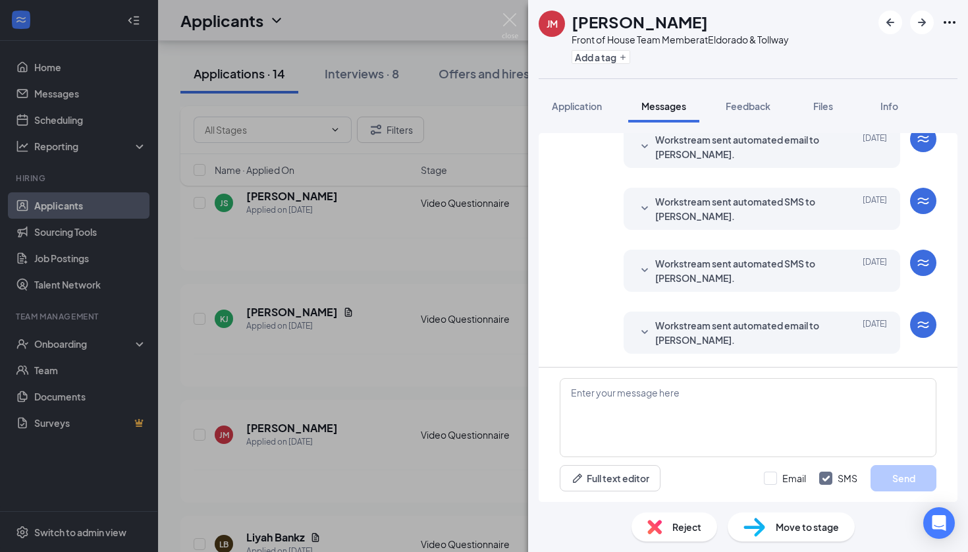
click at [391, 271] on div "JM jadyn middleton Front of House Team Member at Eldorado & Tollway Add a tag A…" at bounding box center [484, 276] width 968 height 552
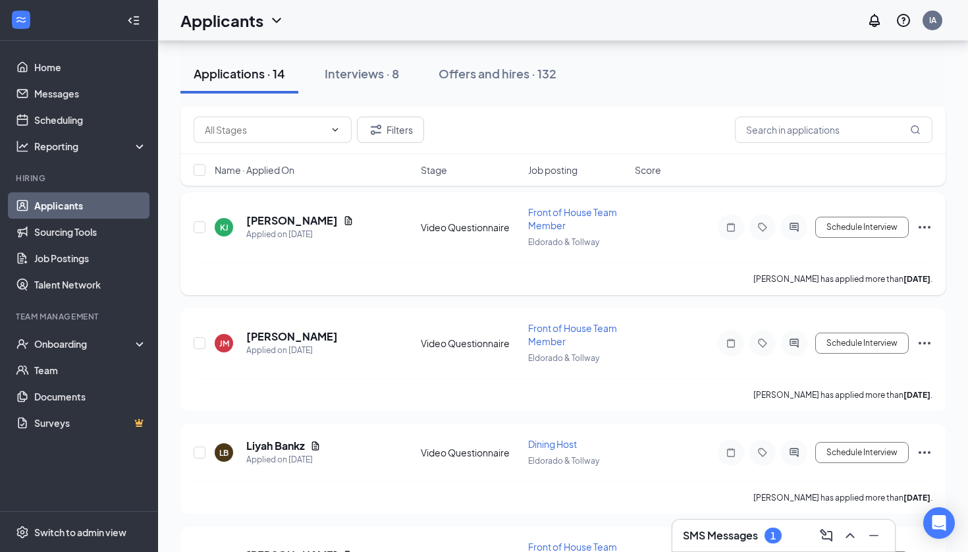
scroll to position [982, 0]
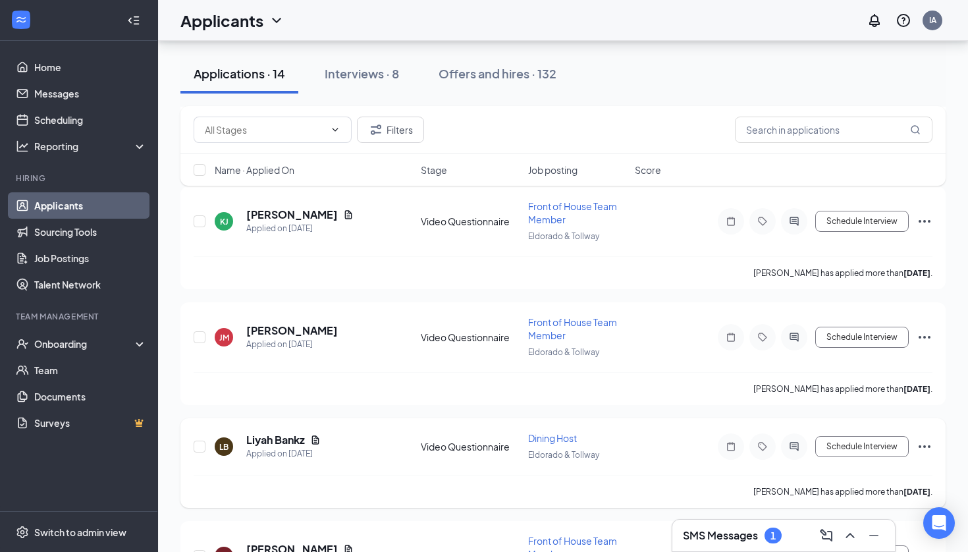
click at [799, 452] on div at bounding box center [794, 446] width 26 height 26
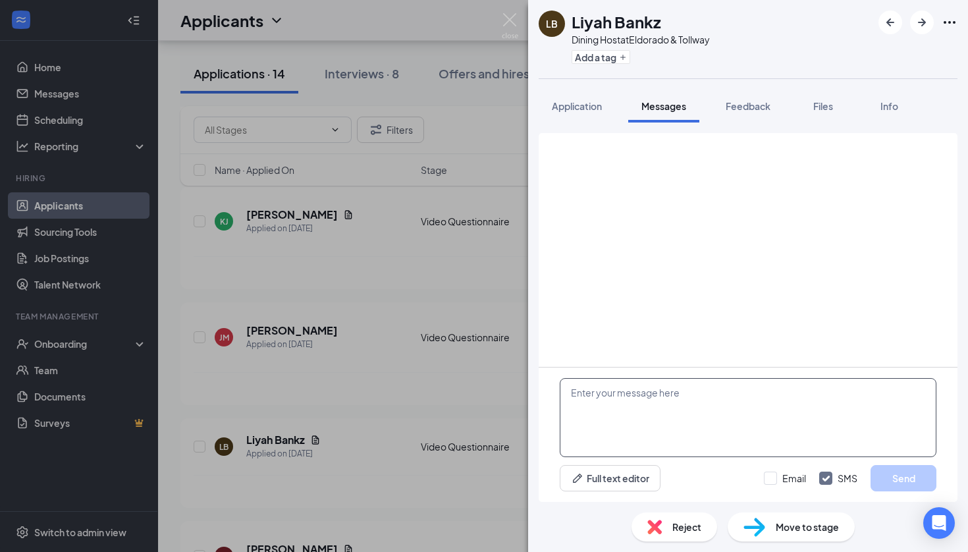
scroll to position [67, 0]
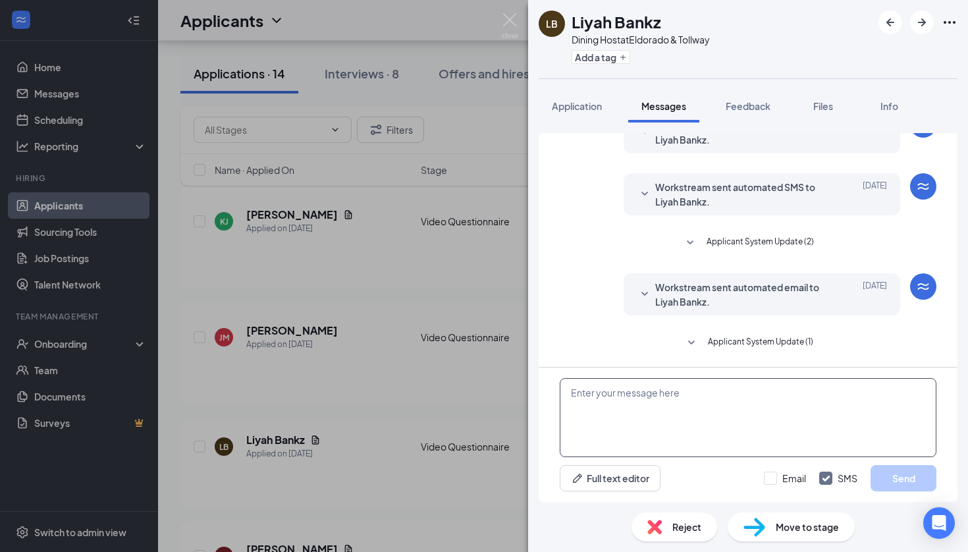
click at [738, 434] on textarea at bounding box center [748, 417] width 377 height 79
paste textarea "Hello Kokila, have you completed the video questionnaire yet, or do you need me…"
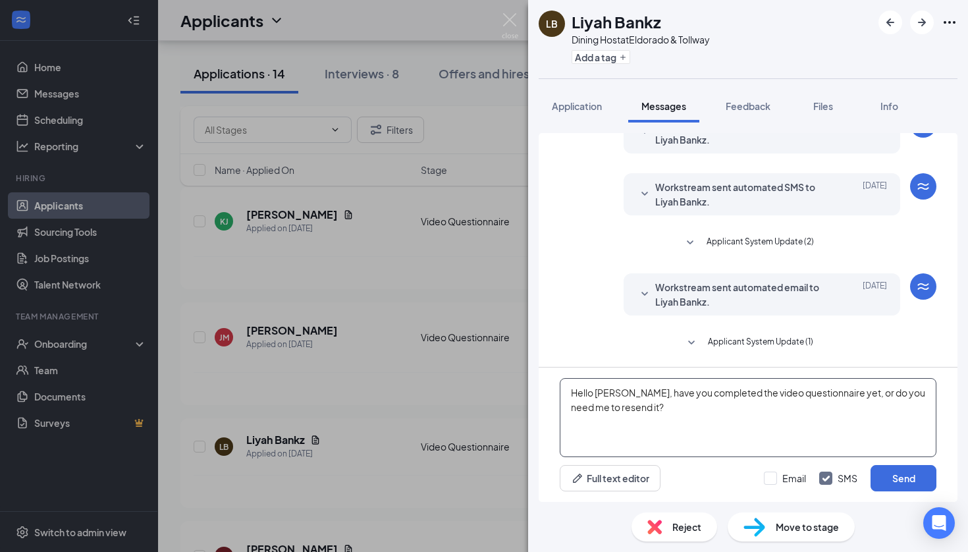
click at [603, 394] on textarea "Hello Kokila, have you completed the video questionnaire yet, or do you need me…" at bounding box center [748, 417] width 377 height 79
type textarea "Hello Liyah, have you completed the video questionnaire yet, or do you need me …"
click at [891, 480] on button "Send" at bounding box center [904, 478] width 66 height 26
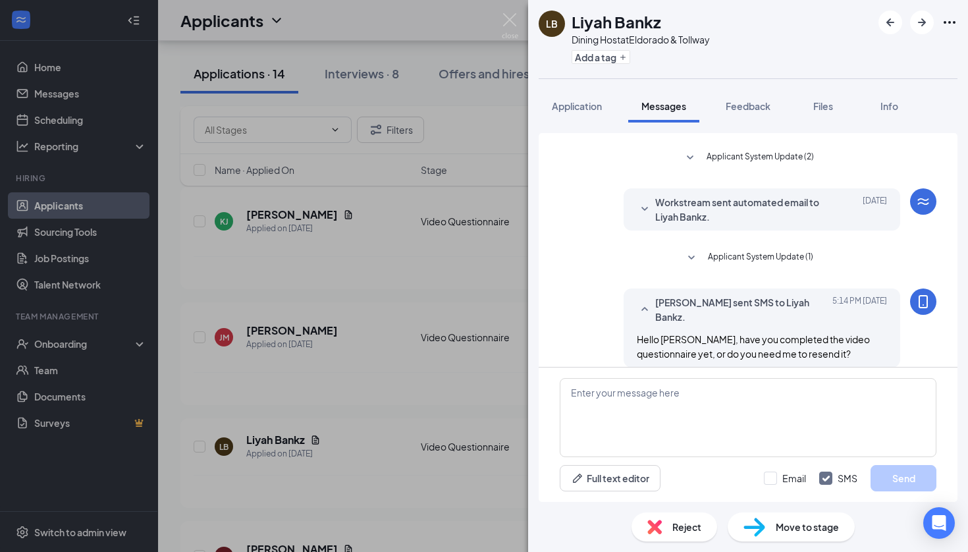
scroll to position [152, 0]
click at [421, 396] on div "LB Liyah Bankz Dining Host at Eldorado & Tollway Add a tag Application Messages…" at bounding box center [484, 276] width 968 height 552
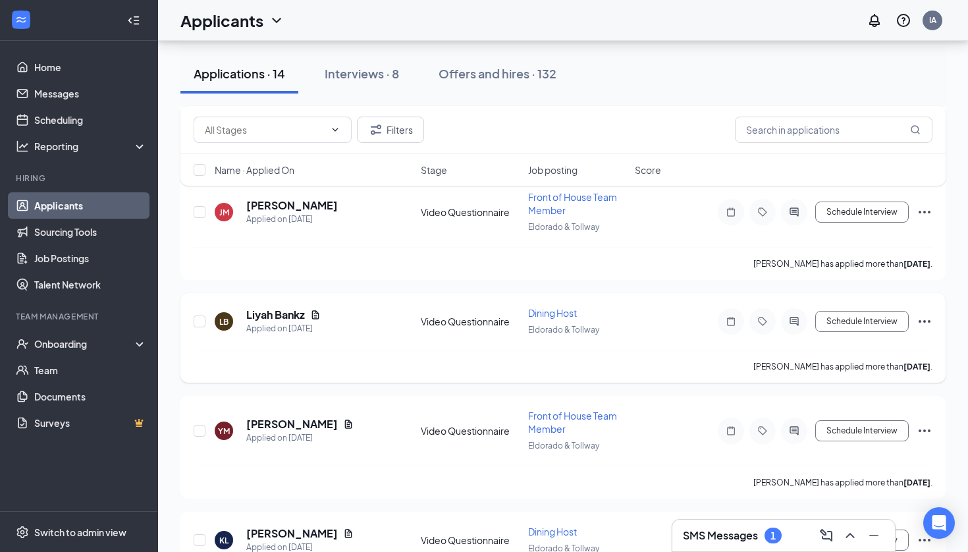
scroll to position [1127, 0]
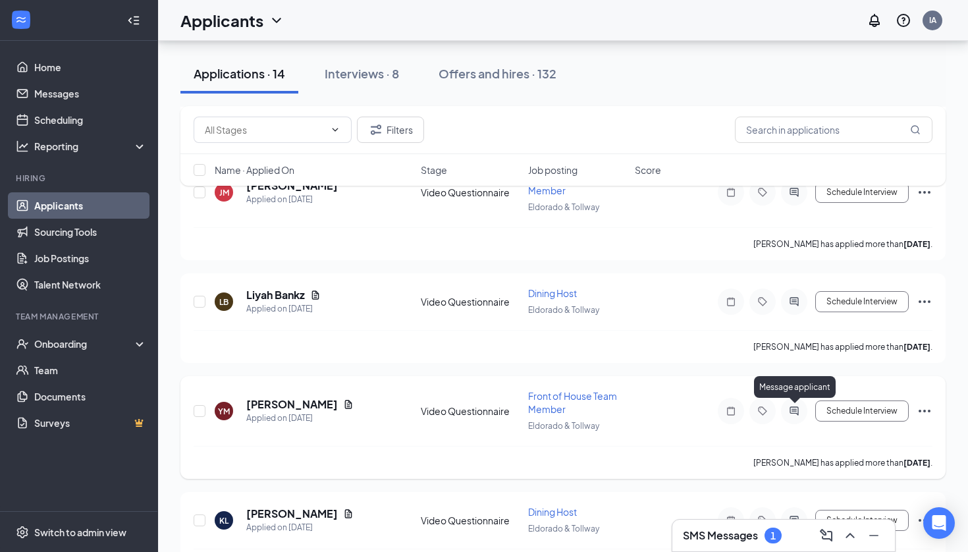
click at [793, 411] on icon "ActiveChat" at bounding box center [794, 410] width 9 height 9
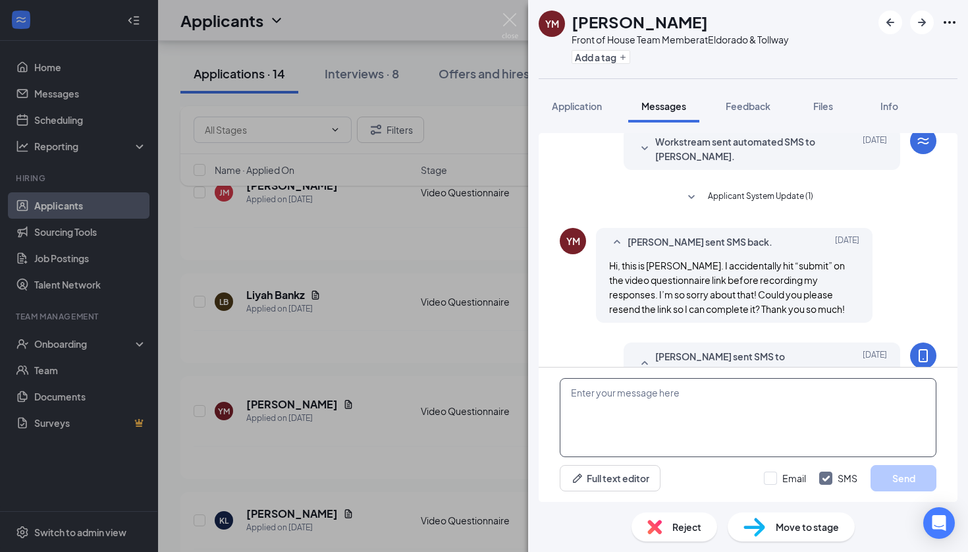
scroll to position [384, 0]
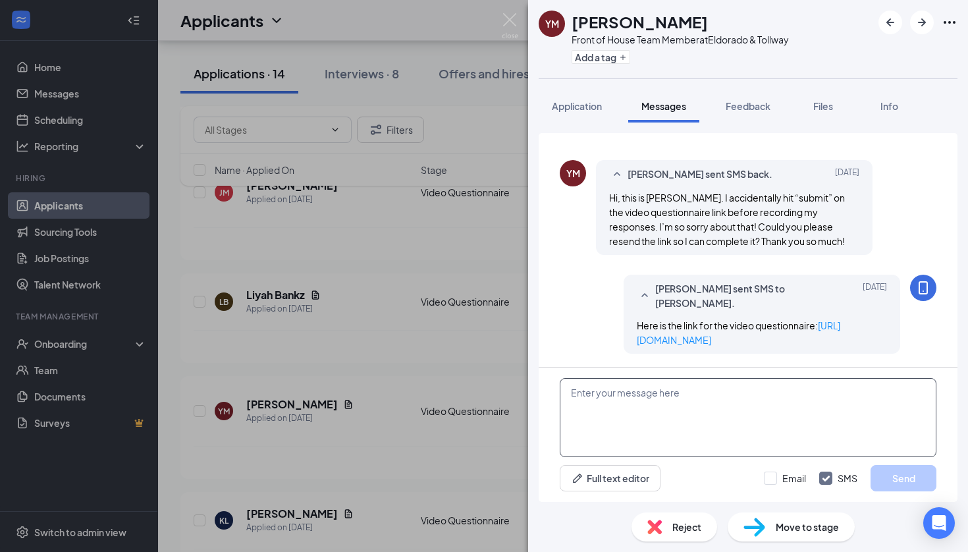
click at [699, 431] on textarea at bounding box center [748, 417] width 377 height 79
click at [443, 402] on div "YM Yelena Meraz Front of House Team Member at Eldorado & Tollway Add a tag Appl…" at bounding box center [484, 276] width 968 height 552
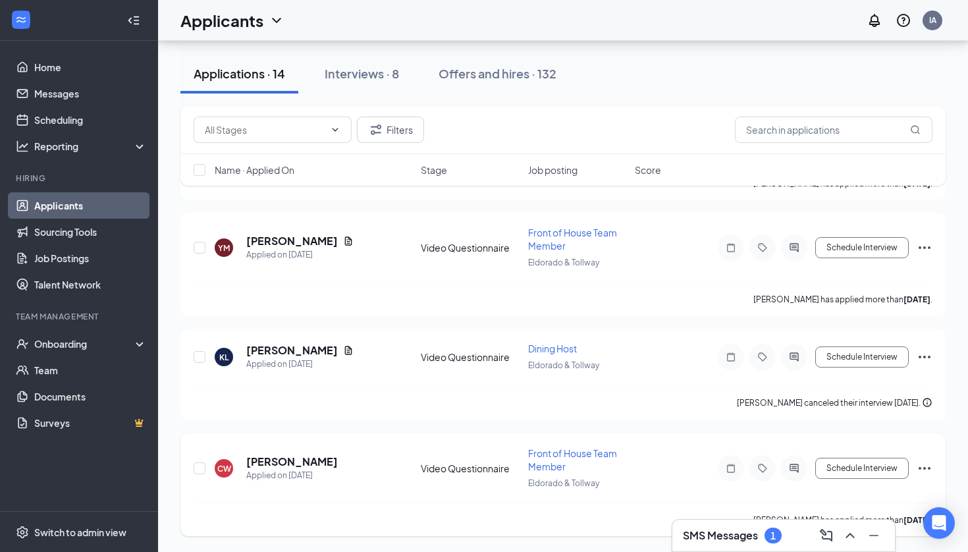
scroll to position [1291, 0]
click at [846, 531] on icon "ChevronUp" at bounding box center [850, 535] width 16 height 16
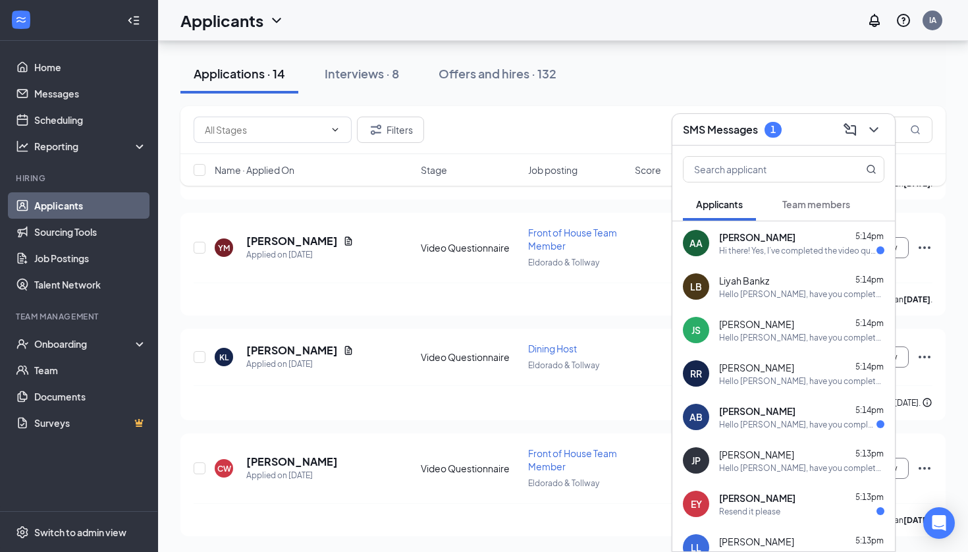
click at [803, 250] on div "Hi there! Yes, I’ve completed the video questionnaire yesterday." at bounding box center [797, 250] width 157 height 11
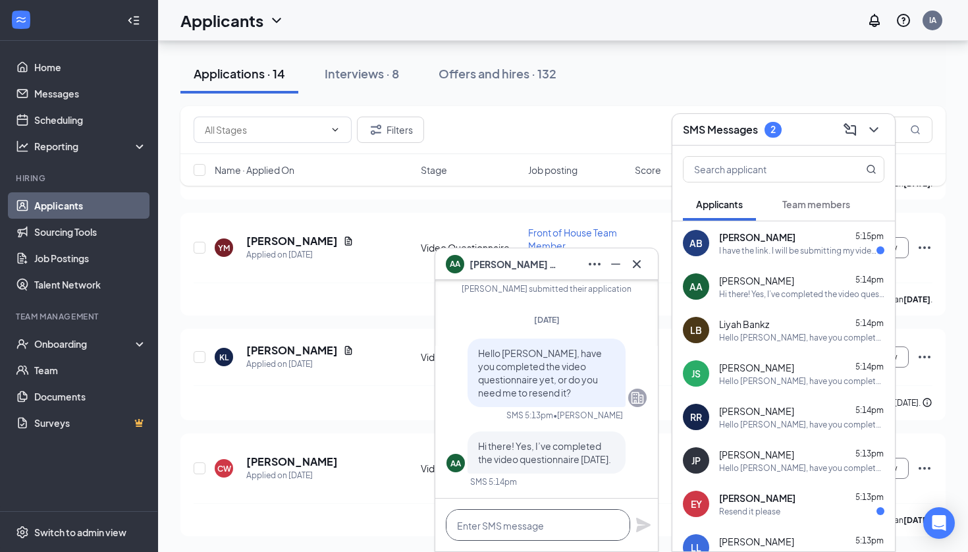
click at [529, 531] on textarea at bounding box center [538, 525] width 184 height 32
type textarea "Awesome, thank you."
click at [639, 529] on icon "Plane" at bounding box center [643, 525] width 14 height 14
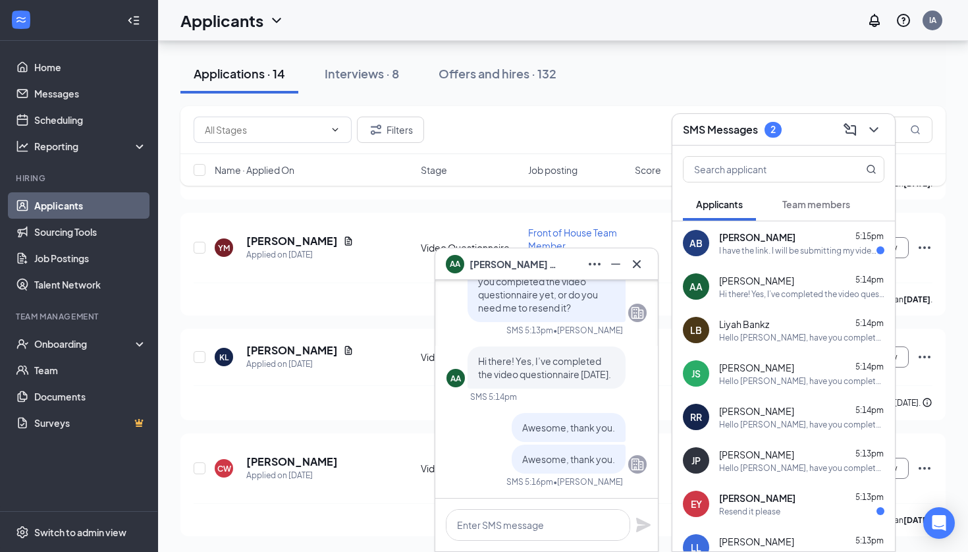
click at [793, 516] on div "Resend it please" at bounding box center [801, 511] width 165 height 11
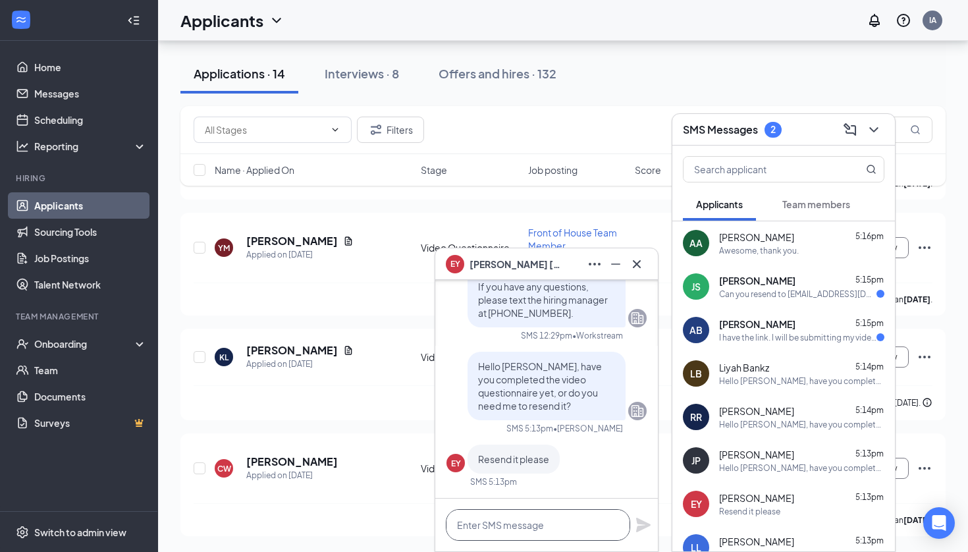
click at [559, 526] on textarea at bounding box center [538, 525] width 184 height 32
paste textarea "https://form.jotform.com/240477115574054"
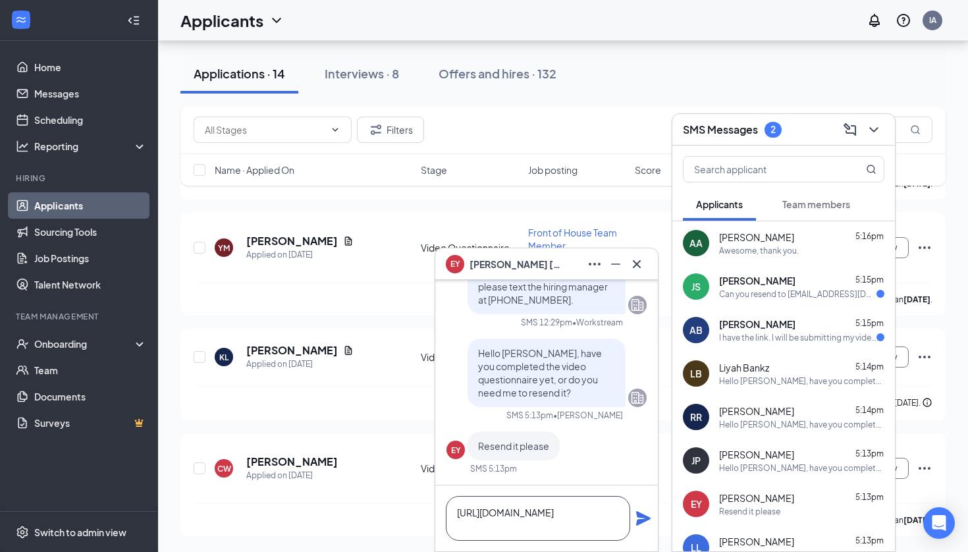
type textarea "https://form.jotform.com/240477115574054"
click at [641, 520] on icon "Plane" at bounding box center [643, 518] width 14 height 14
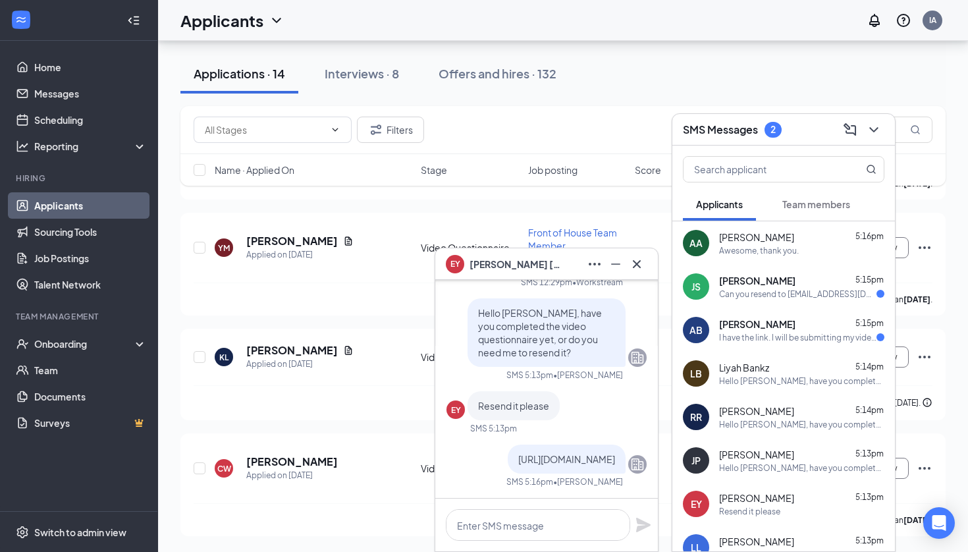
click at [793, 292] on div "Can you resend to hannahvanwinkle0@gmail.com please" at bounding box center [797, 293] width 157 height 11
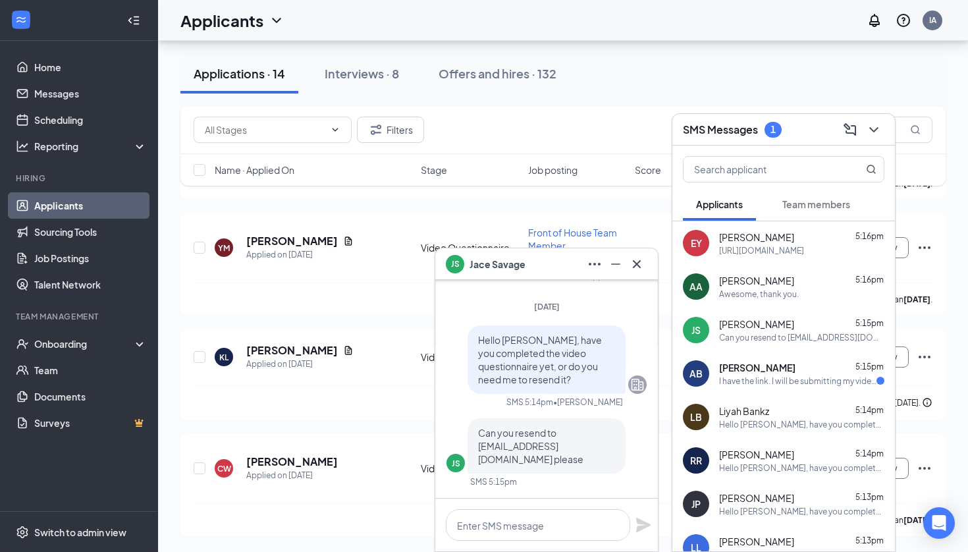
click at [541, 508] on div at bounding box center [546, 524] width 223 height 53
click at [533, 527] on textarea at bounding box center [538, 525] width 184 height 32
paste textarea "https://form.jotform.com/240477115574054"
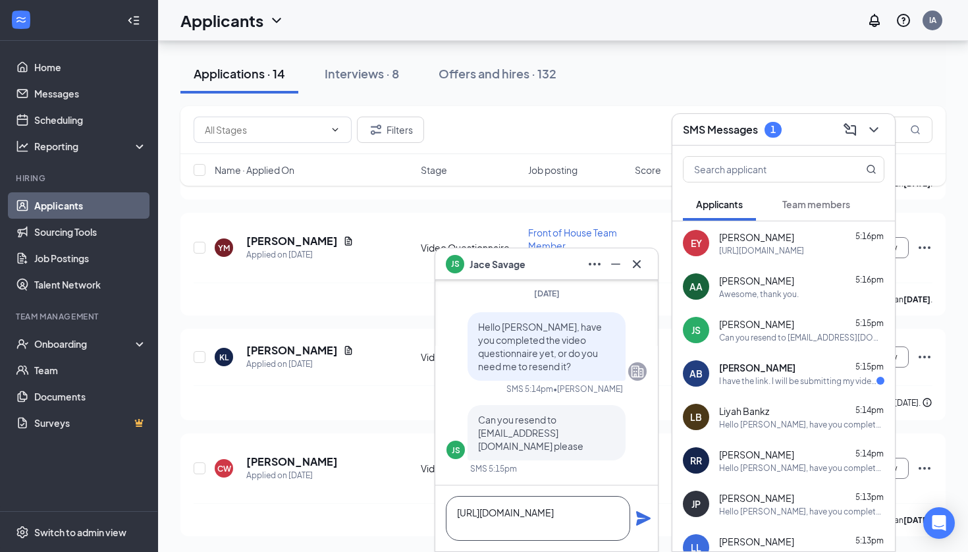
scroll to position [1, 0]
type textarea "https://form.jotform.com/240477115574054"
click at [647, 514] on icon "Plane" at bounding box center [643, 518] width 16 height 16
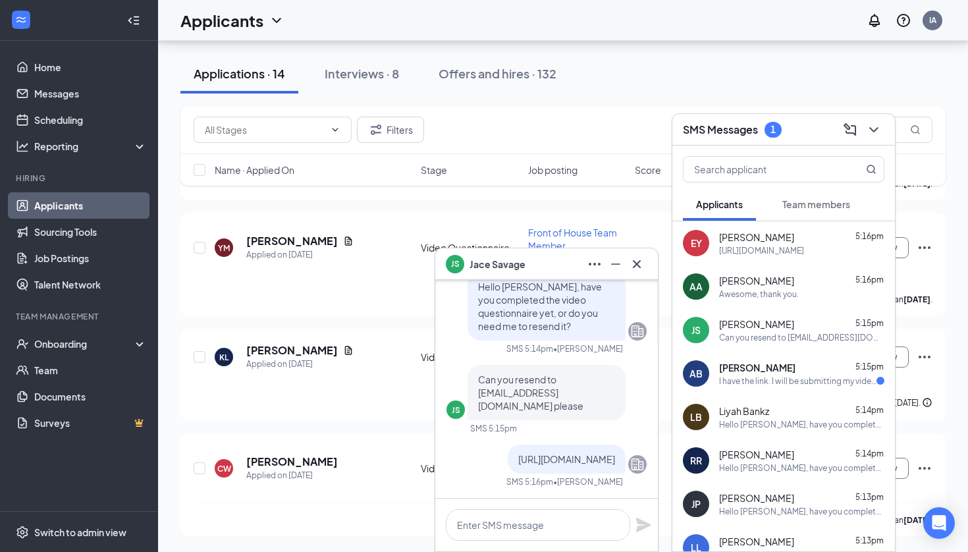
scroll to position [0, 0]
click at [781, 381] on div "I have the link. I will be submitting my videos soon. Sorry for the delay." at bounding box center [797, 380] width 157 height 11
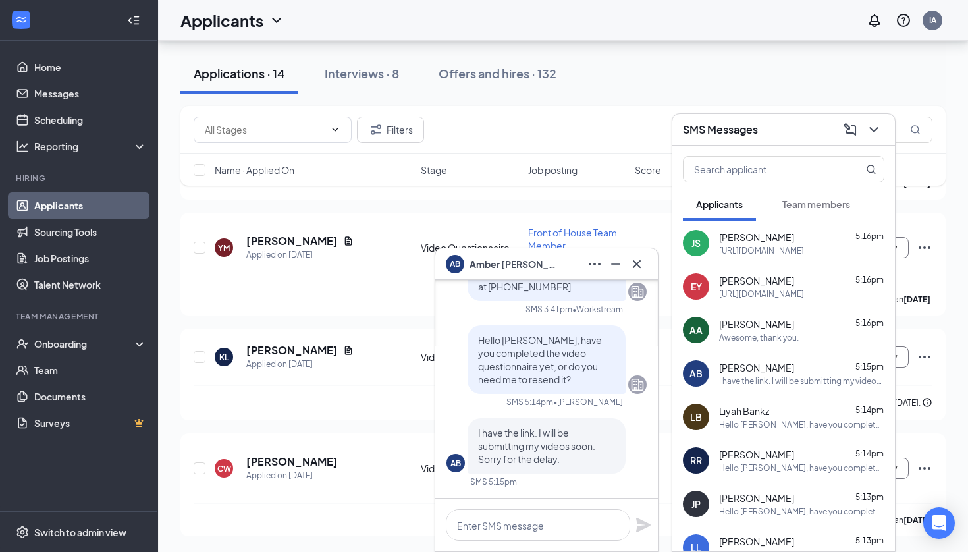
click at [553, 508] on div at bounding box center [546, 524] width 223 height 53
click at [535, 527] on textarea at bounding box center [538, 525] width 184 height 32
type textarea "No worries, thank you."
click at [643, 527] on icon "Plane" at bounding box center [643, 525] width 14 height 14
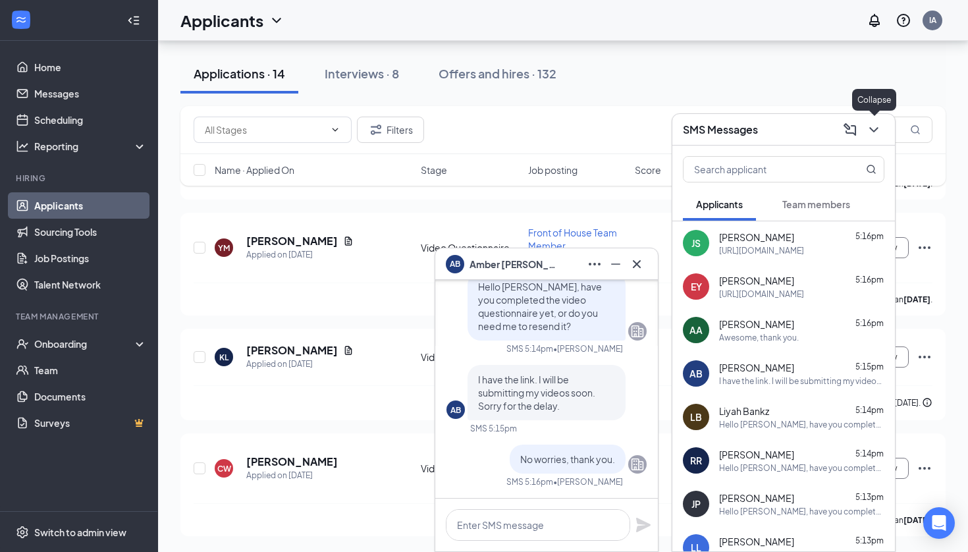
click at [878, 126] on icon "ChevronDown" at bounding box center [874, 130] width 16 height 16
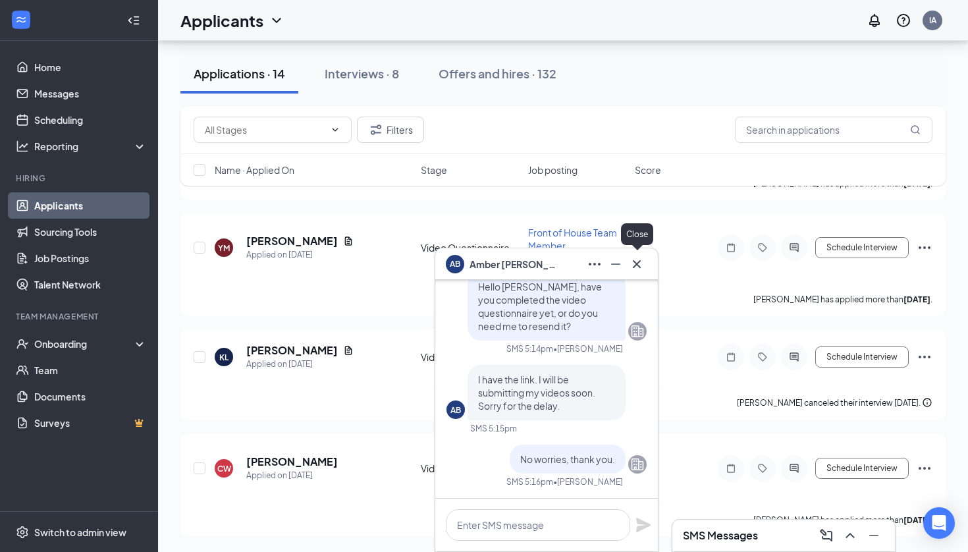
click at [637, 263] on icon "Cross" at bounding box center [637, 263] width 8 height 8
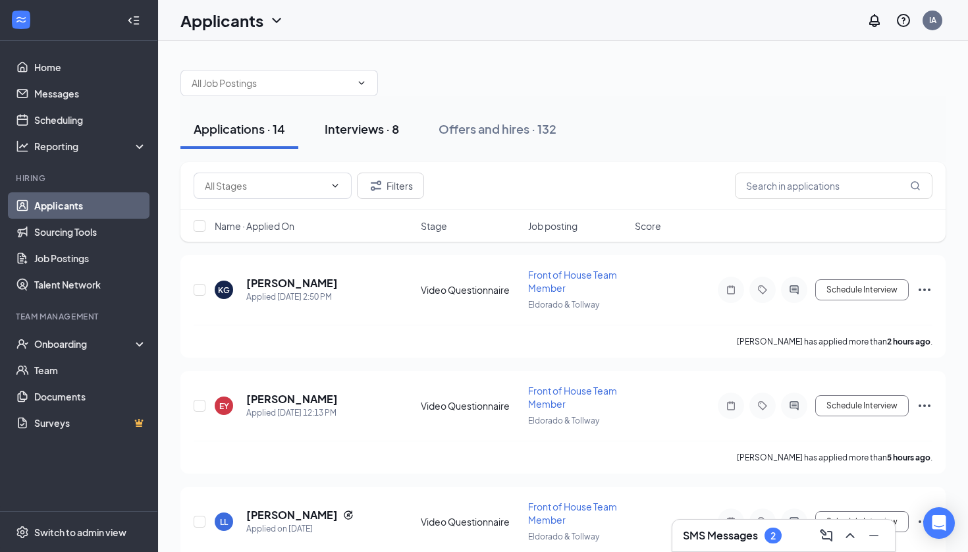
click at [367, 124] on div "Interviews · 8" at bounding box center [362, 129] width 74 height 16
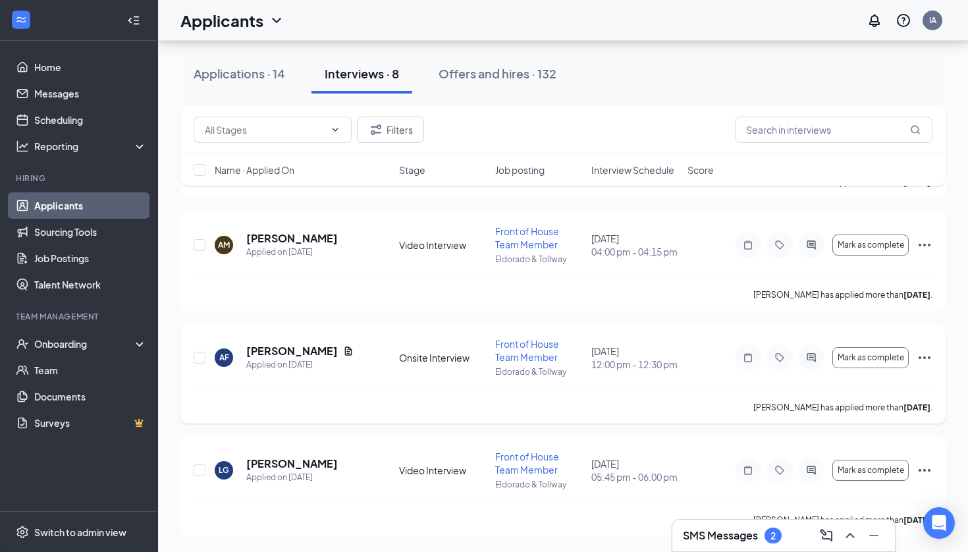
scroll to position [616, 0]
click at [852, 535] on icon "ChevronUp" at bounding box center [850, 535] width 9 height 5
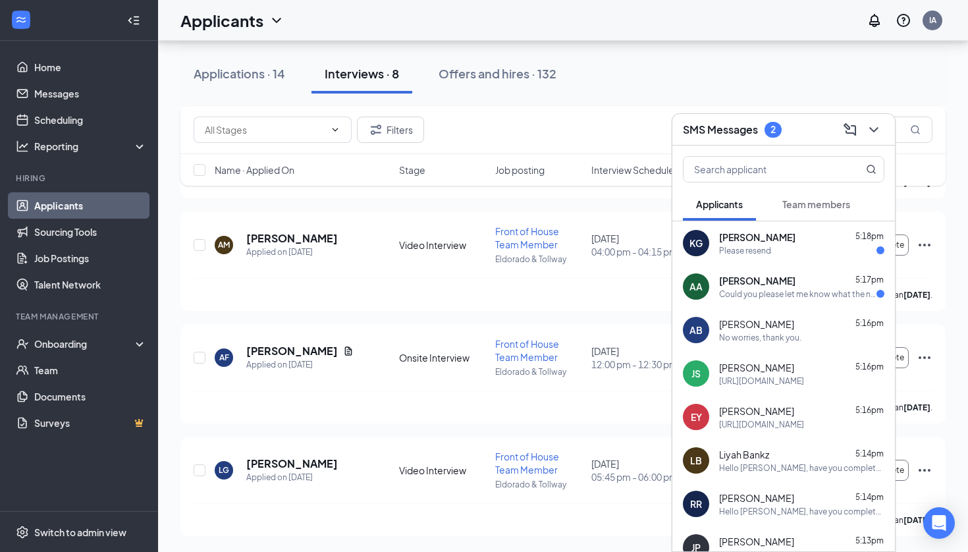
click at [803, 250] on div "Please resend" at bounding box center [801, 250] width 165 height 11
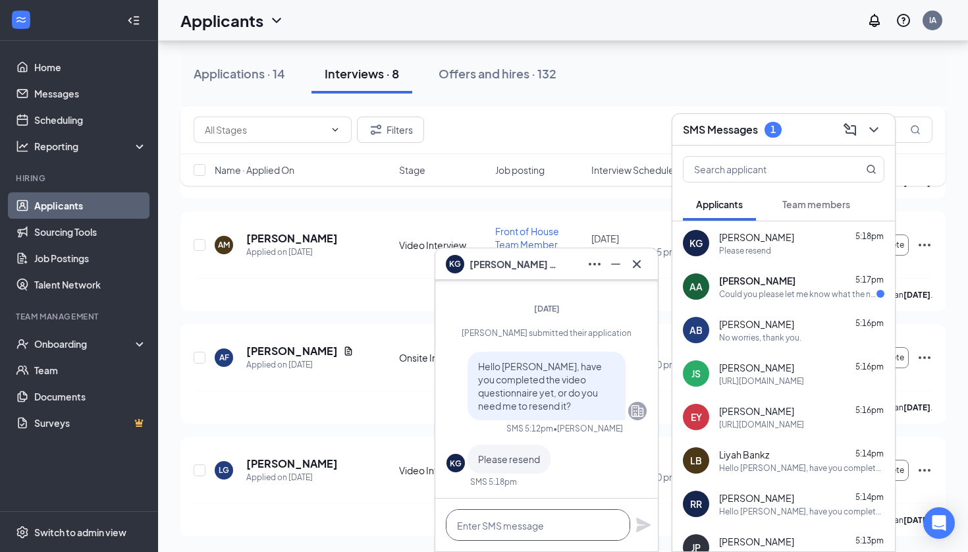
click at [514, 529] on textarea at bounding box center [538, 525] width 184 height 32
paste textarea "https://form.jotform.com/240477115574054"
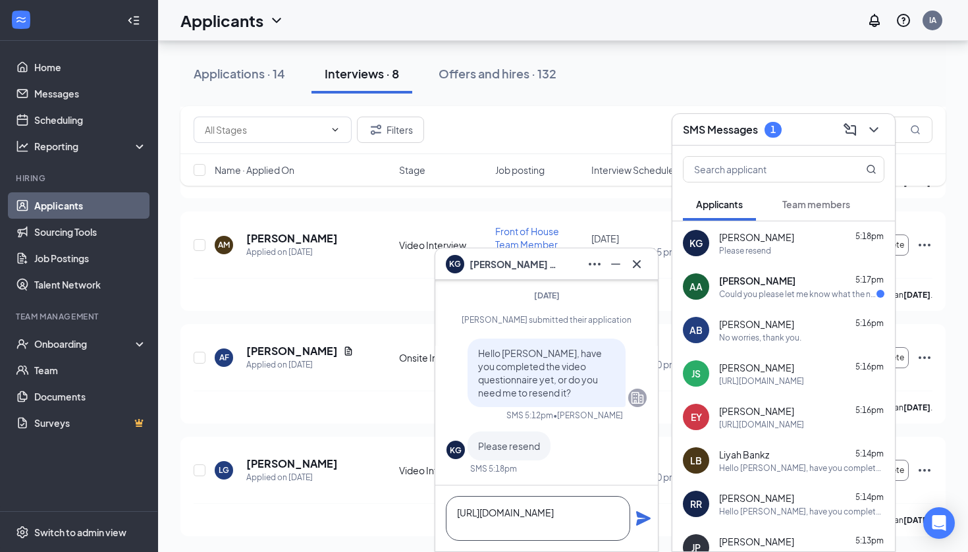
scroll to position [1, 0]
type textarea "https://form.jotform.com/240477115574054"
click at [635, 522] on icon "Plane" at bounding box center [643, 518] width 16 height 16
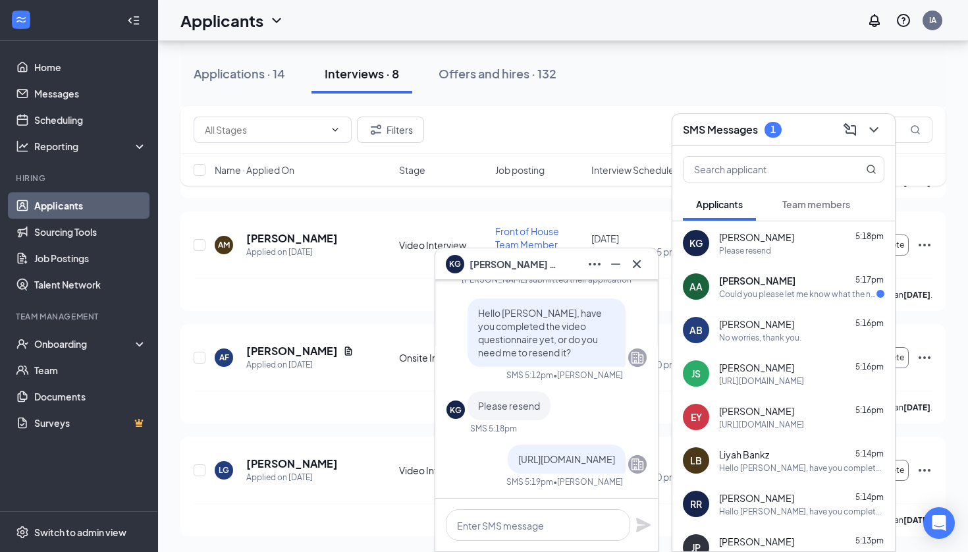
click at [821, 286] on div "Anas Alsafady 5:17pm" at bounding box center [801, 280] width 165 height 13
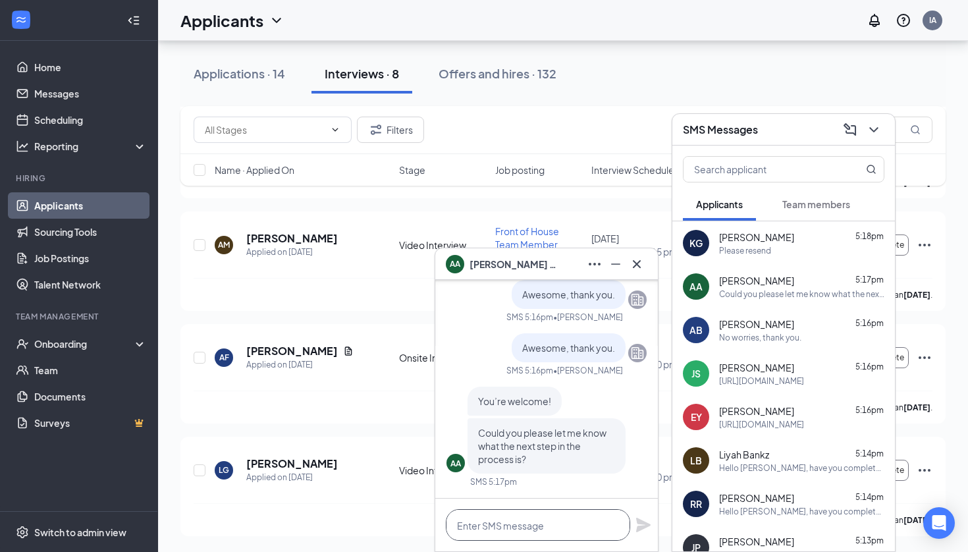
click at [533, 536] on textarea at bounding box center [538, 525] width 184 height 32
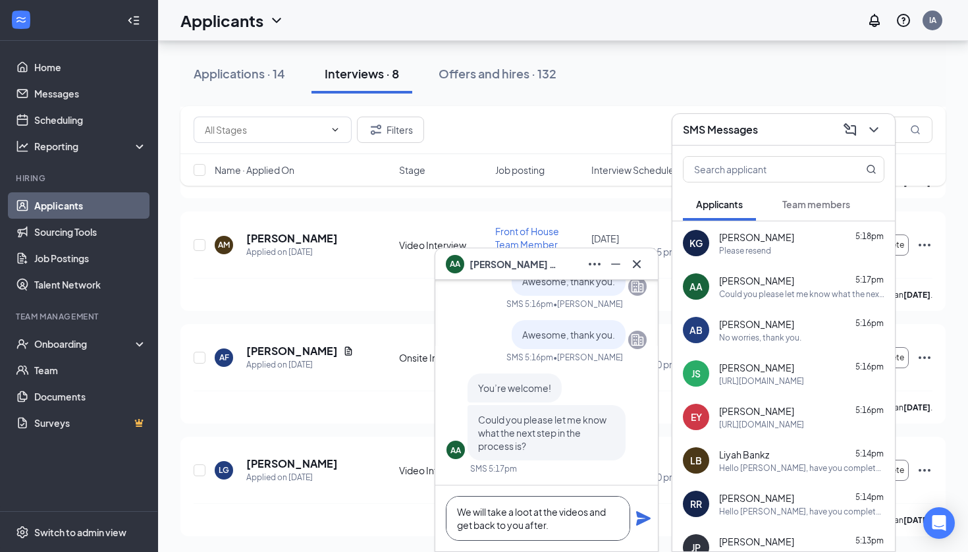
type textarea "We will take a loot at the videos and get back to you after."
click at [644, 515] on icon "Plane" at bounding box center [643, 518] width 14 height 14
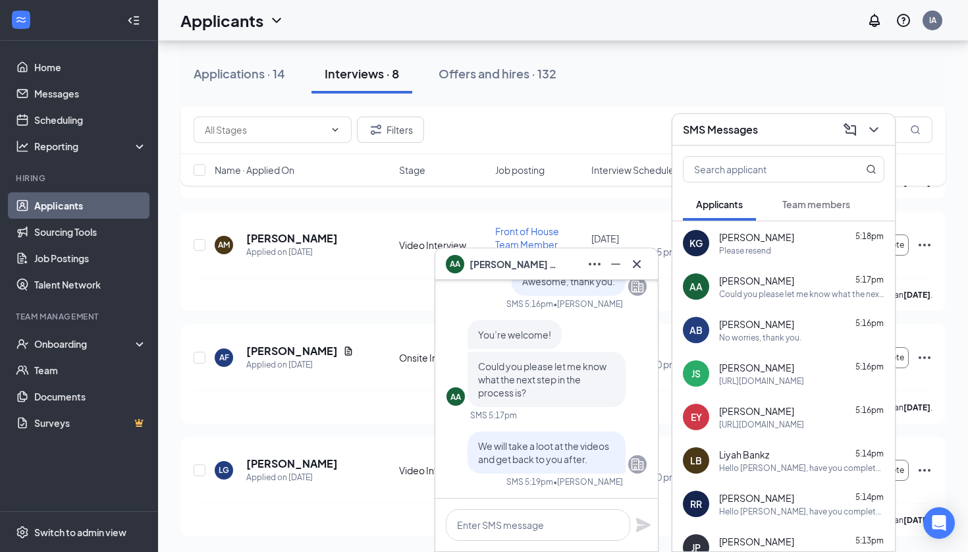
scroll to position [0, 0]
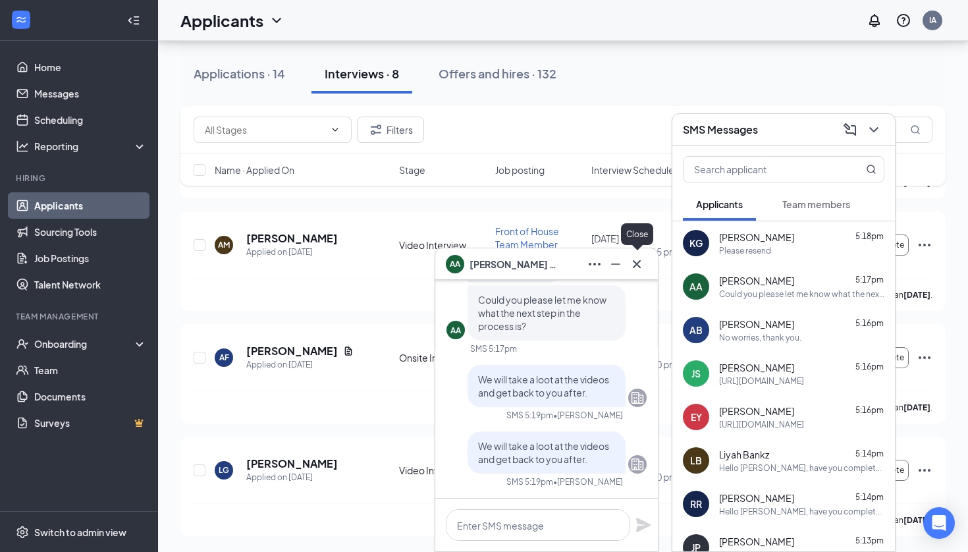
click at [635, 271] on icon "Cross" at bounding box center [637, 264] width 16 height 16
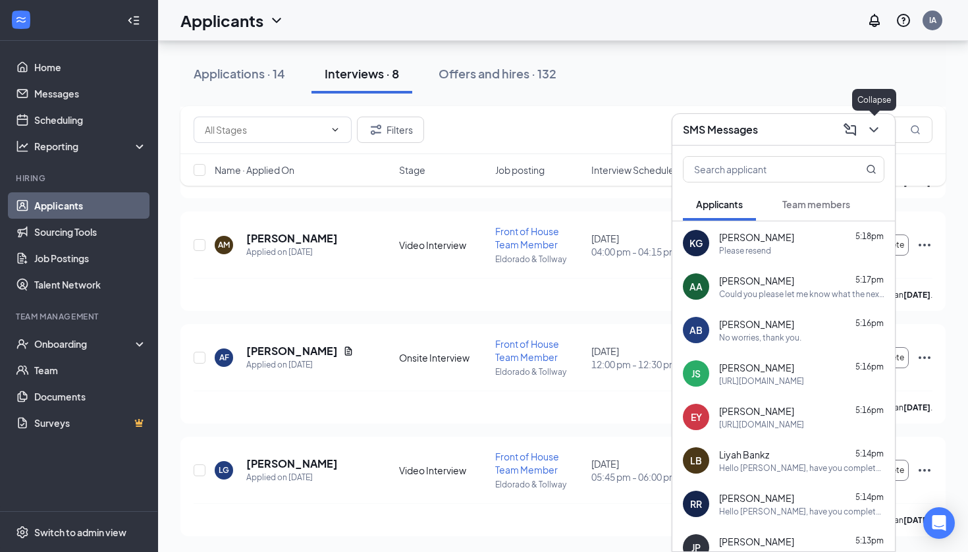
click at [879, 134] on icon "ChevronDown" at bounding box center [874, 130] width 16 height 16
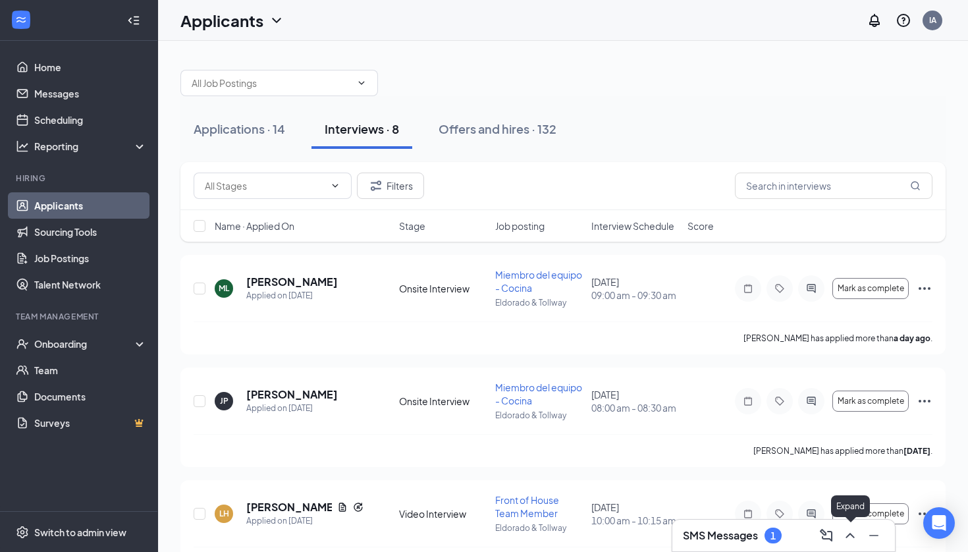
click at [843, 537] on icon "ChevronUp" at bounding box center [850, 535] width 16 height 16
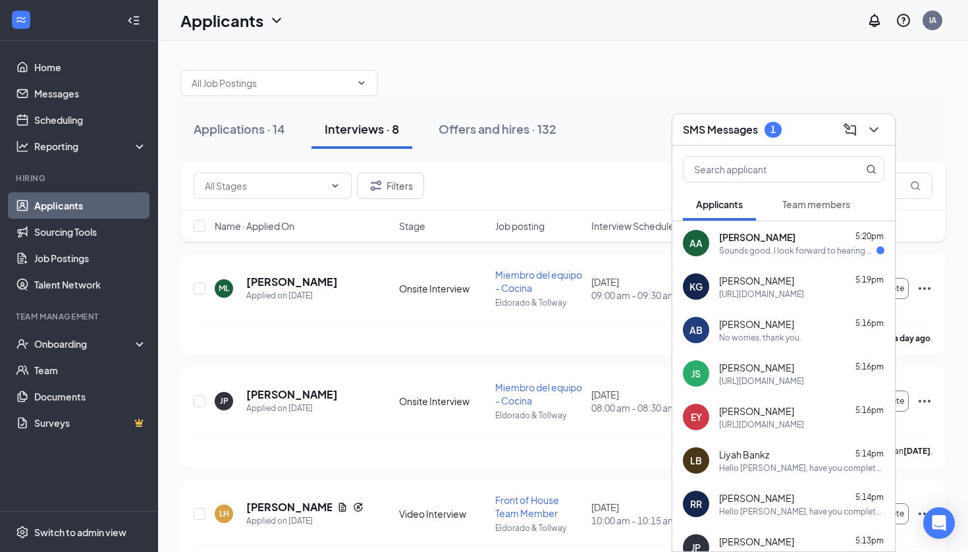
click at [812, 255] on div "Sounds good. I look forward to hearing back from you. Thank you!" at bounding box center [797, 250] width 157 height 11
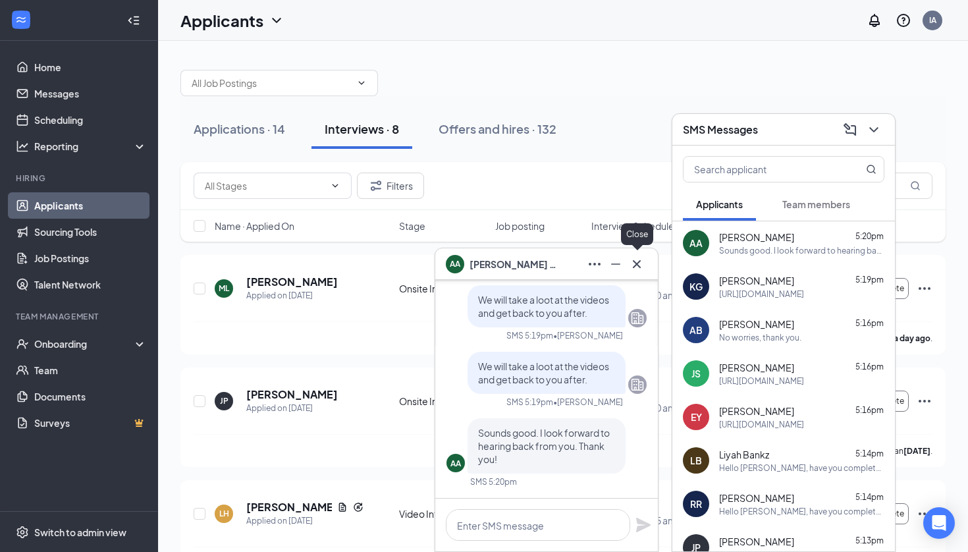
click at [635, 263] on icon "Cross" at bounding box center [637, 264] width 16 height 16
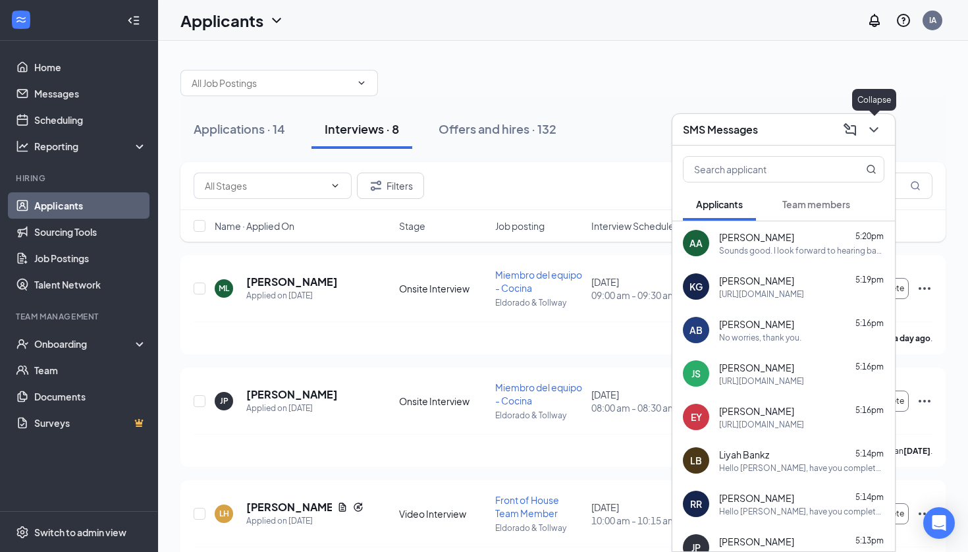
click at [871, 135] on icon "ChevronDown" at bounding box center [874, 130] width 16 height 16
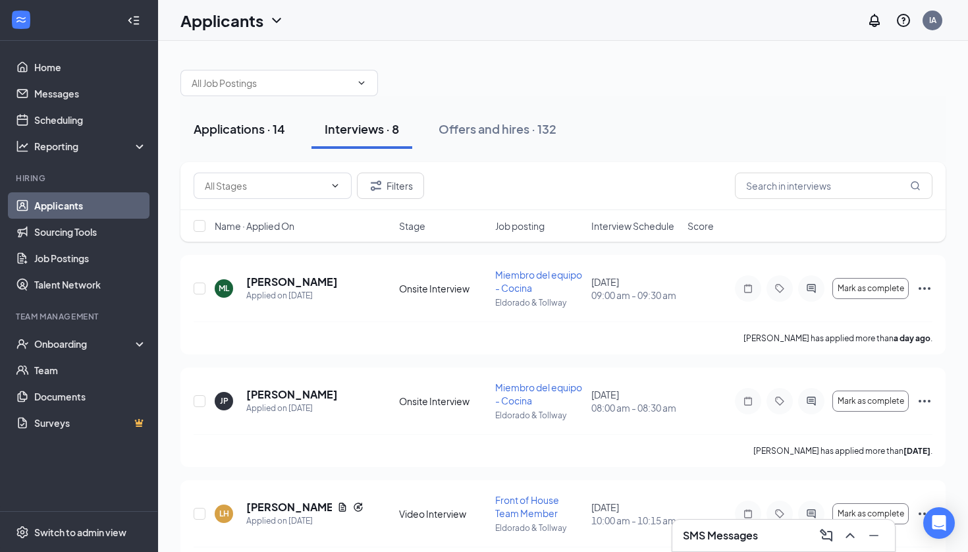
click at [213, 124] on div "Applications · 14" at bounding box center [240, 129] width 92 height 16
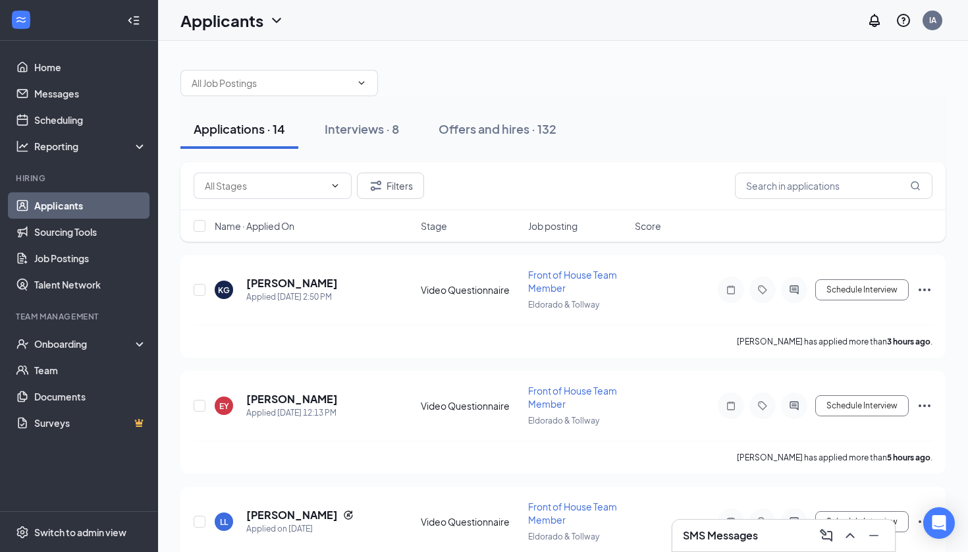
click at [838, 98] on div "Applications · 14 Interviews · 8 Offers and hires · 132" at bounding box center [562, 129] width 765 height 66
